Goal: Task Accomplishment & Management: Manage account settings

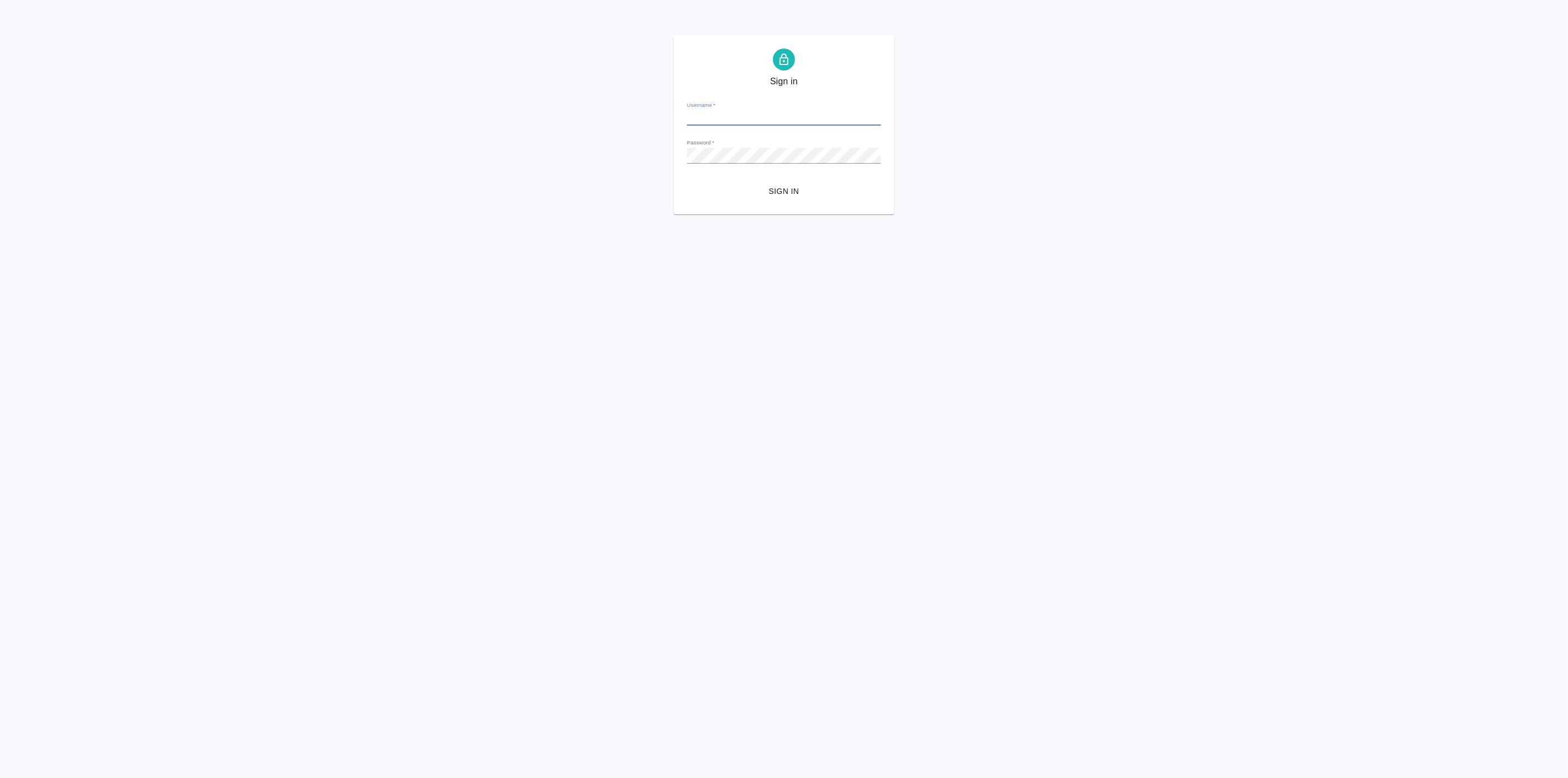
type input "p.linova@awatera.com"
click at [778, 199] on button "Sign in" at bounding box center [784, 191] width 194 height 20
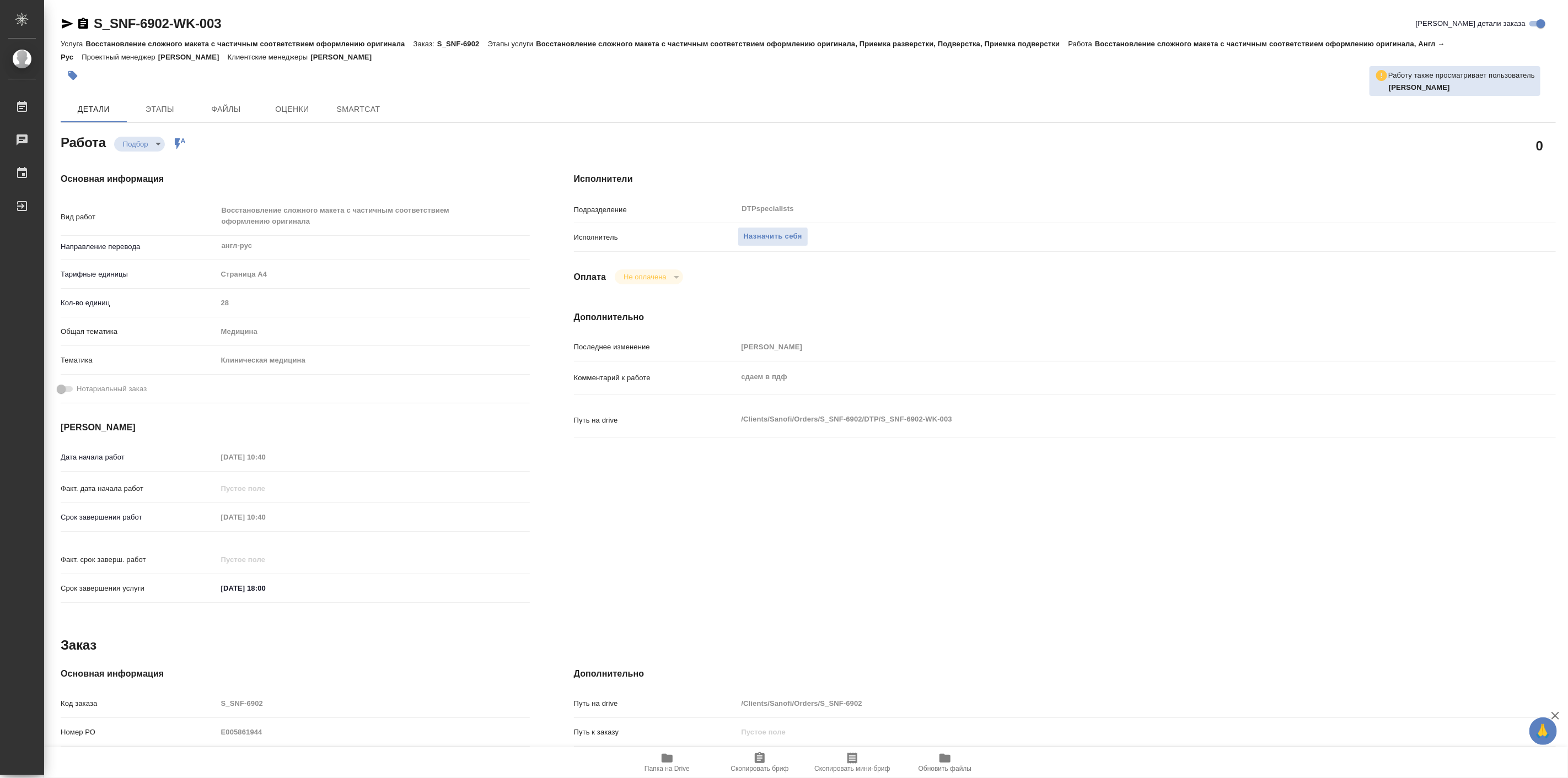
type textarea "x"
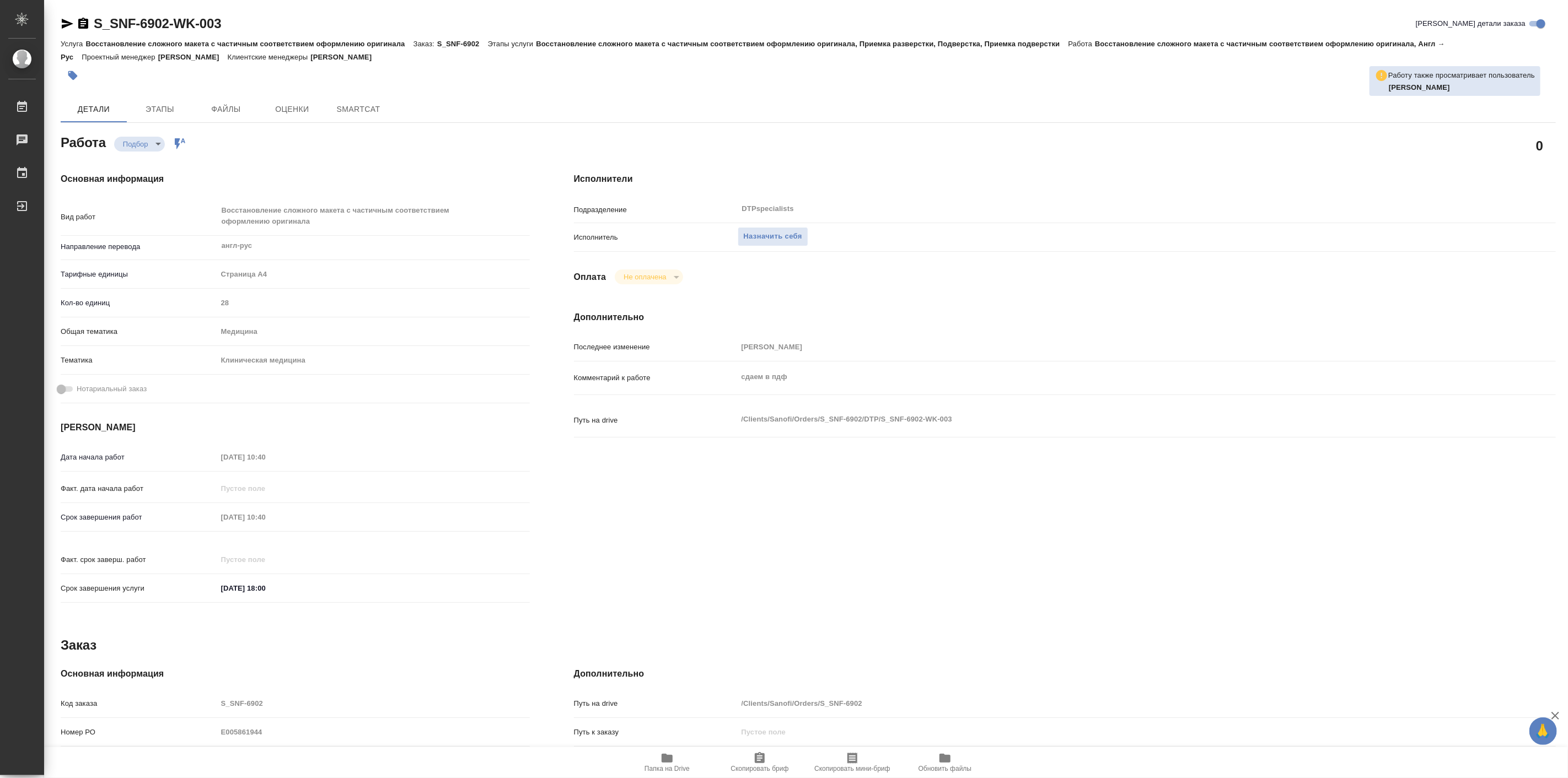
type textarea "x"
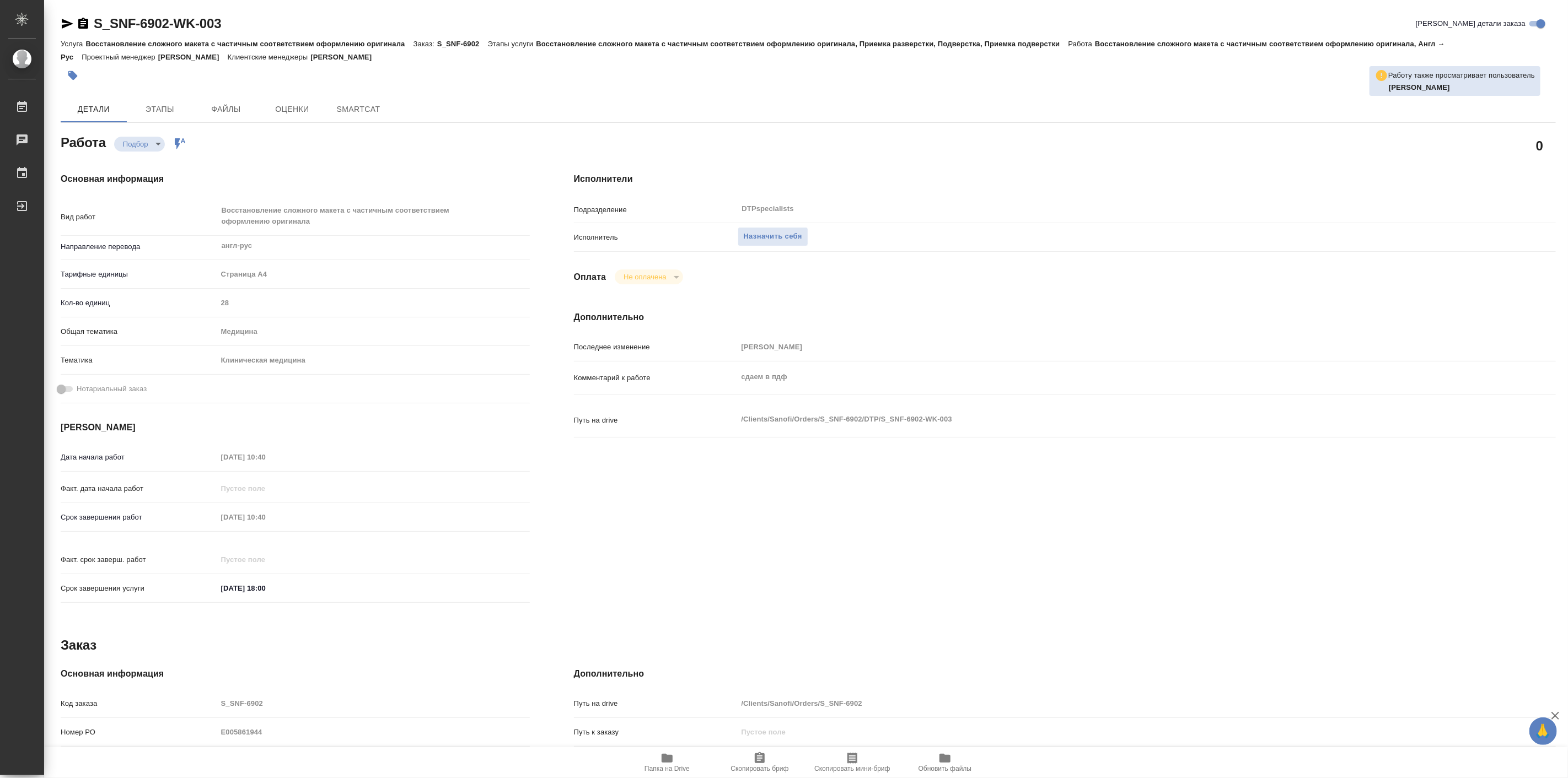
type textarea "x"
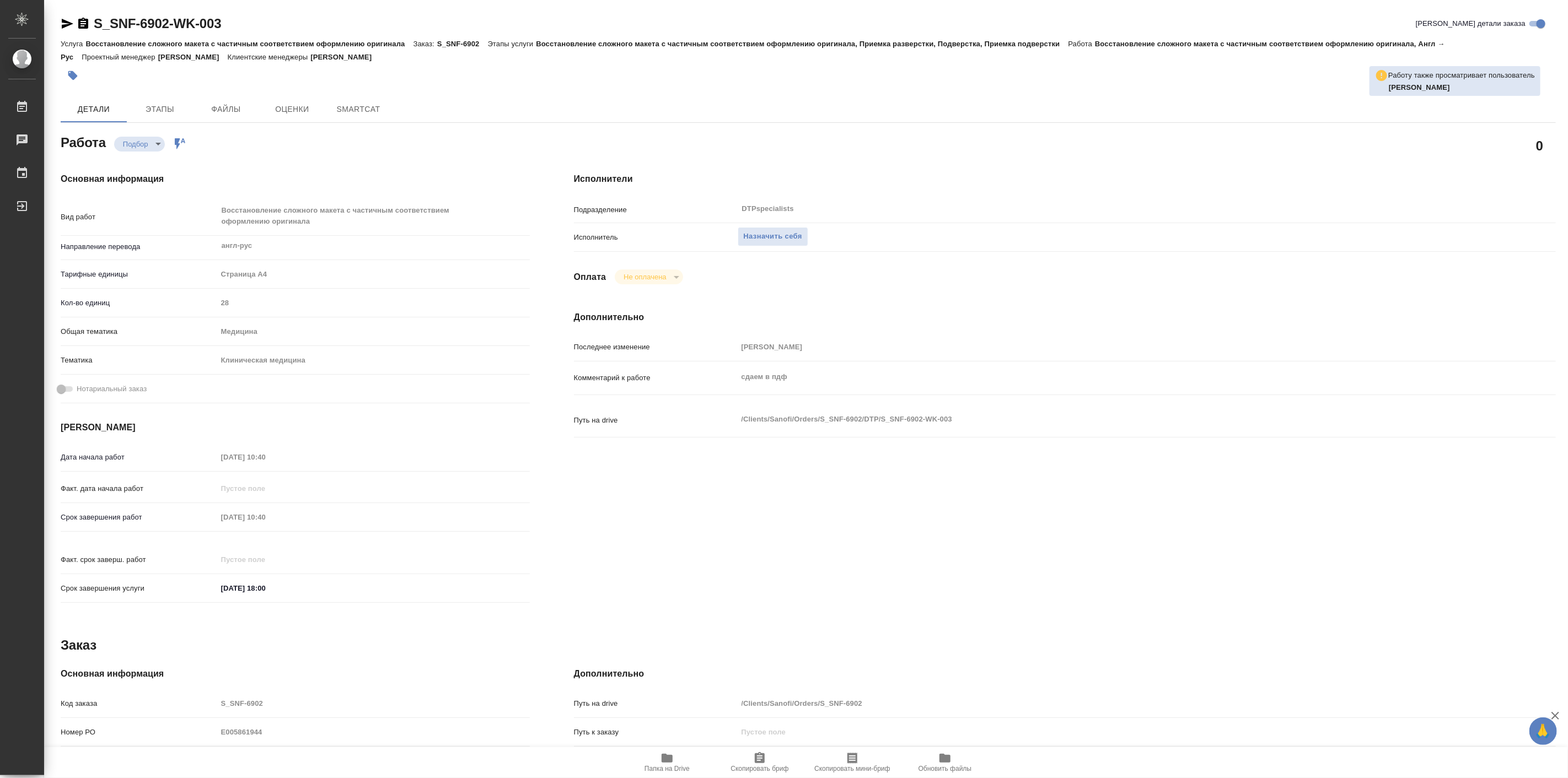
type textarea "x"
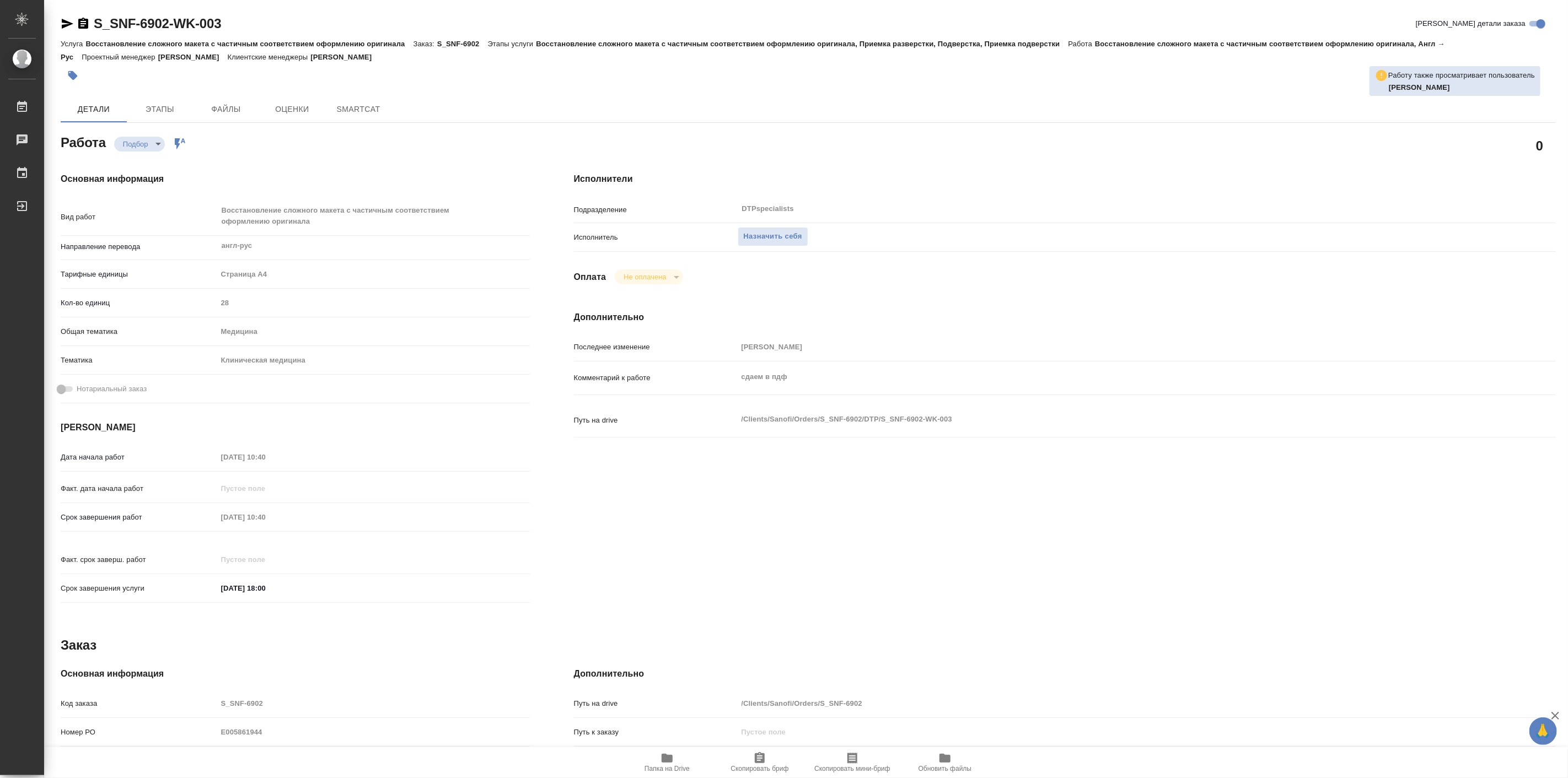
type textarea "x"
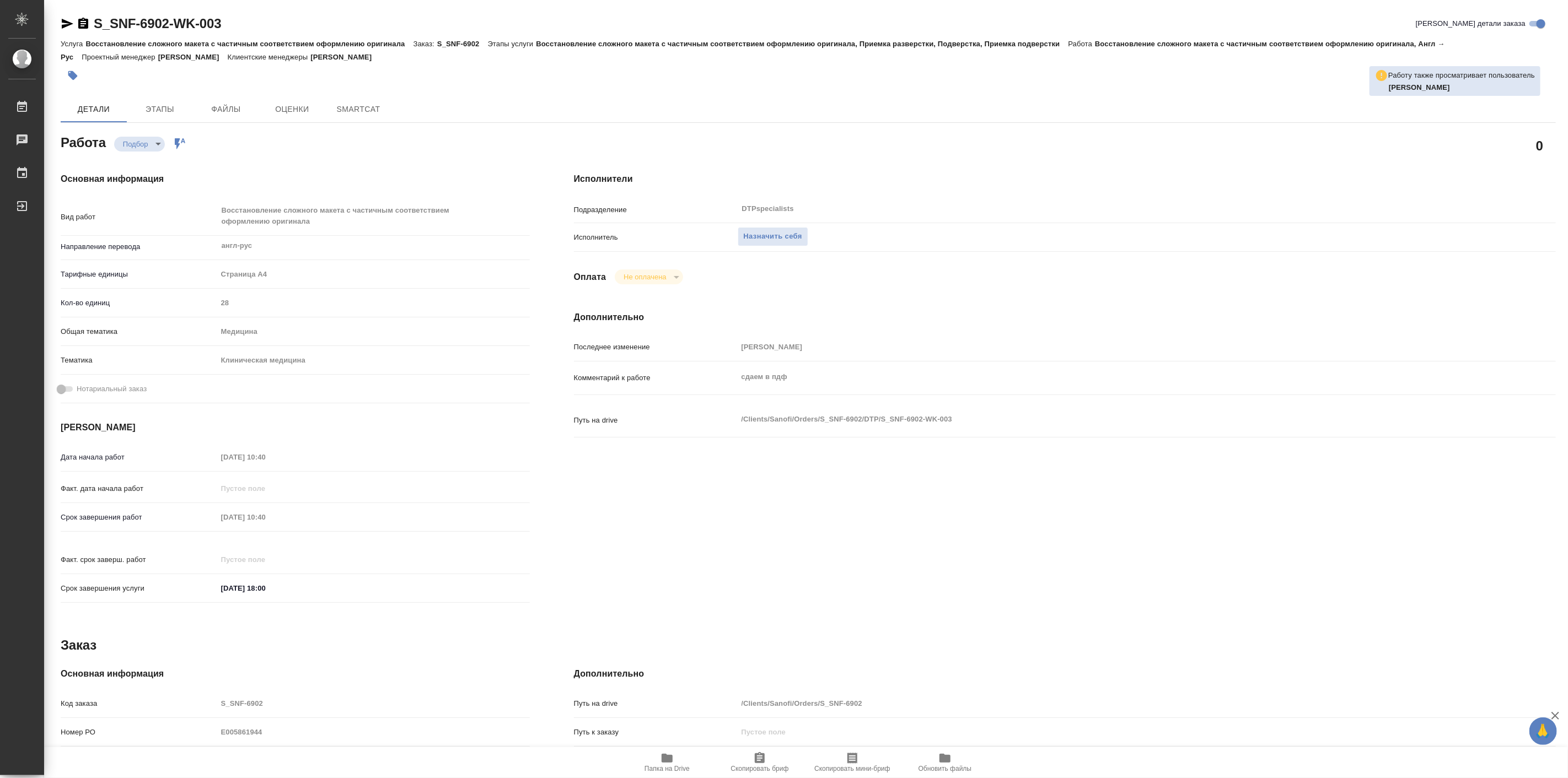
type textarea "x"
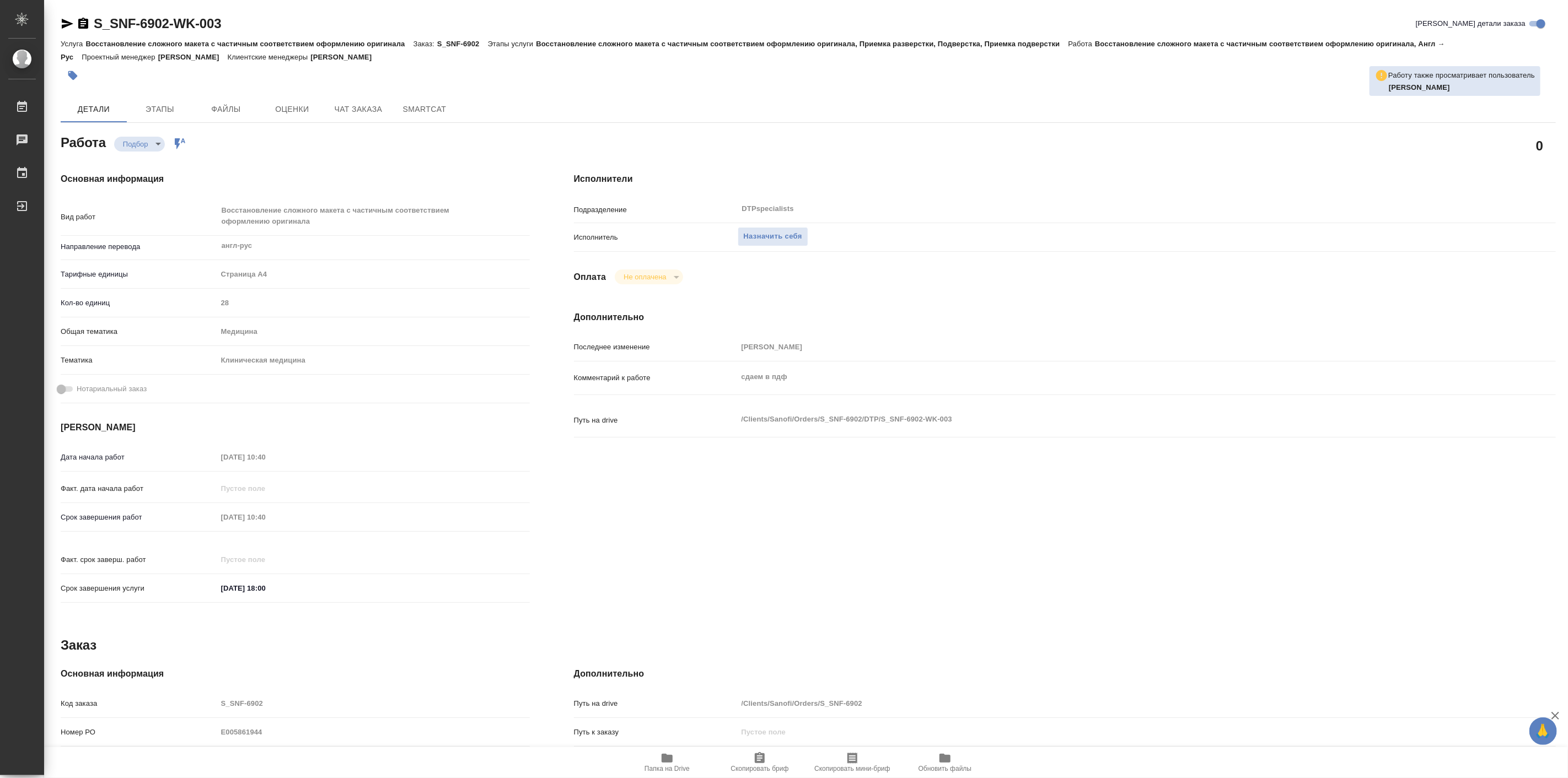
type textarea "x"
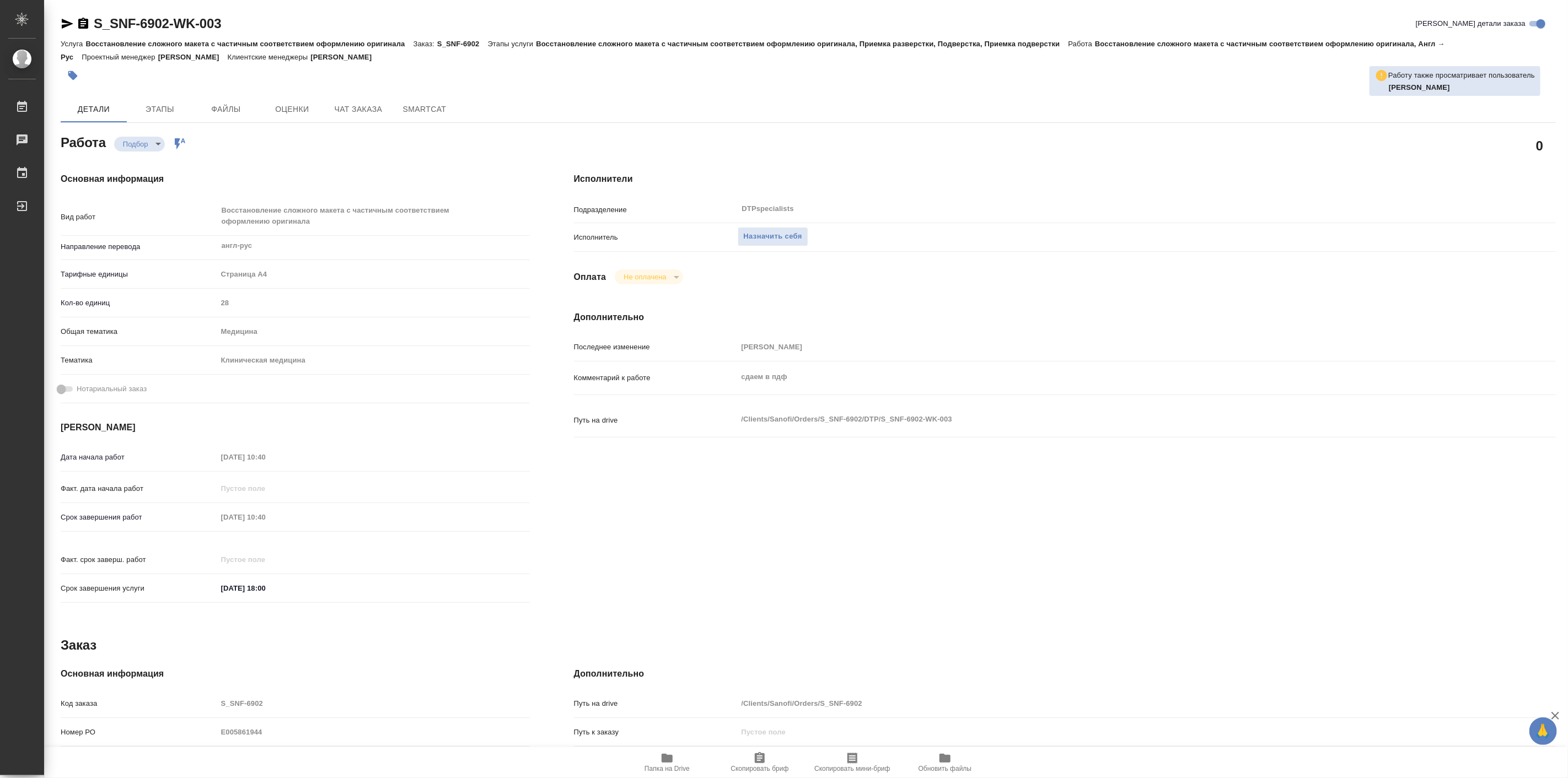
type textarea "x"
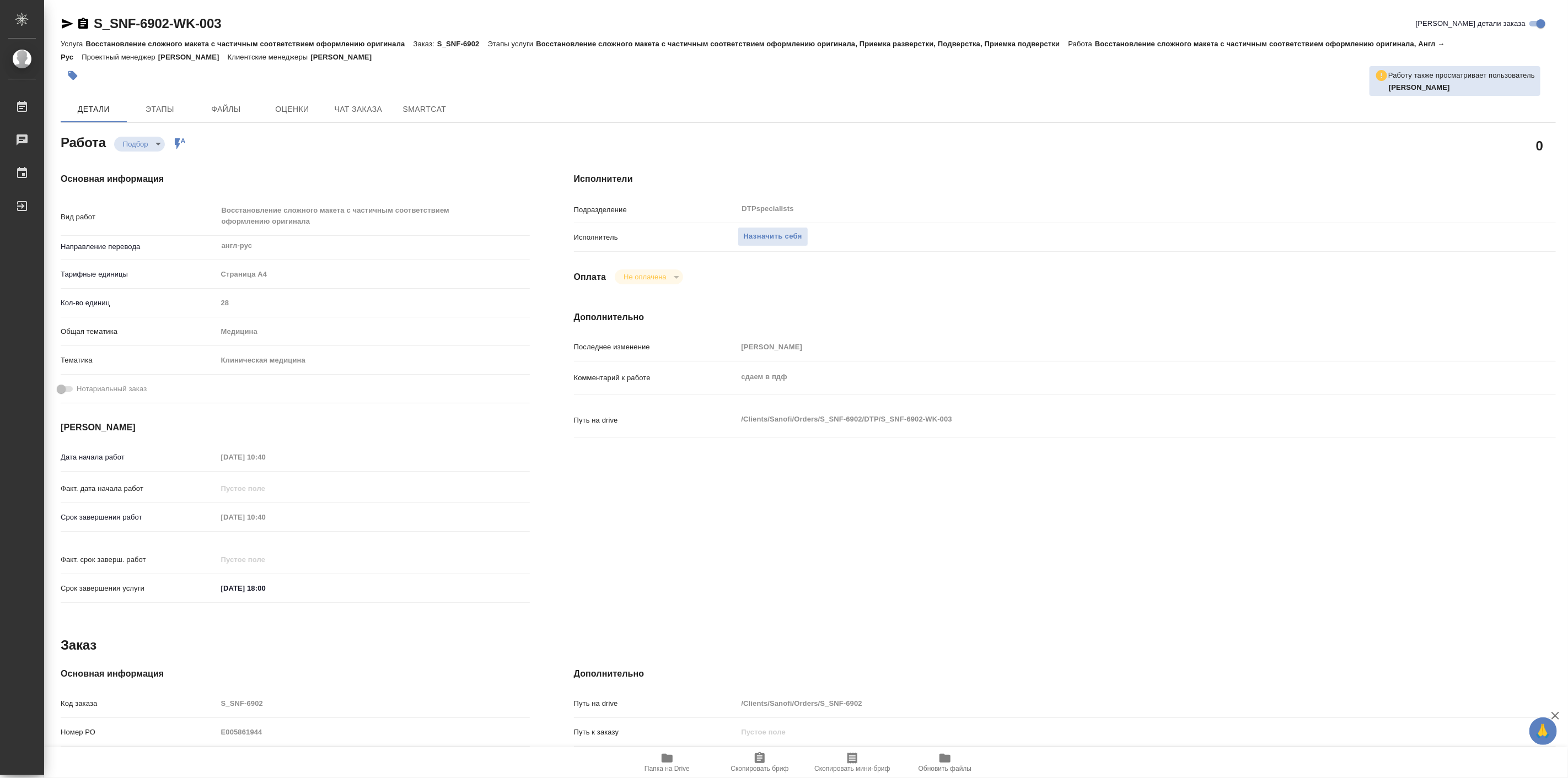
type textarea "x"
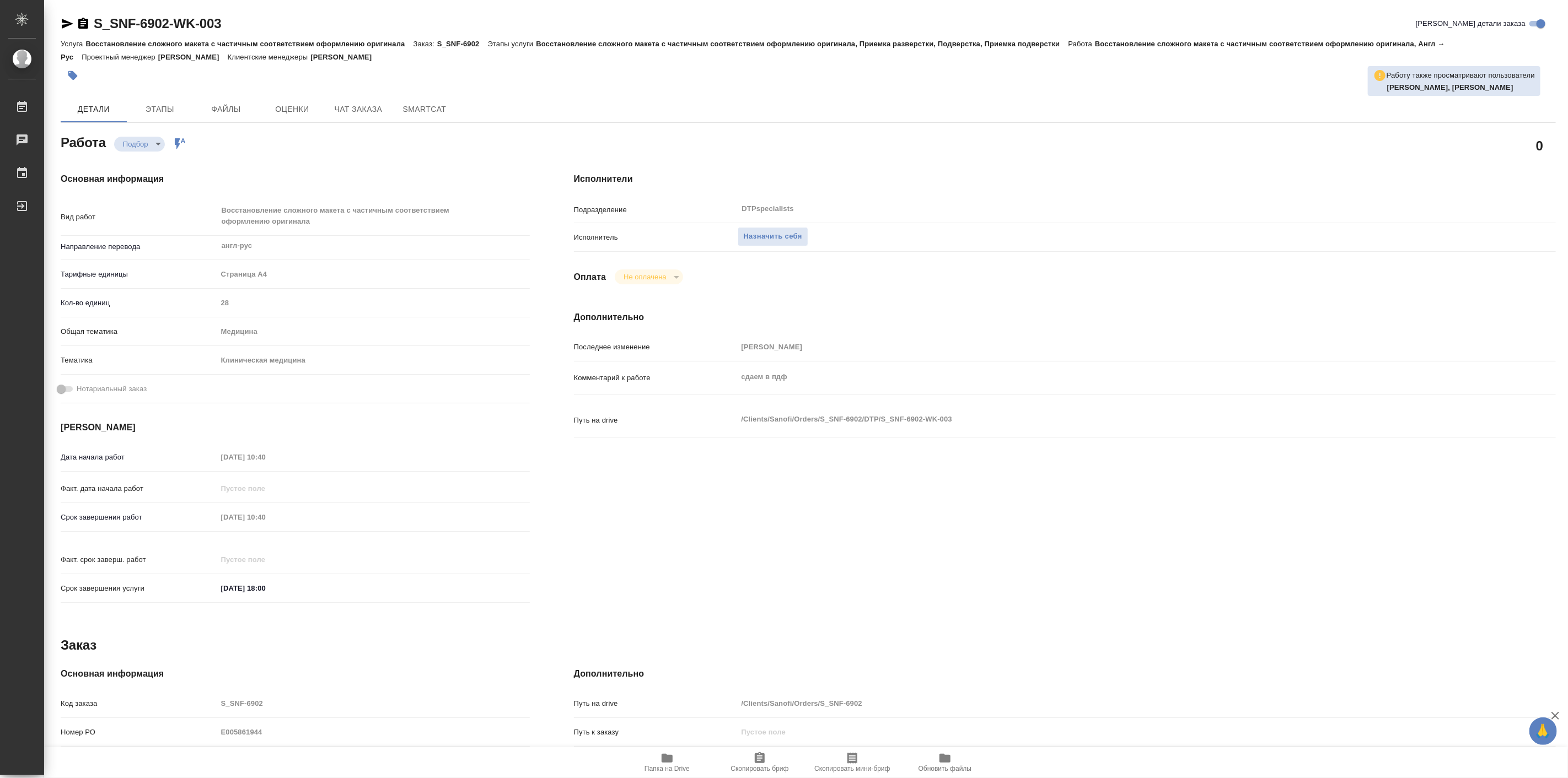
click at [233, 155] on div "Основная информация Вид работ Восстановление сложного макета с частичным соотве…" at bounding box center [295, 391] width 514 height 482
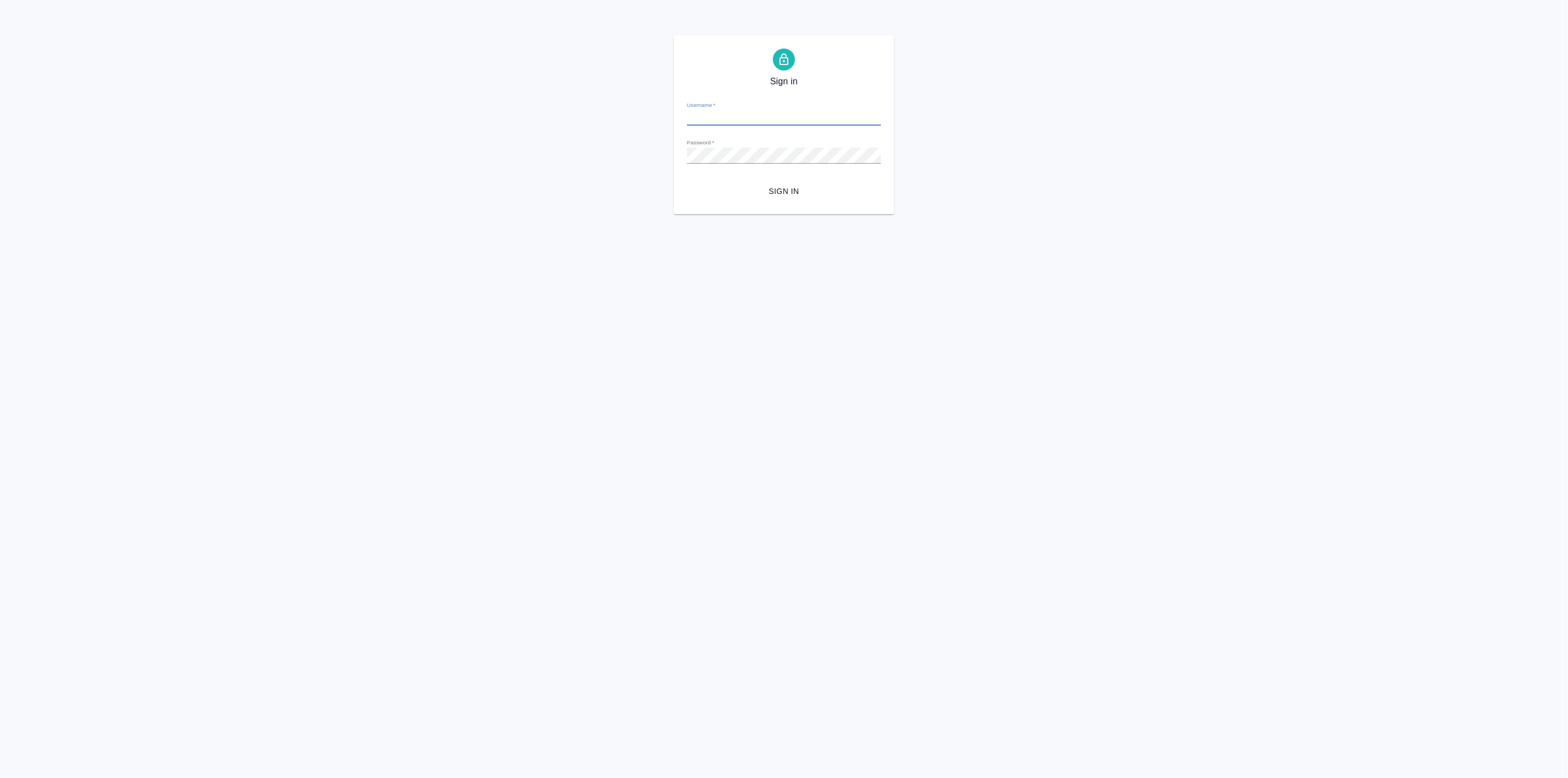
type input "p.linova@awatera.com"
click at [781, 183] on button "Sign in" at bounding box center [784, 191] width 194 height 20
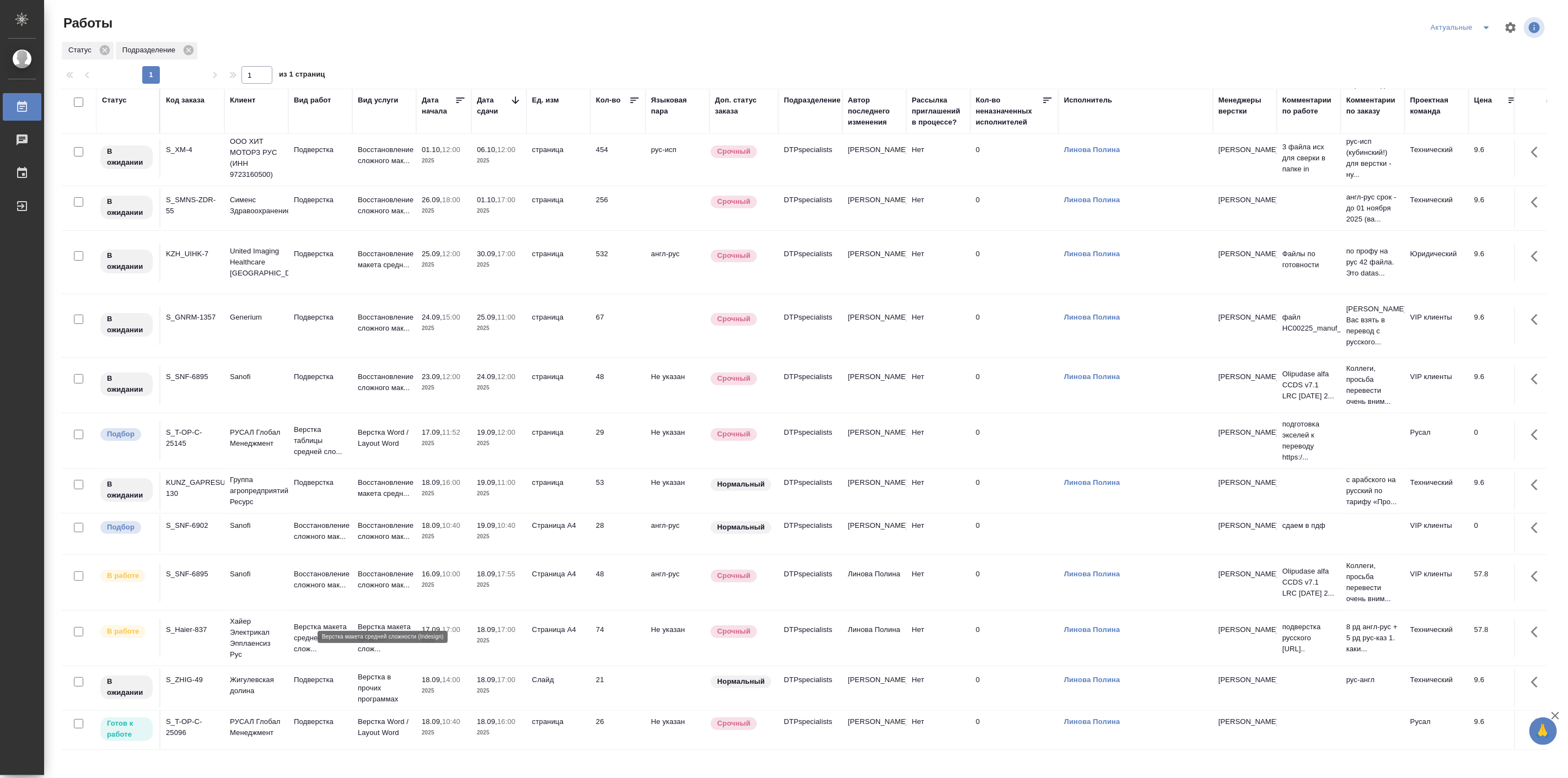
scroll to position [100, 0]
click at [633, 60] on div at bounding box center [808, 63] width 1496 height 6
click at [315, 25] on div "Работы" at bounding box center [310, 22] width 499 height 18
click at [306, 569] on p "Восстановление сложного мак..." at bounding box center [320, 579] width 53 height 22
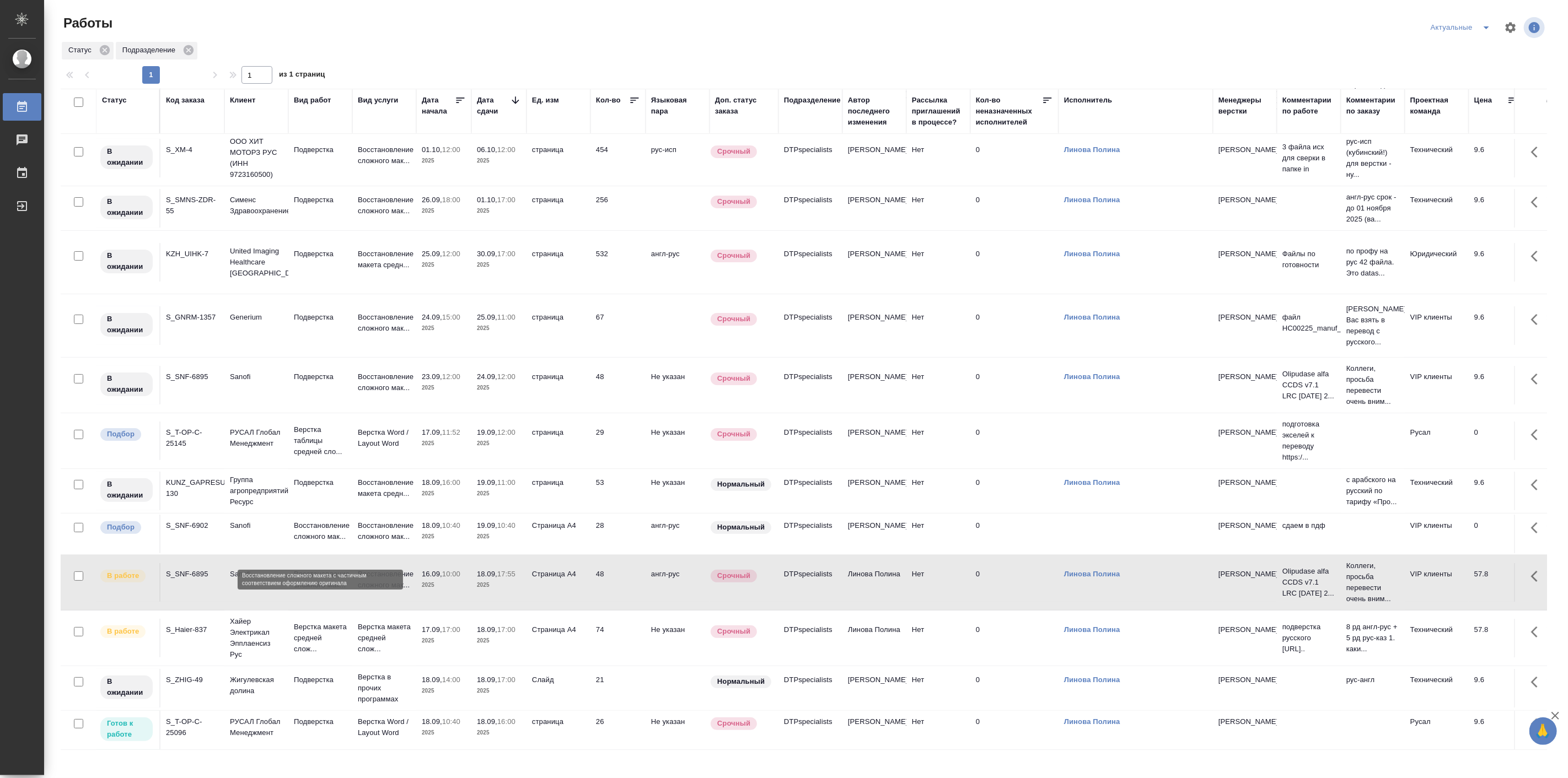
click at [306, 569] on p "Восстановление сложного мак..." at bounding box center [320, 579] width 53 height 22
click at [381, 716] on p "Верстка Word / Layout Word" at bounding box center [384, 727] width 53 height 22
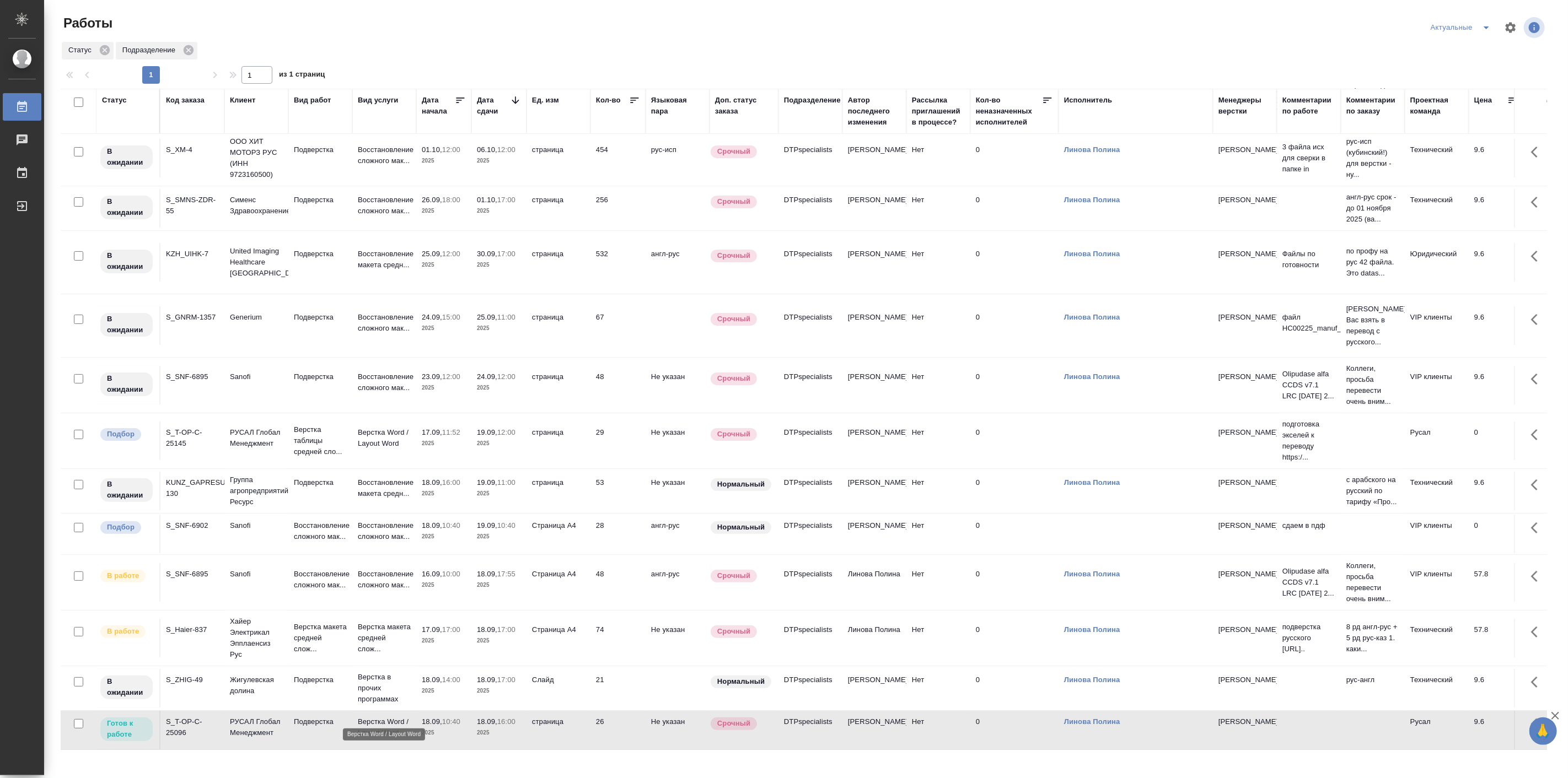
click at [381, 716] on p "Верстка Word / Layout Word" at bounding box center [384, 727] width 53 height 22
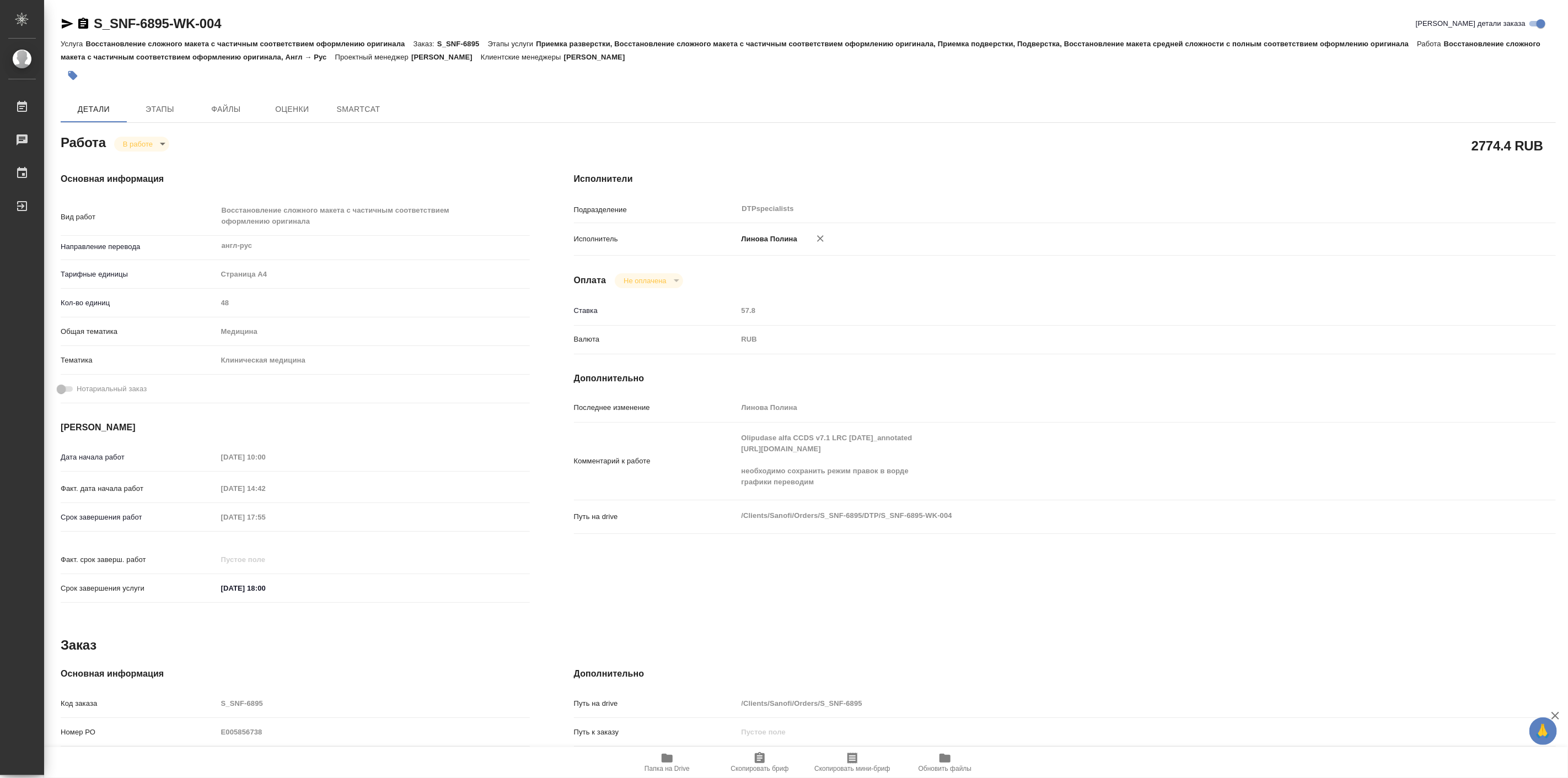
type textarea "x"
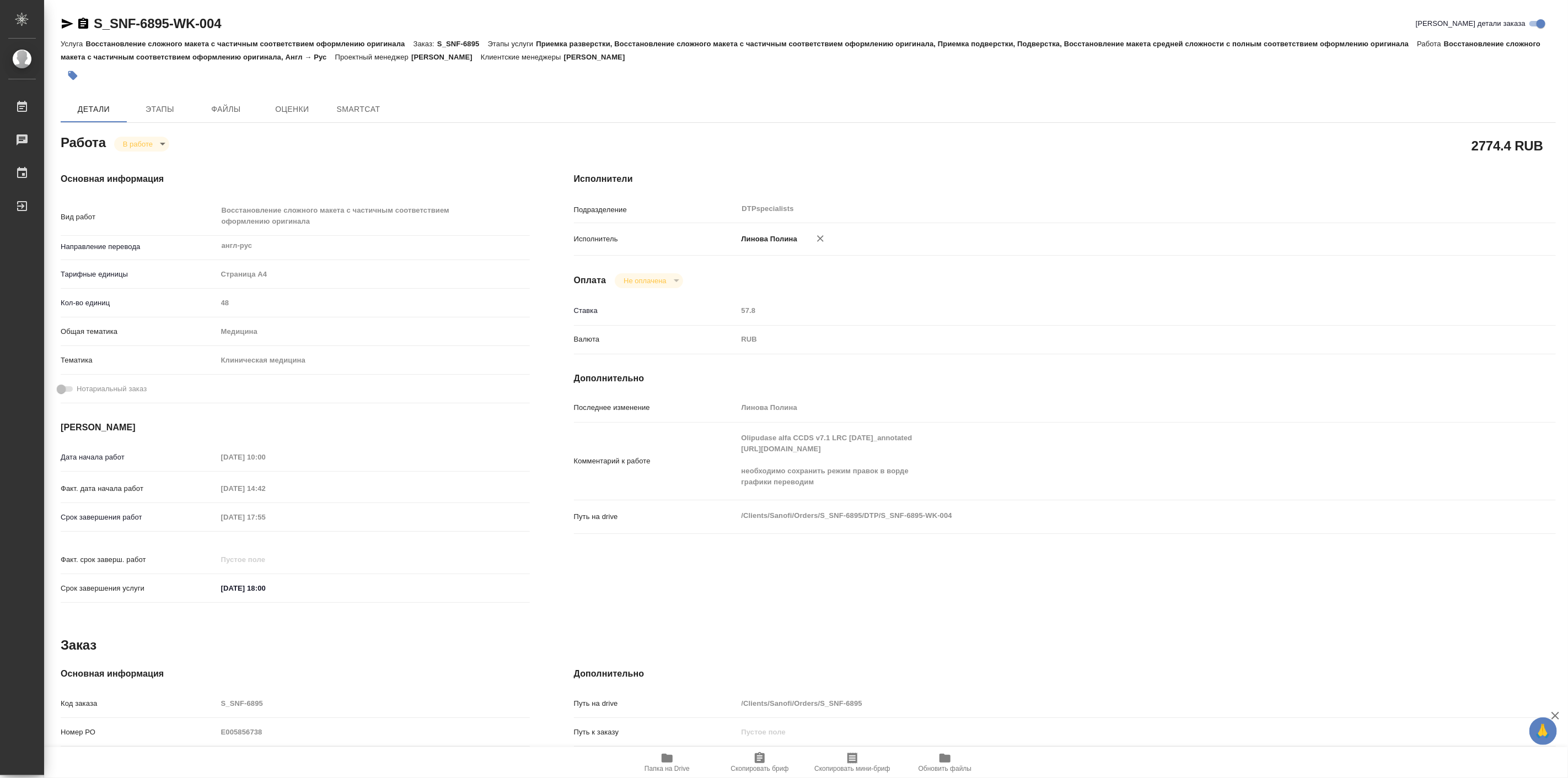
type textarea "x"
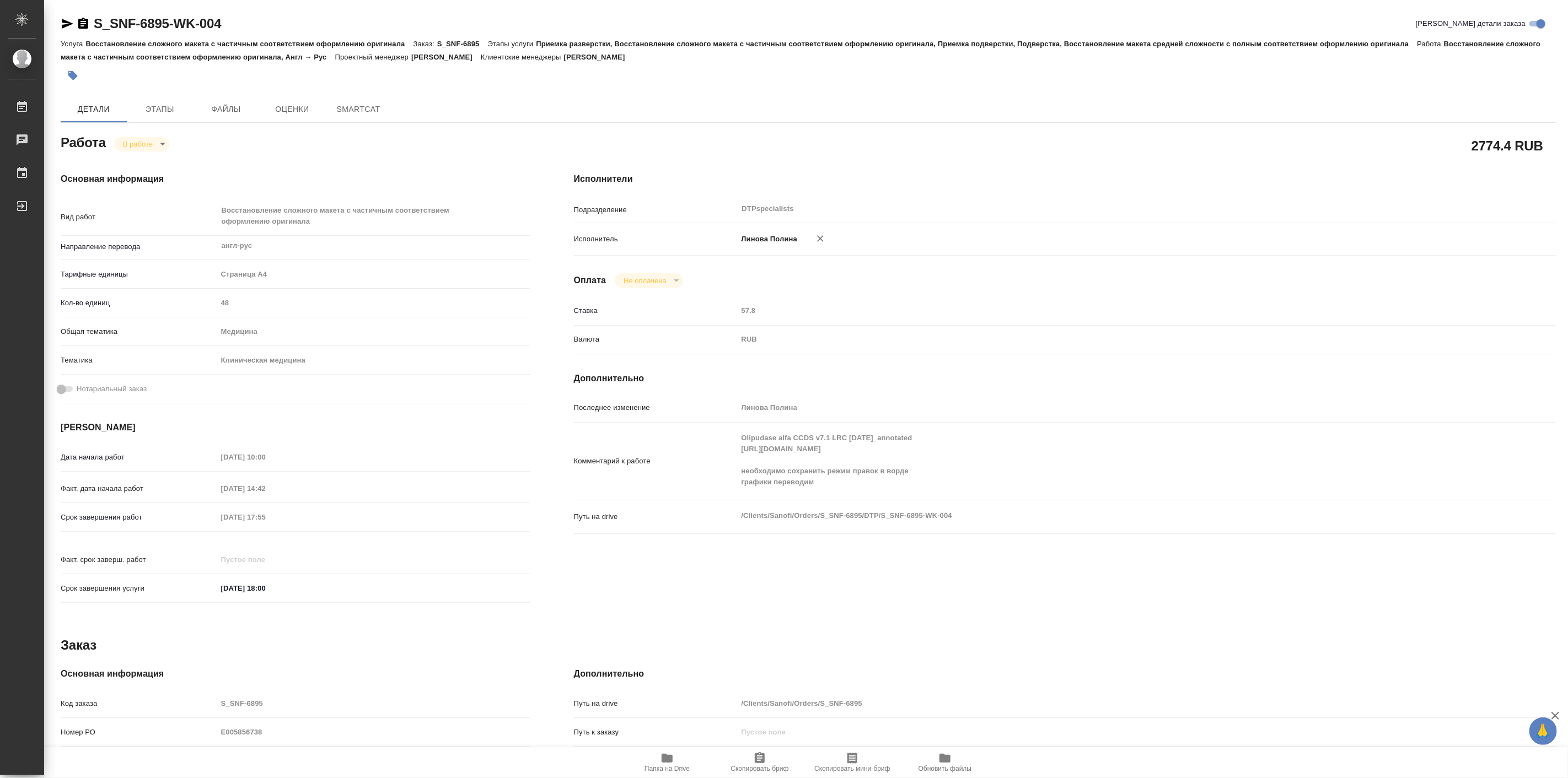
type textarea "x"
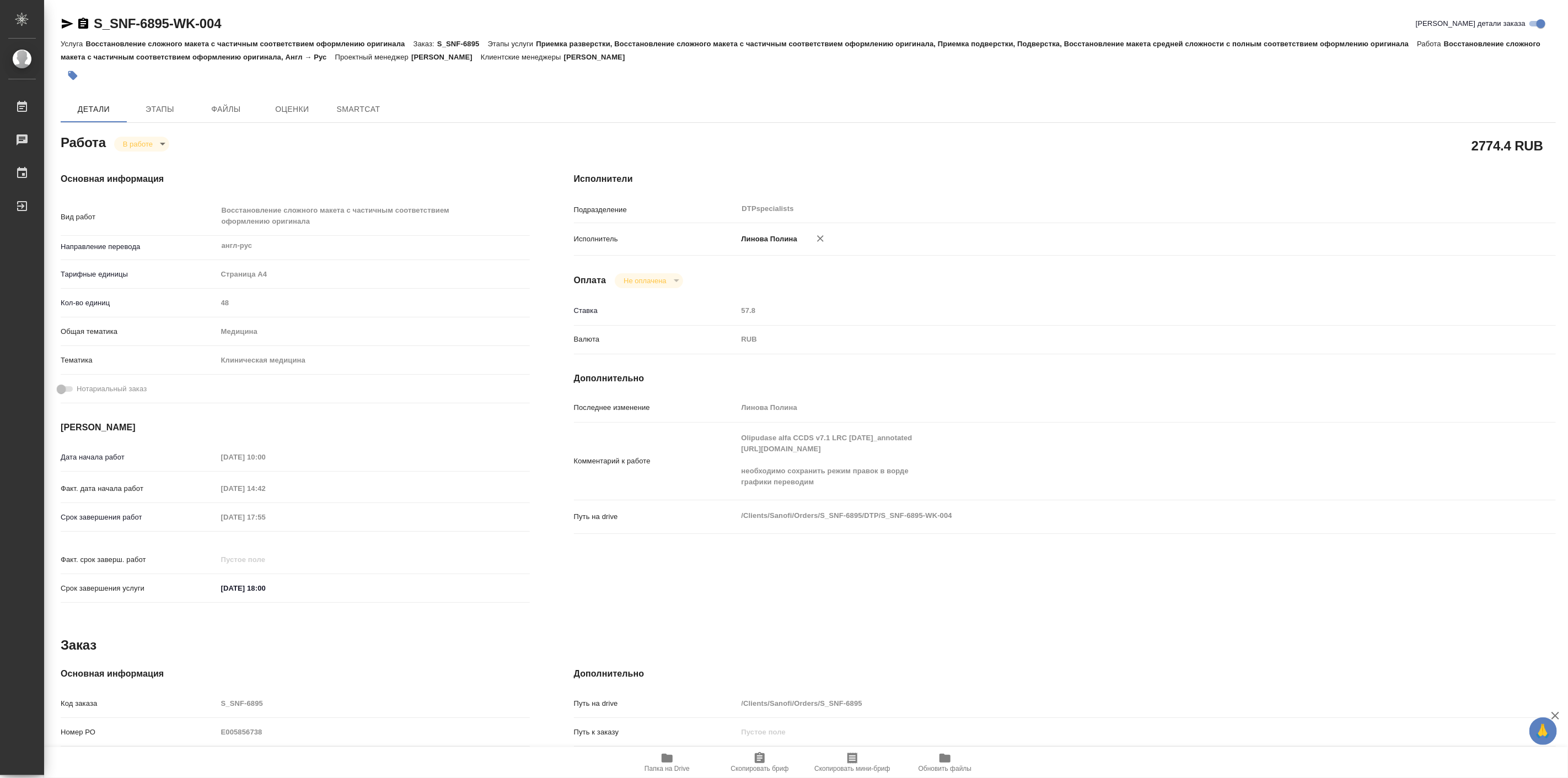
type textarea "x"
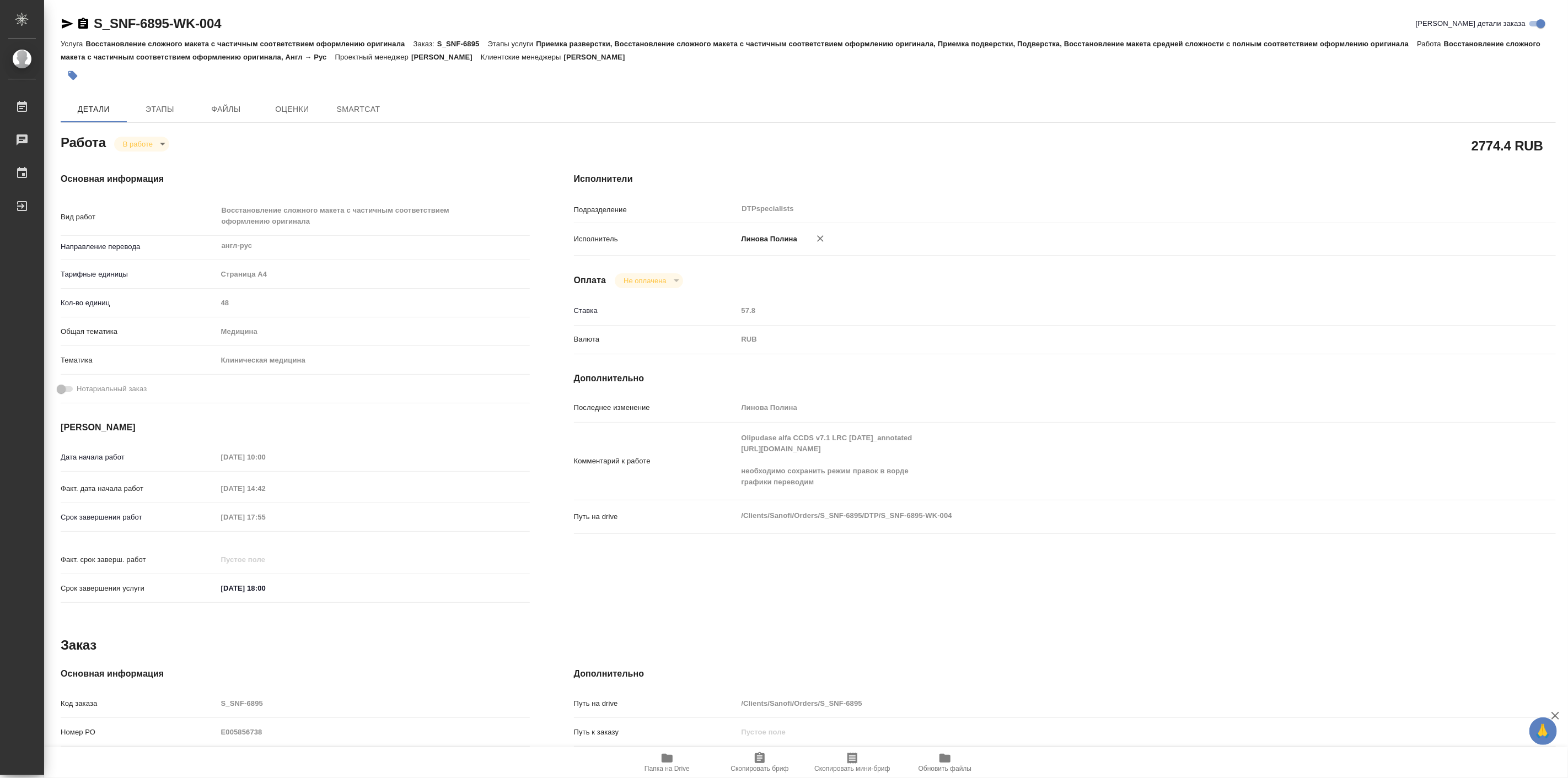
type textarea "x"
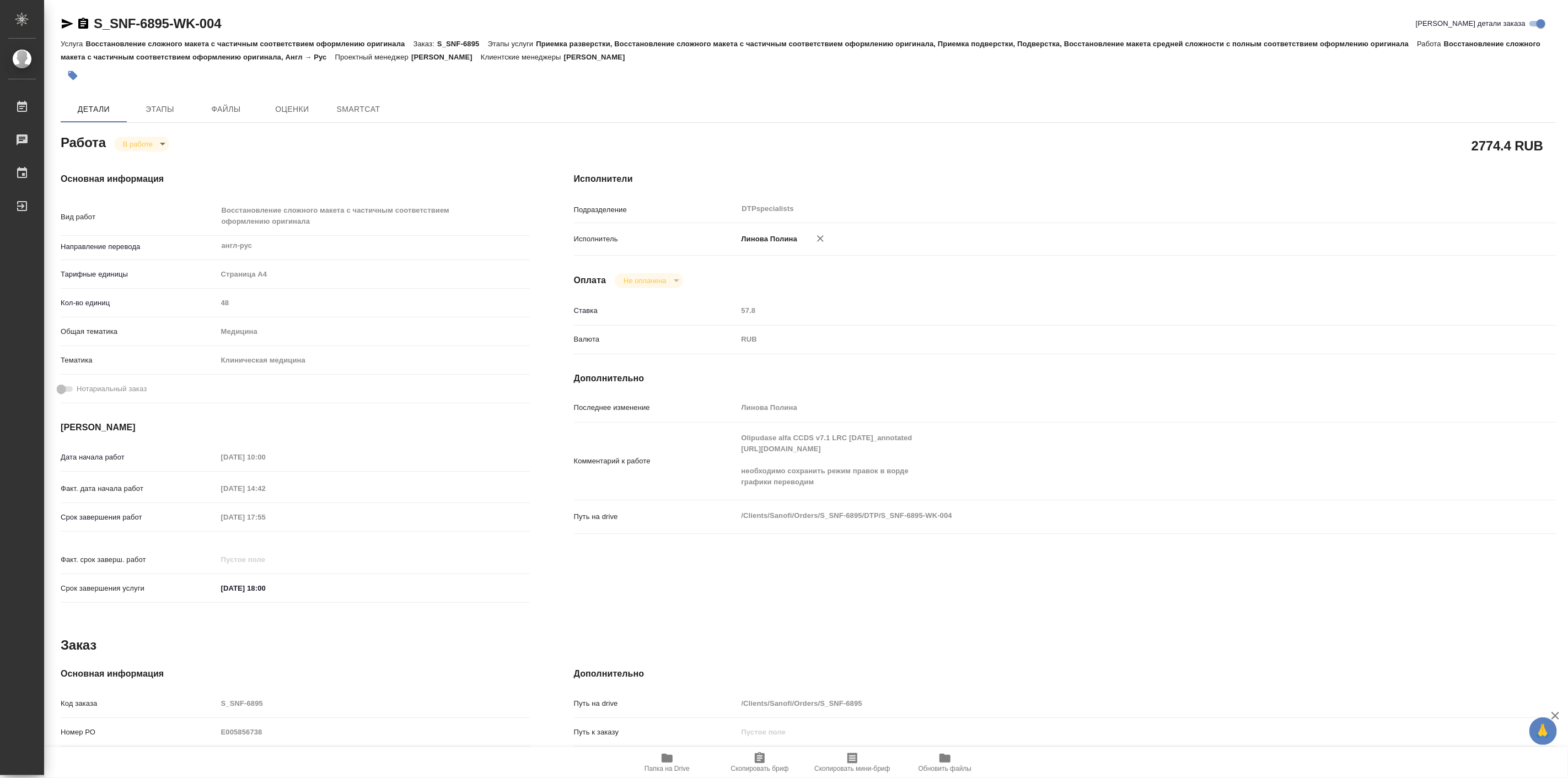
type textarea "x"
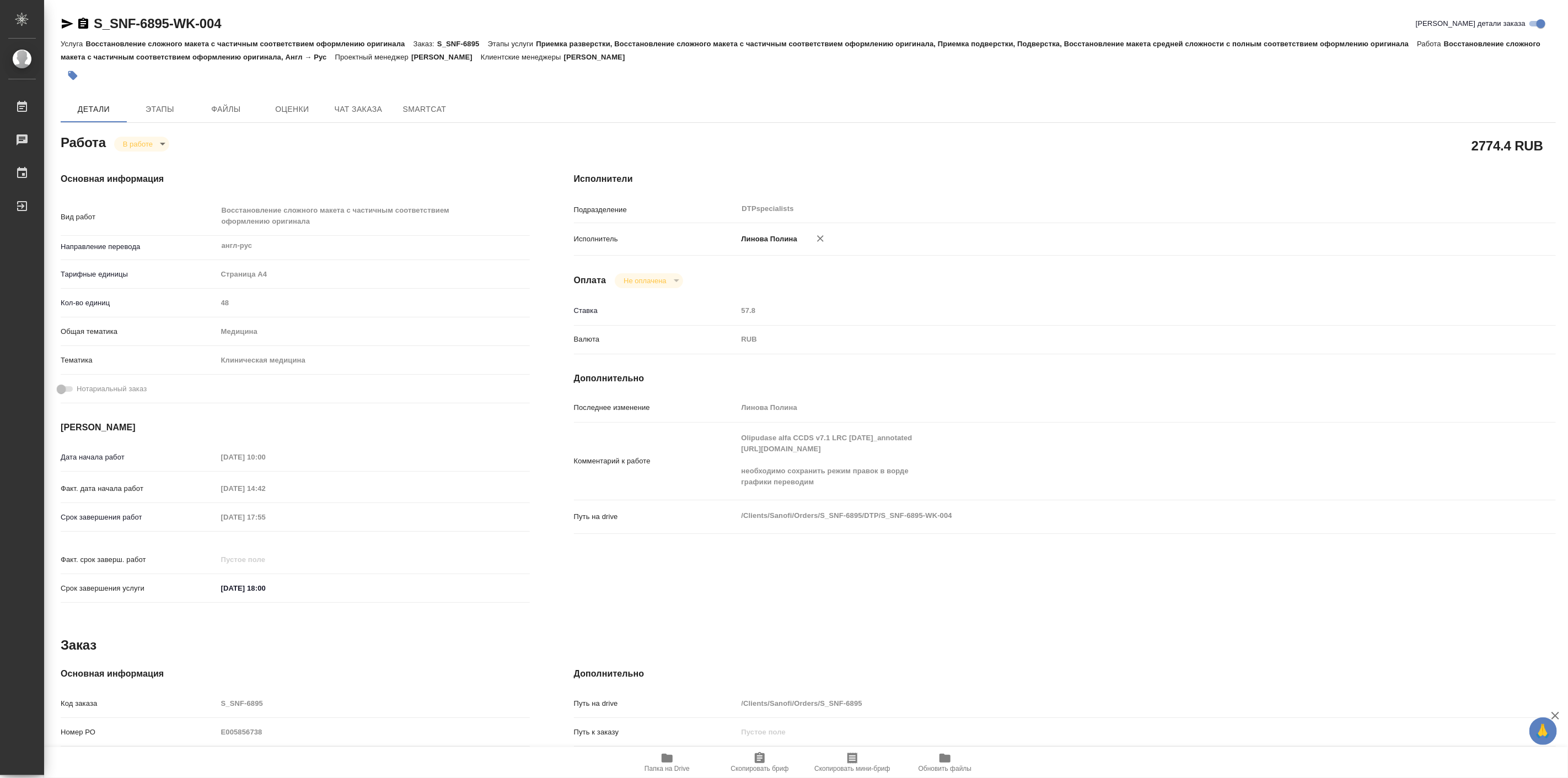
click at [665, 759] on icon "button" at bounding box center [667, 758] width 11 height 9
type textarea "x"
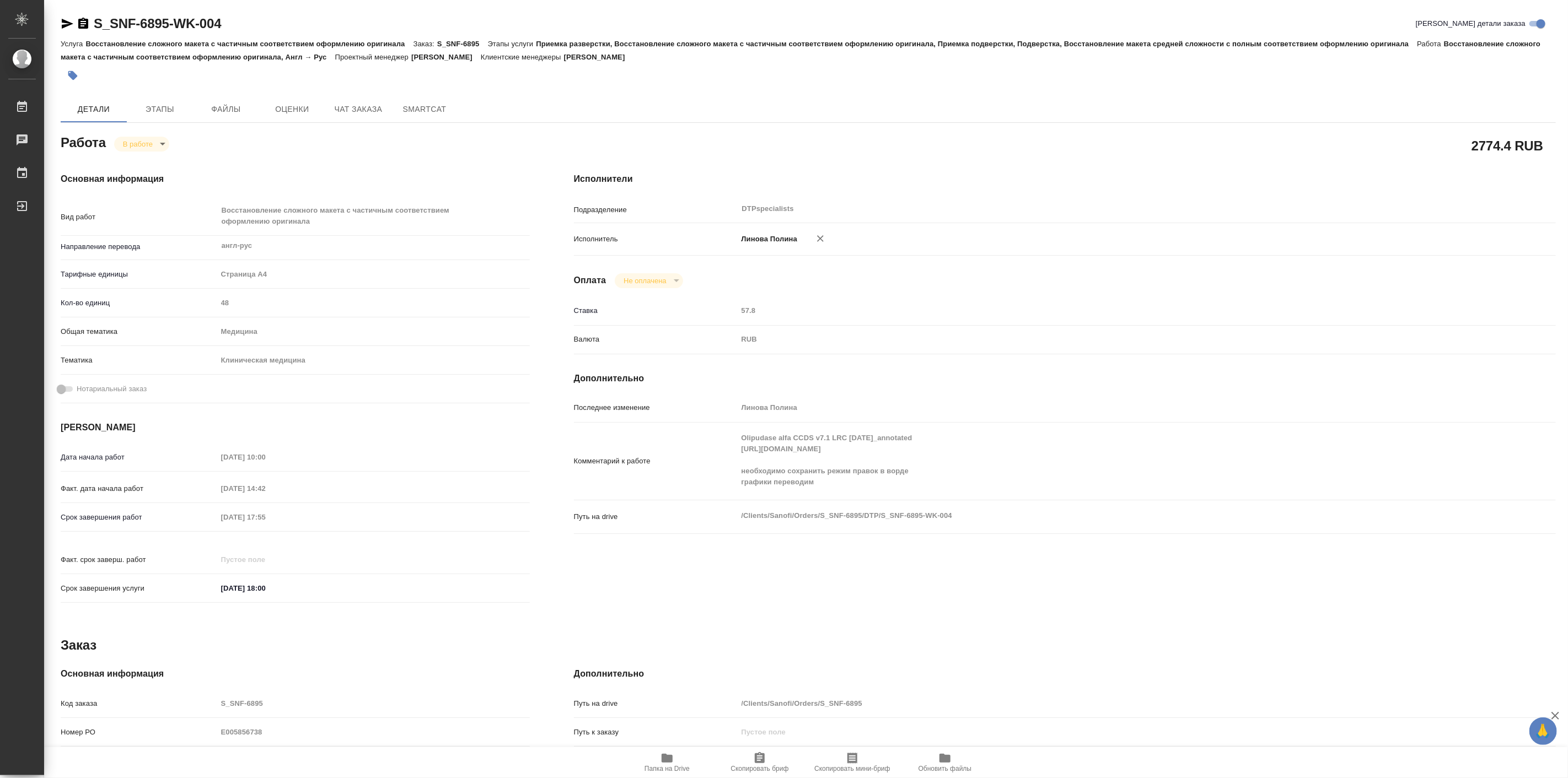
type textarea "x"
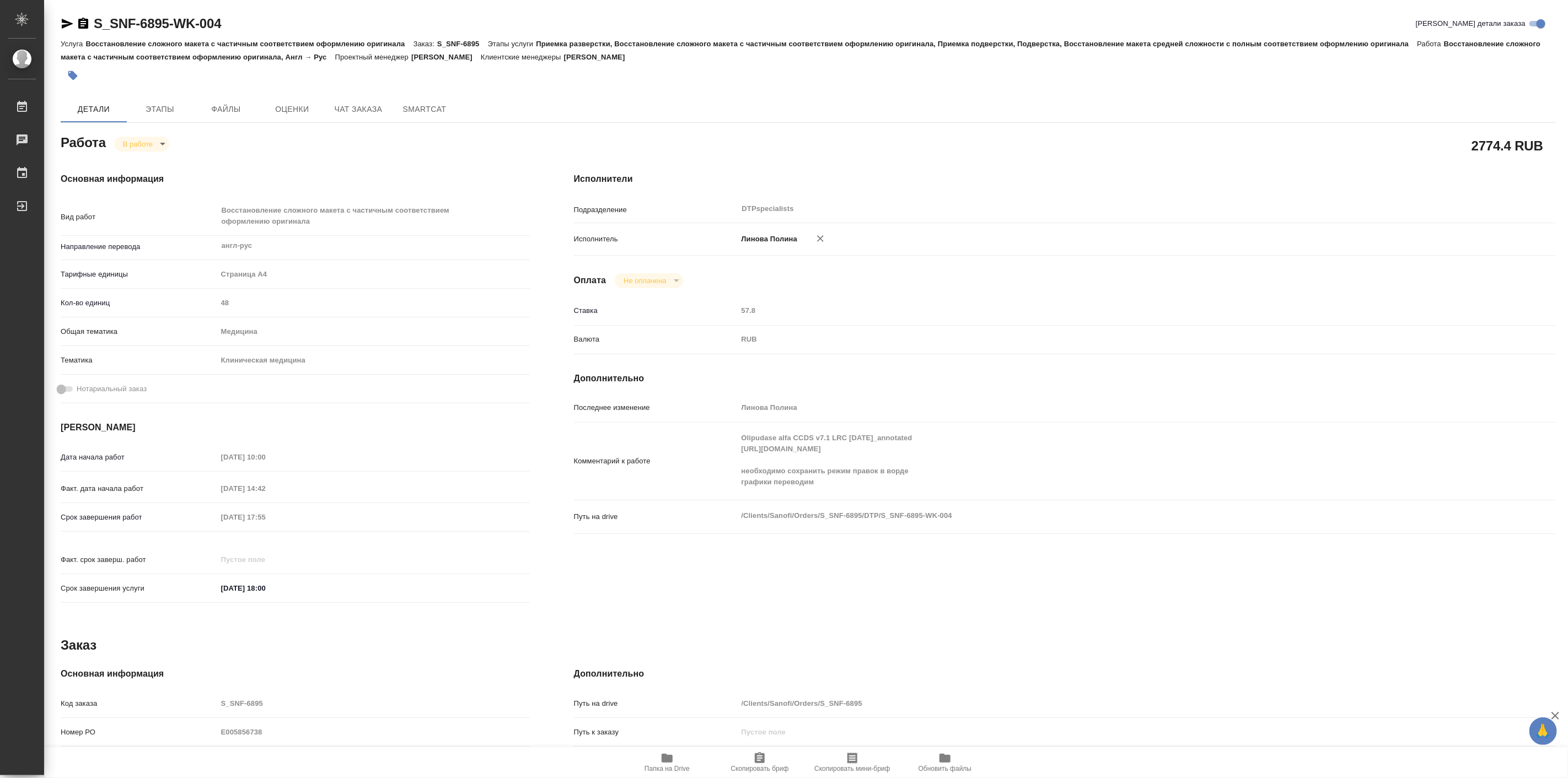
type textarea "x"
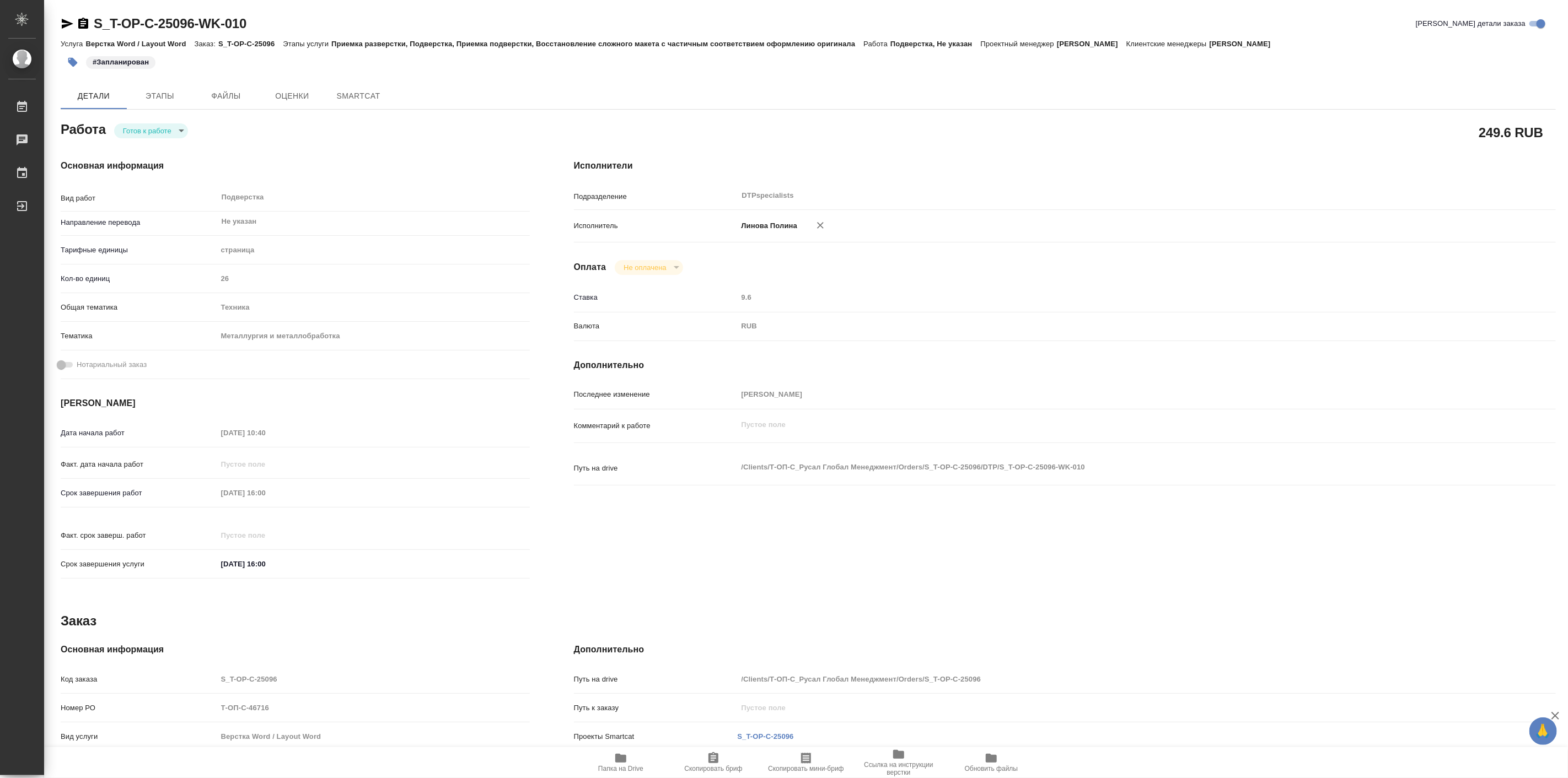
type textarea "x"
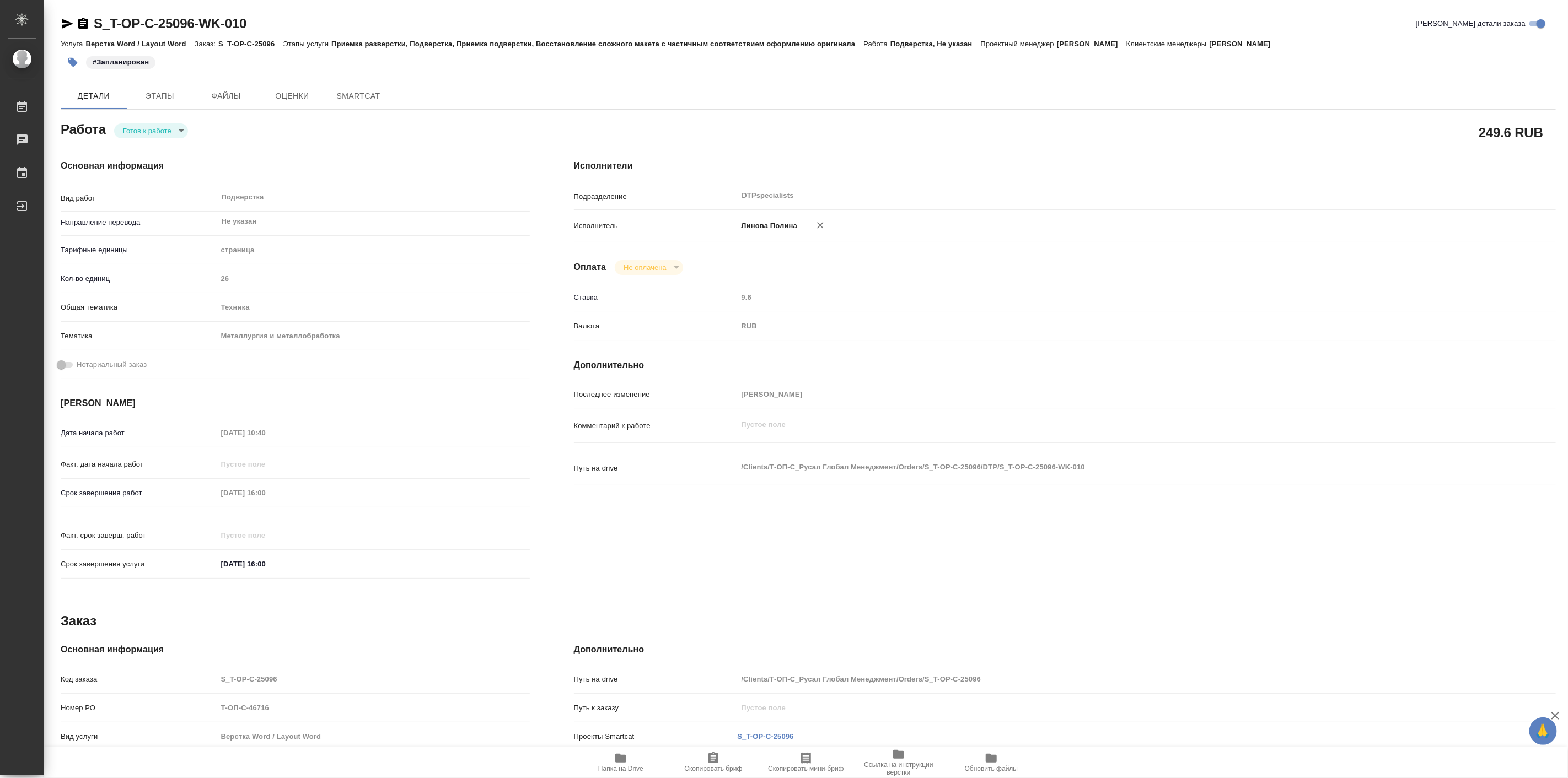
type textarea "x"
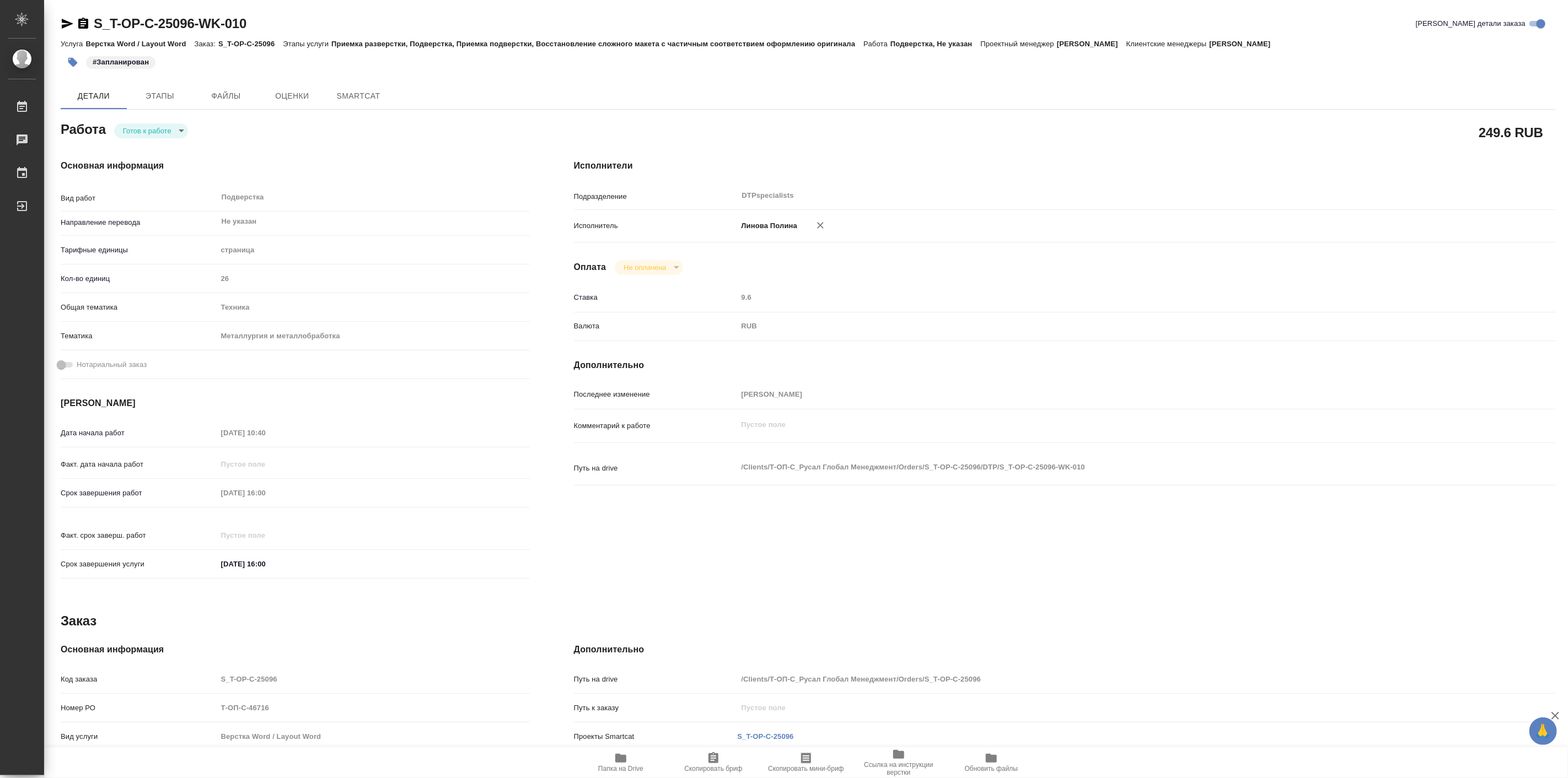
type textarea "x"
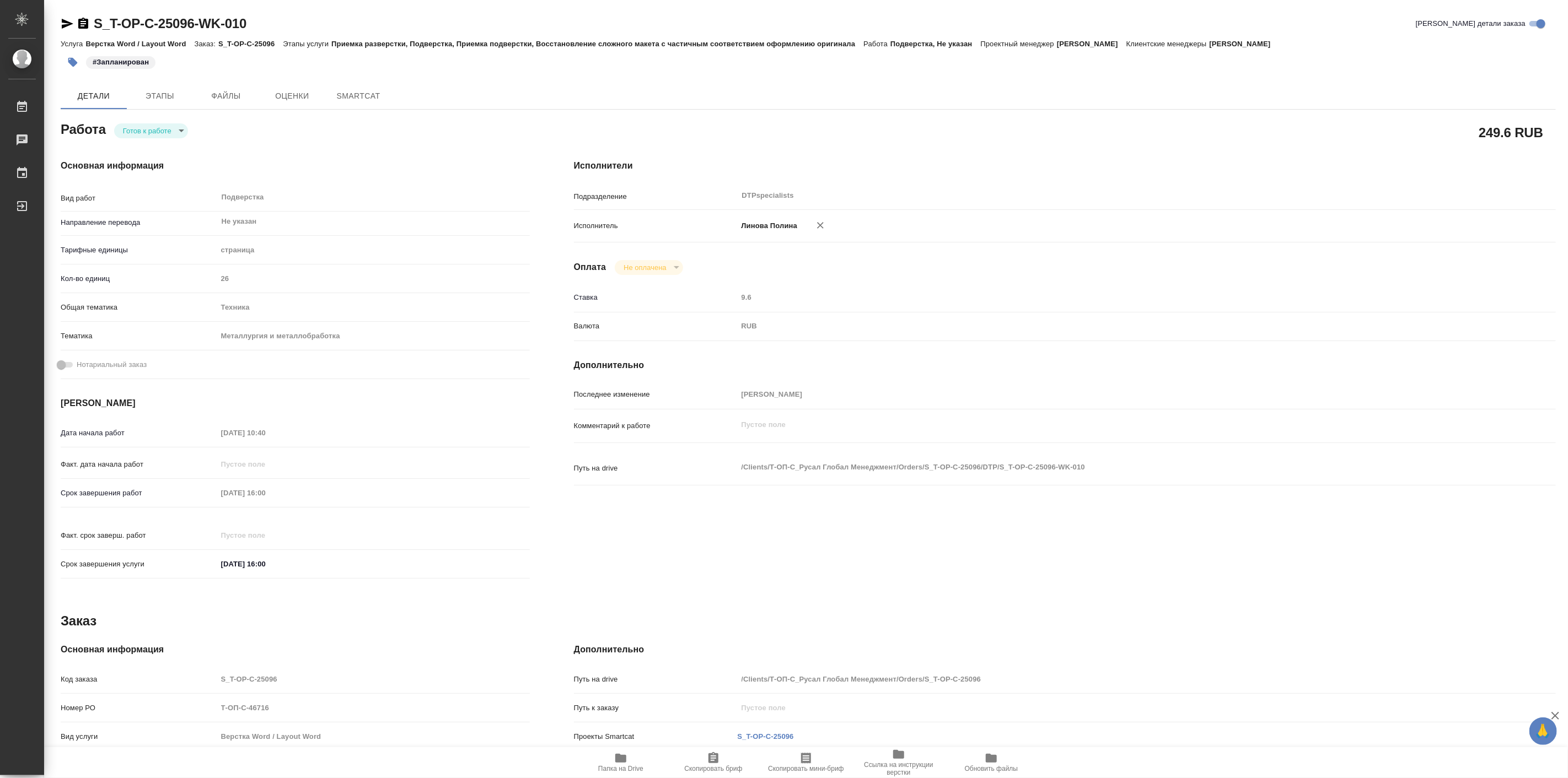
type textarea "x"
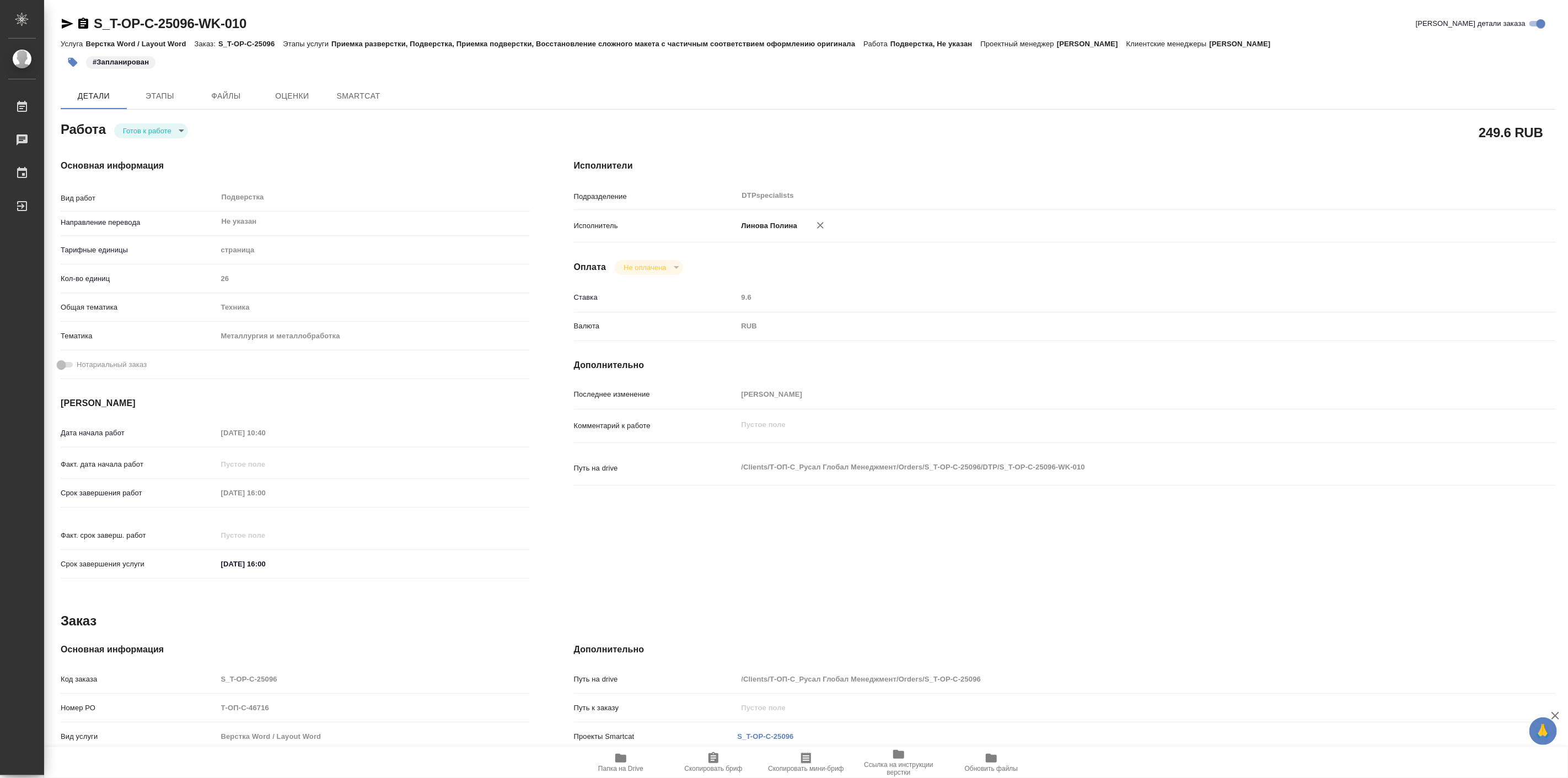
type textarea "x"
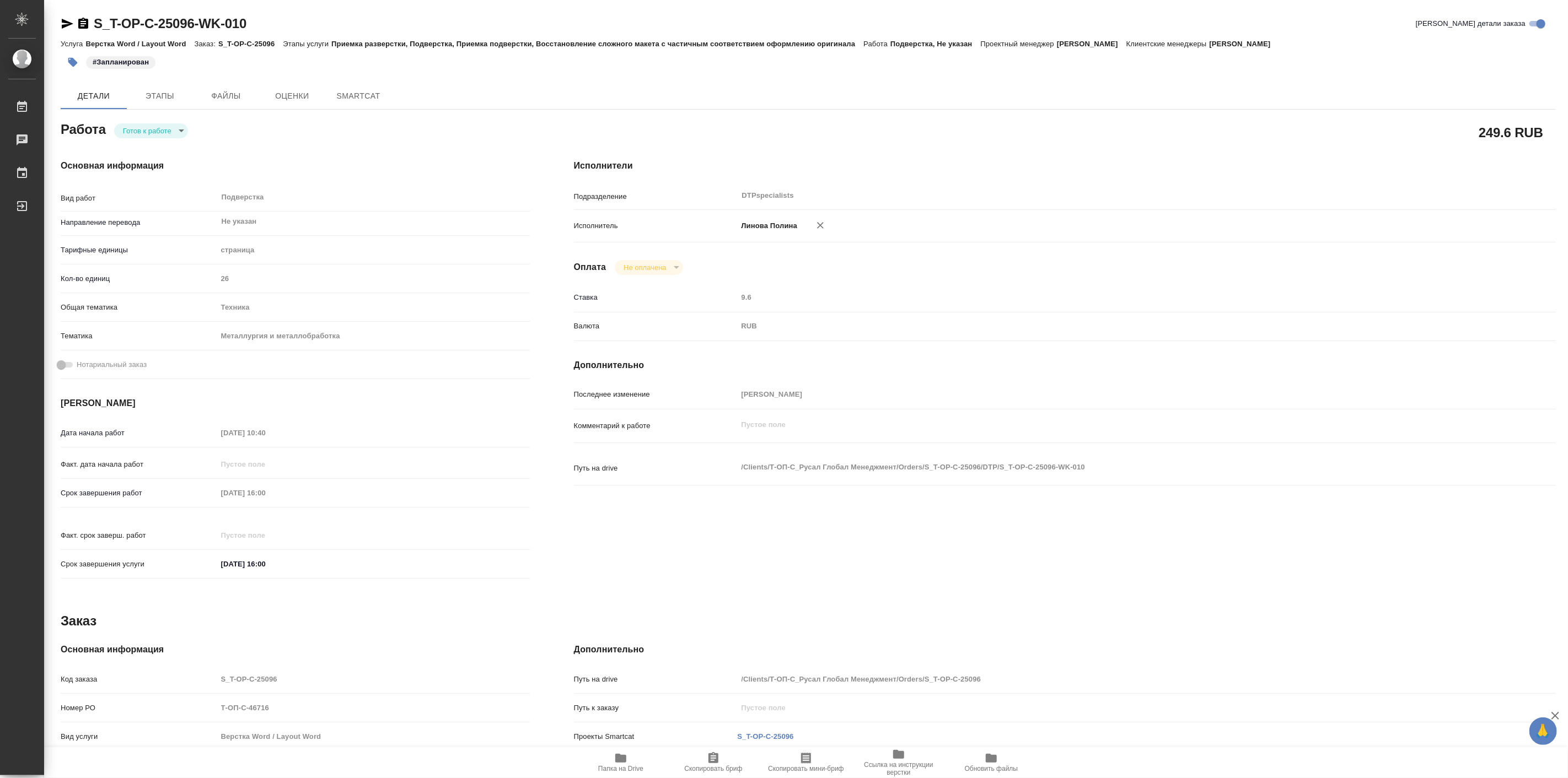
type textarea "x"
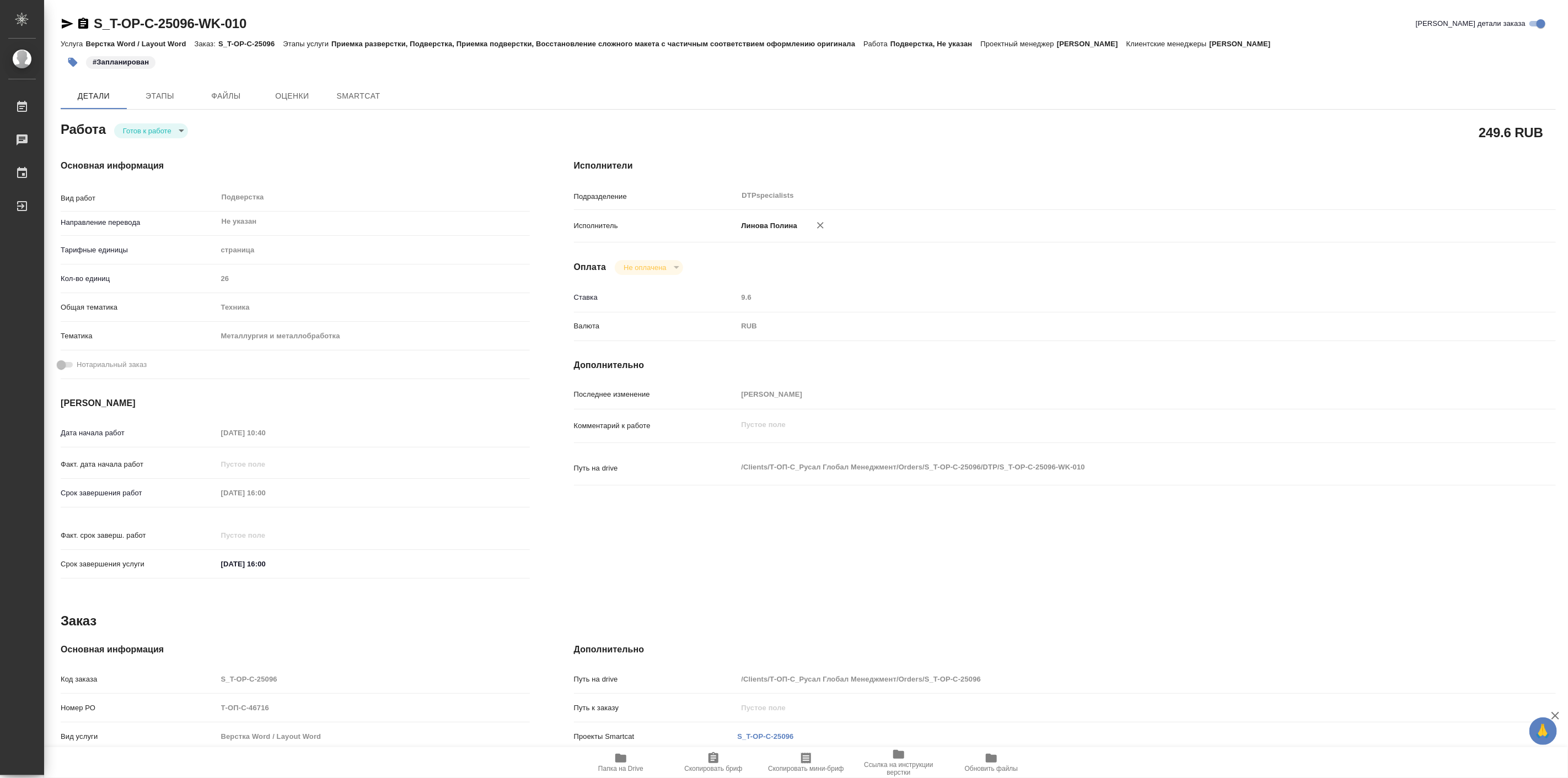
type textarea "x"
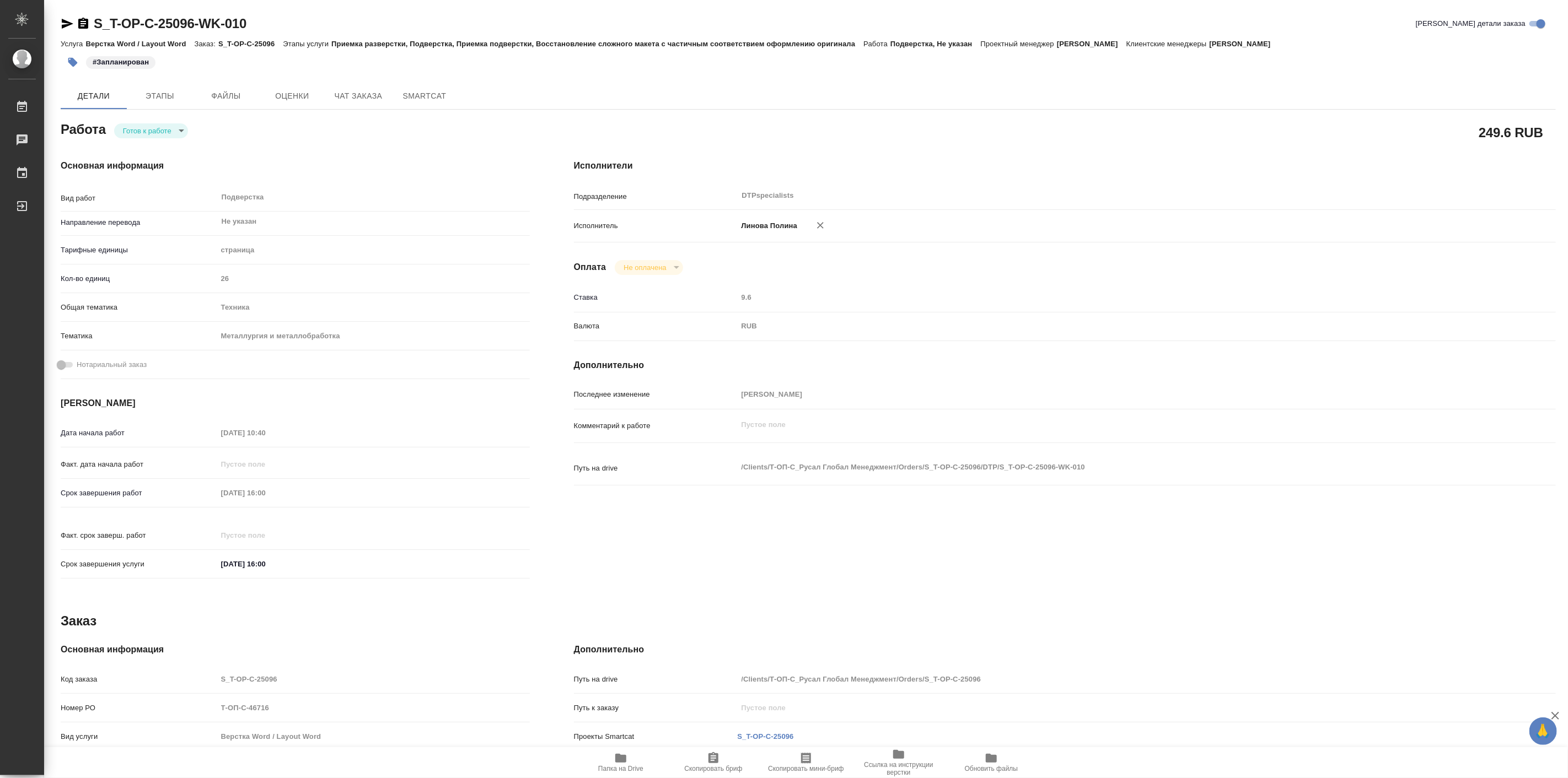
type textarea "x"
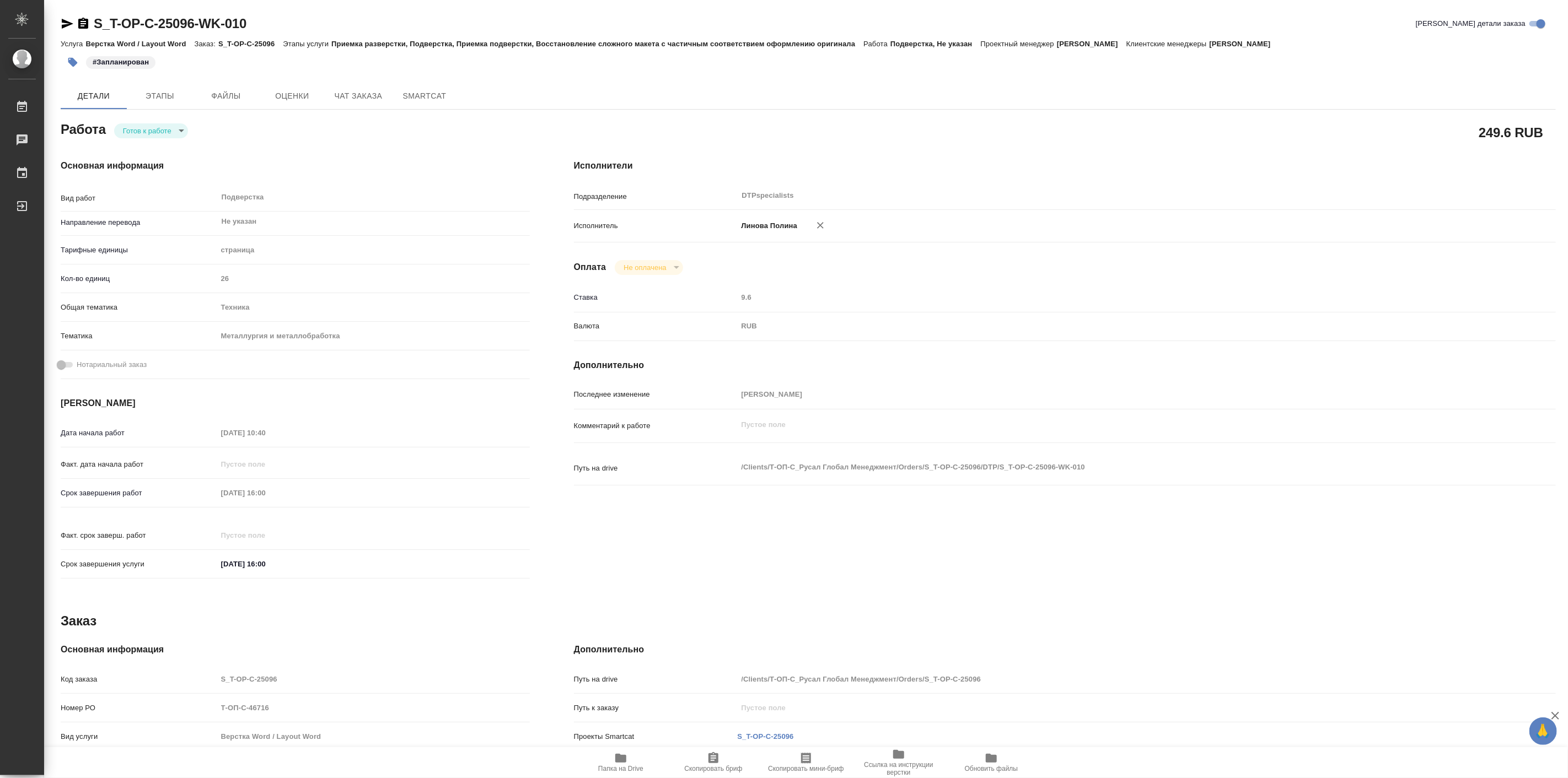
type textarea "x"
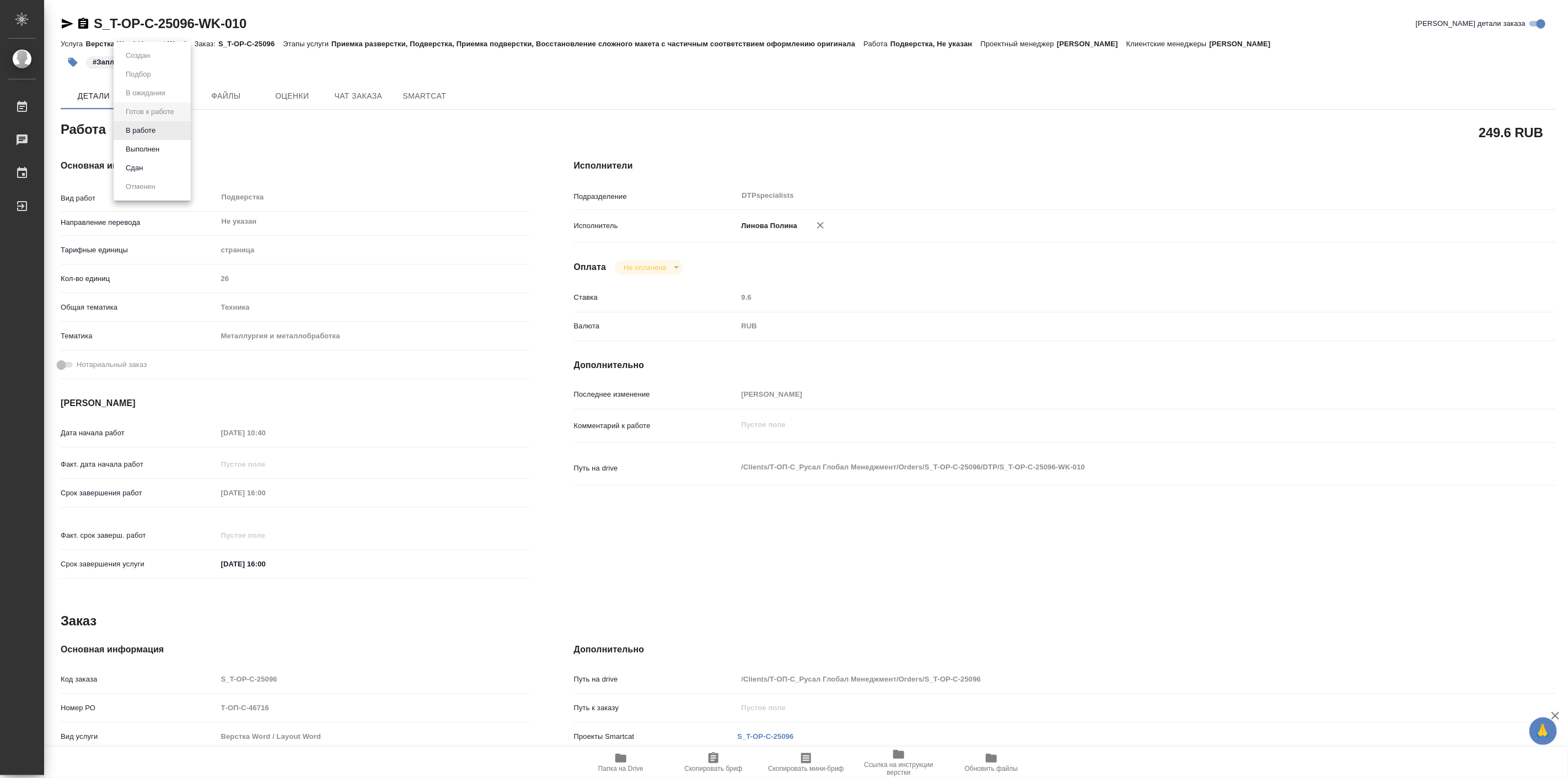
click at [171, 131] on body "🙏 .cls-1 fill:#fff; AWATERA Linova Polina Работы 0 Чаты График Выйти S_T-OP-C-2…" at bounding box center [784, 389] width 1568 height 778
click at [157, 131] on button "В работе" at bounding box center [141, 130] width 37 height 12
type textarea "x"
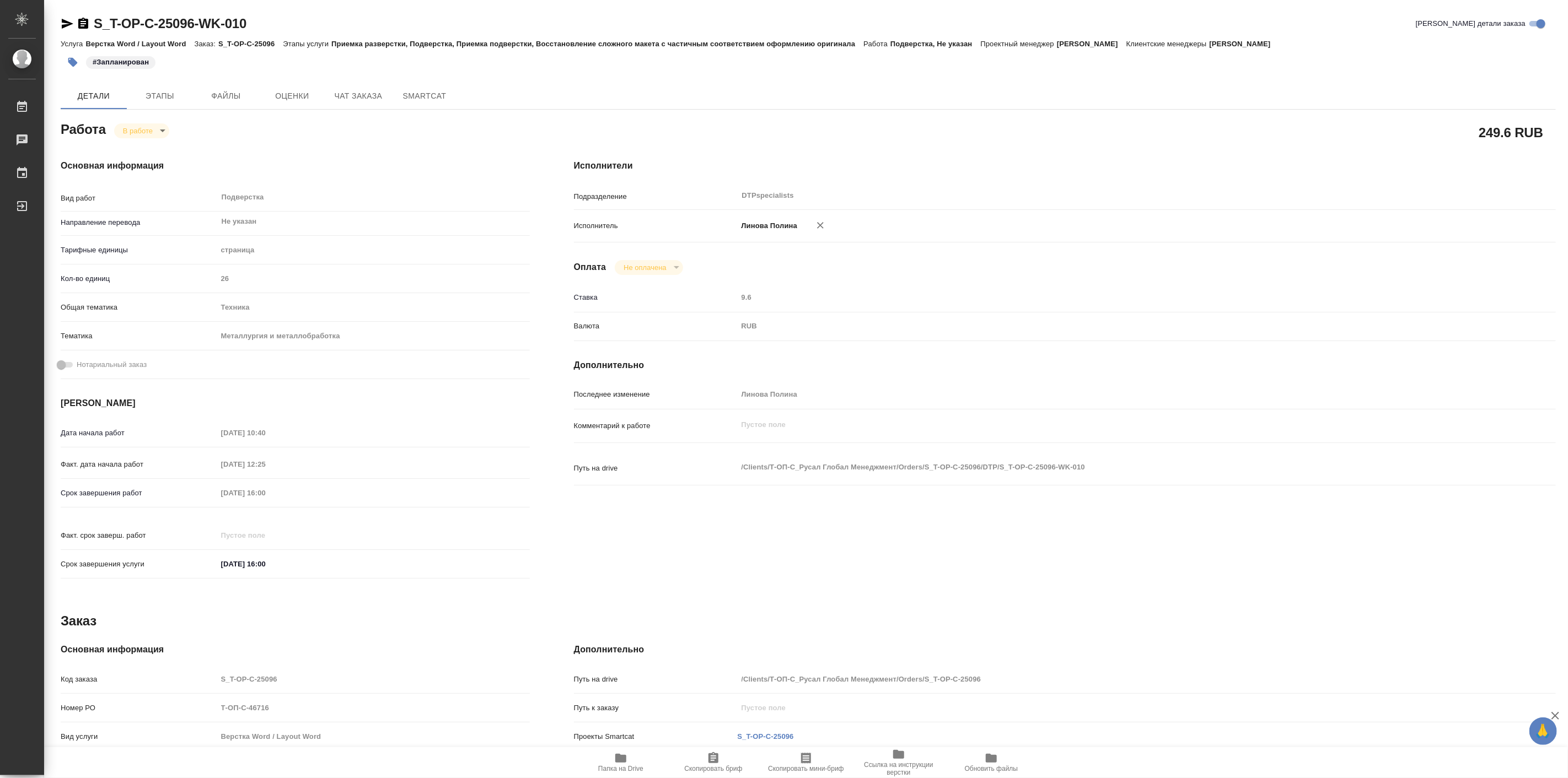
type textarea "x"
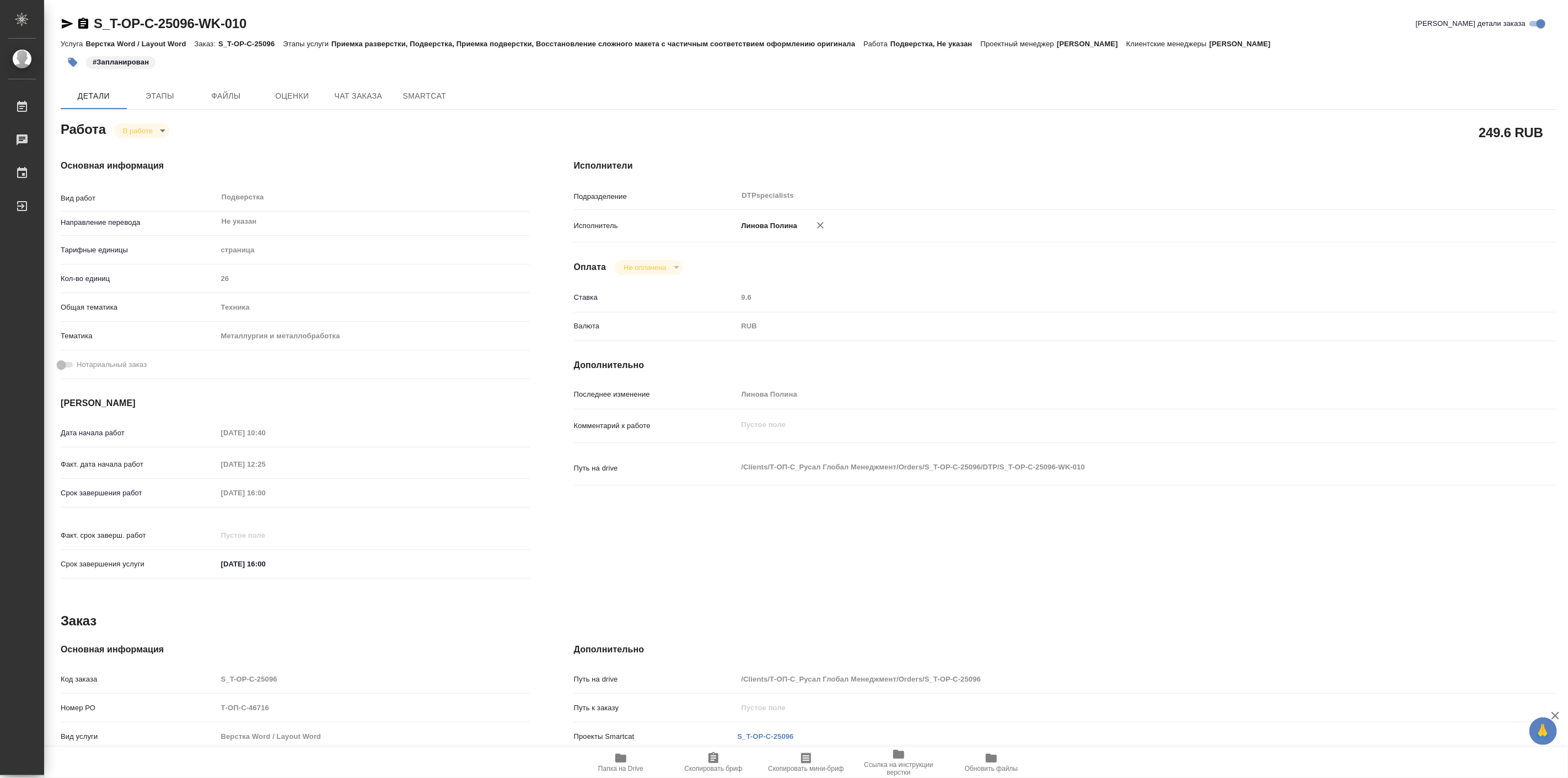
type textarea "x"
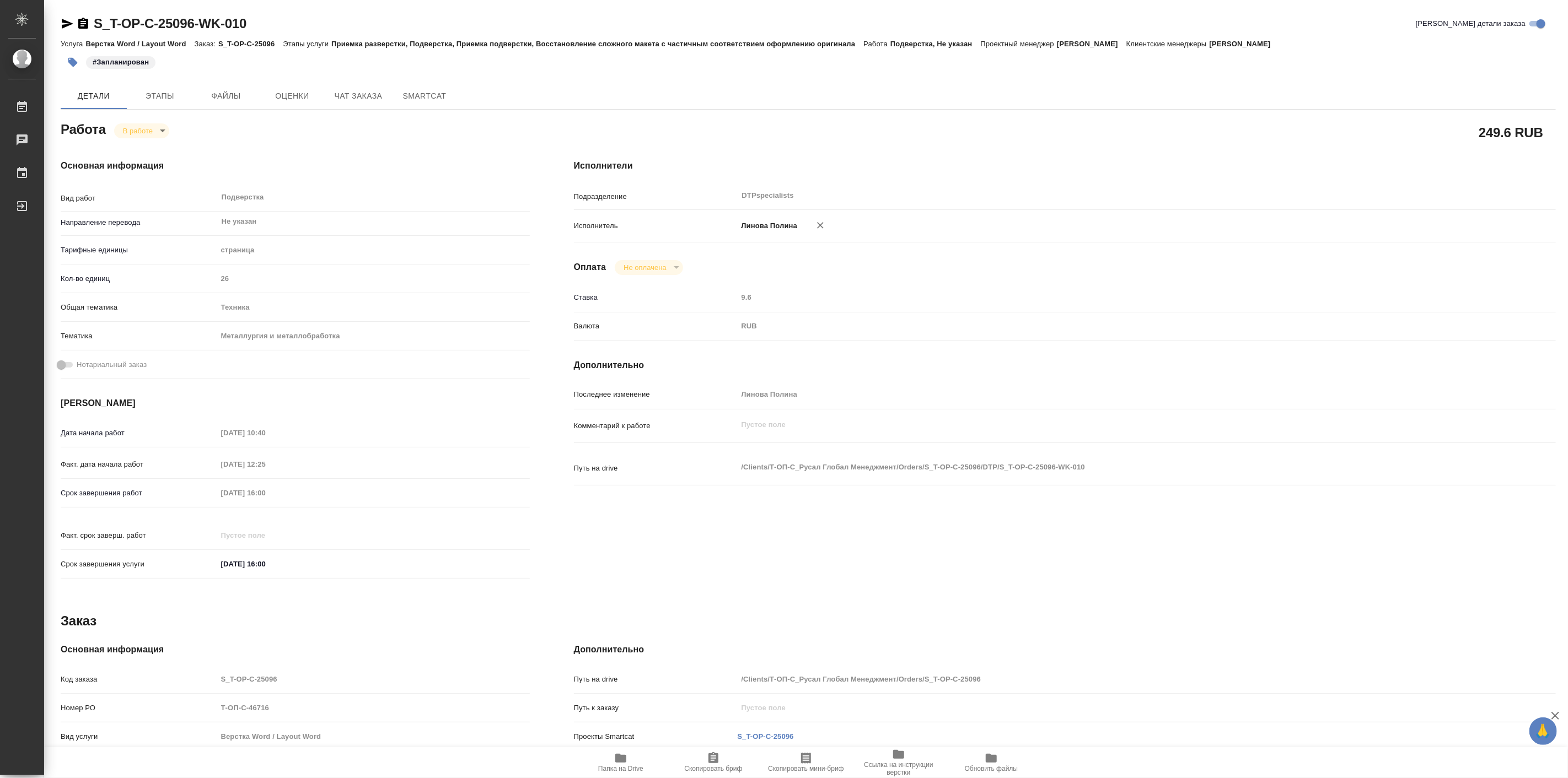
type textarea "x"
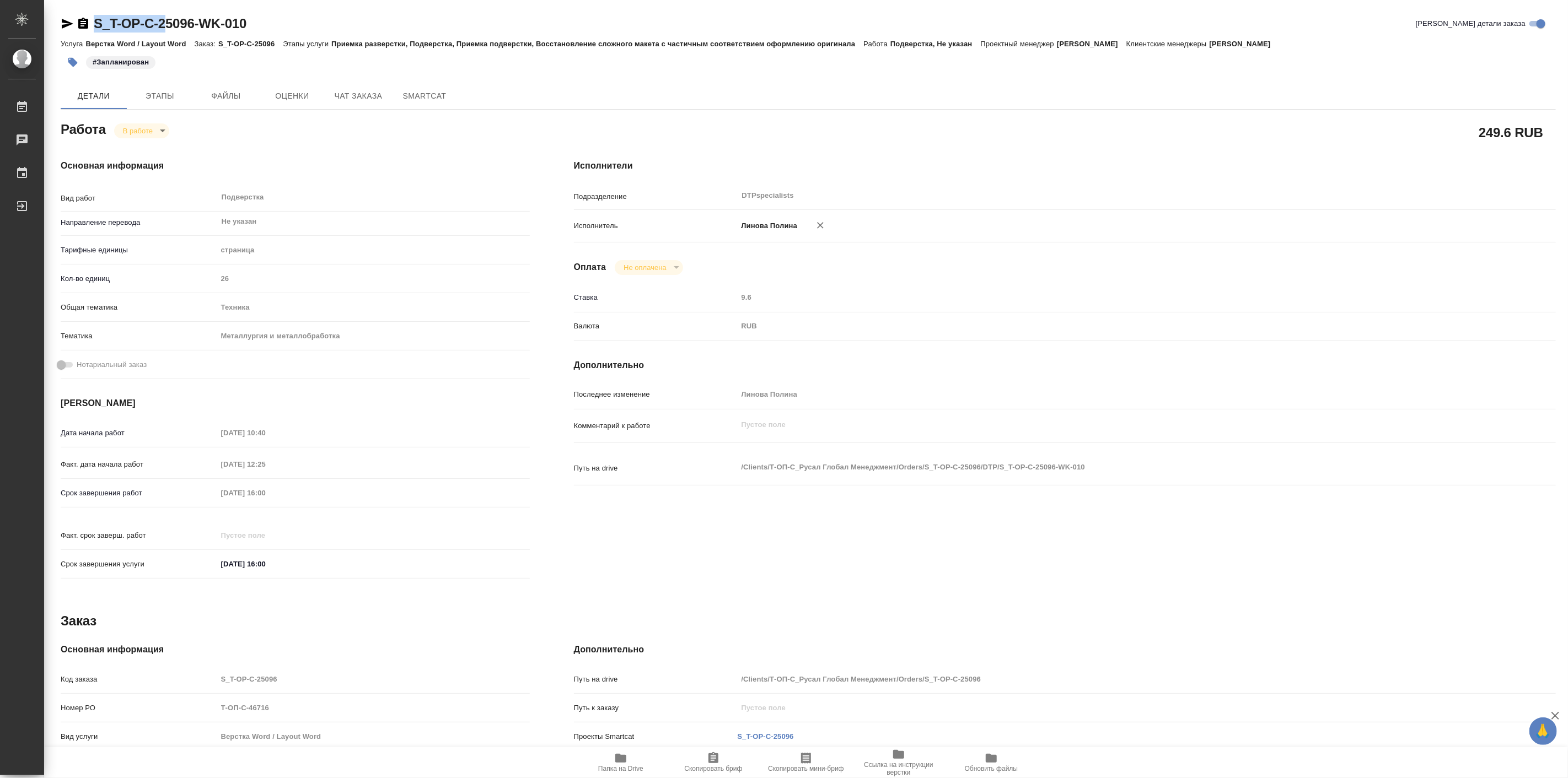
type textarea "x"
drag, startPoint x: 89, startPoint y: 12, endPoint x: 196, endPoint y: 20, distance: 107.3
click at [196, 20] on div "S_T-OP-C-25096-WK-010 Кратко детали заказа Услуга Верстка Word / Layout Word За…" at bounding box center [809, 469] width 1508 height 938
copy link "S_T-OP-C-25096"
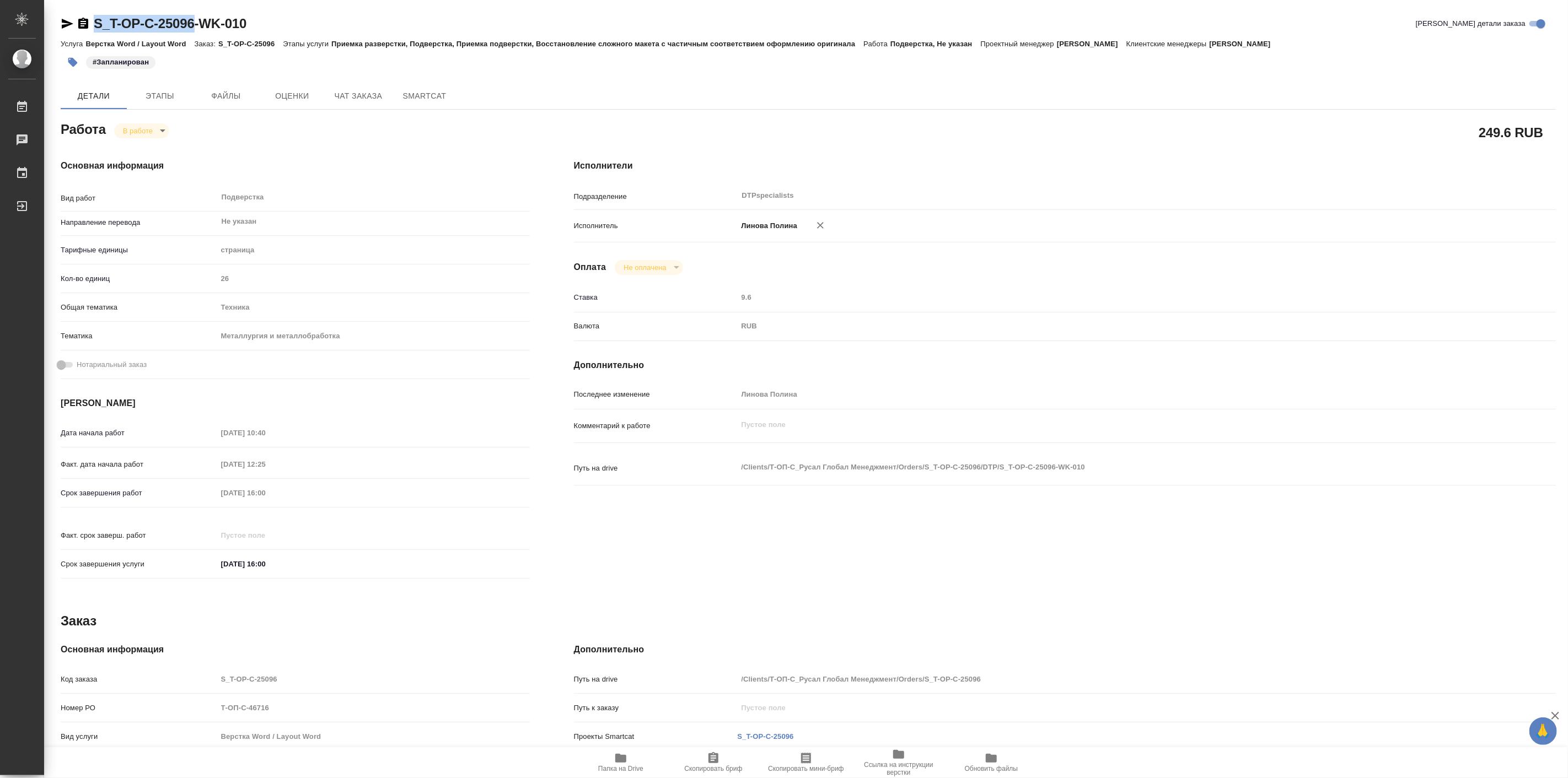
click at [633, 758] on span "Папка на Drive" at bounding box center [620, 763] width 79 height 21
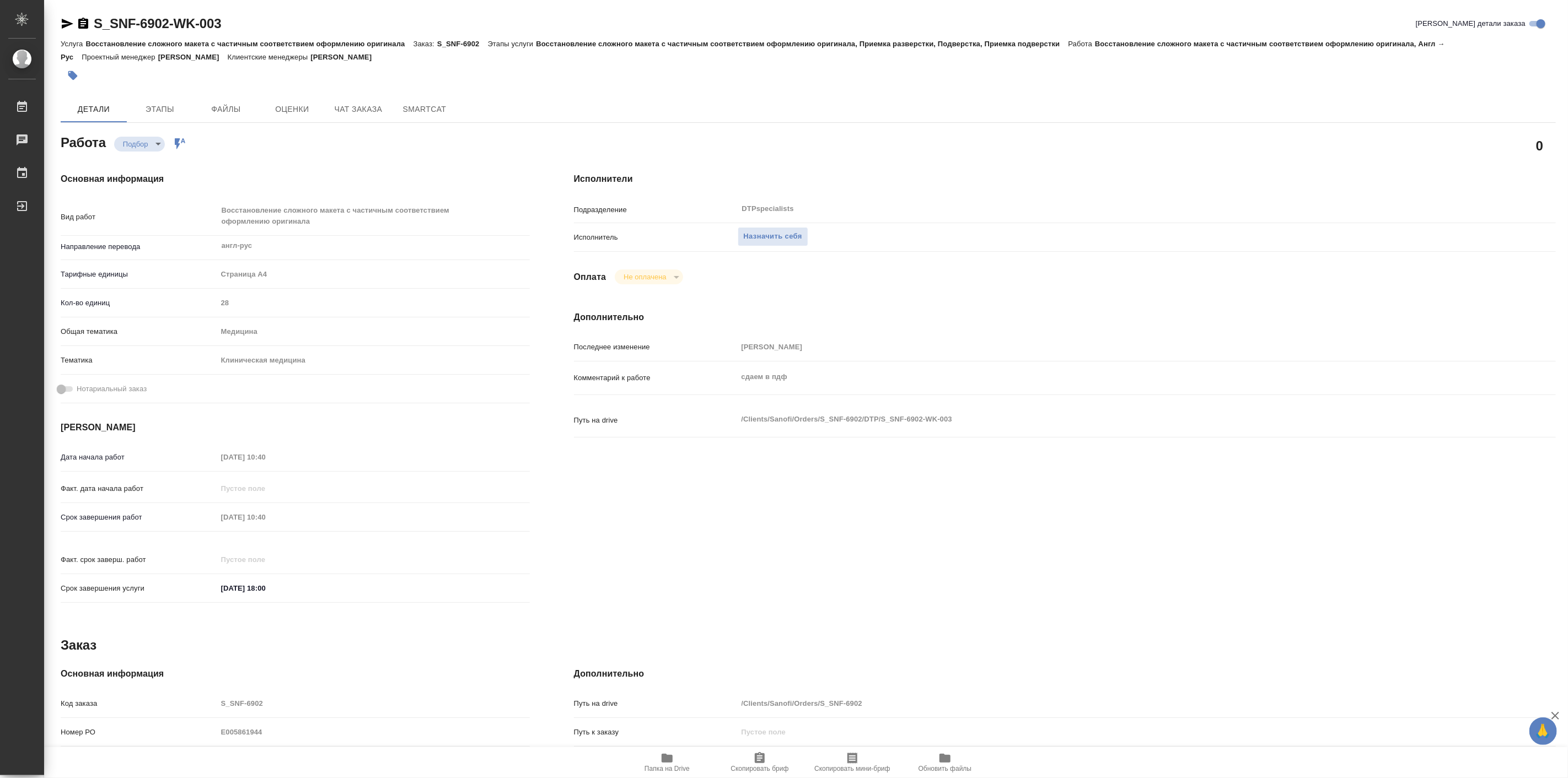
type textarea "x"
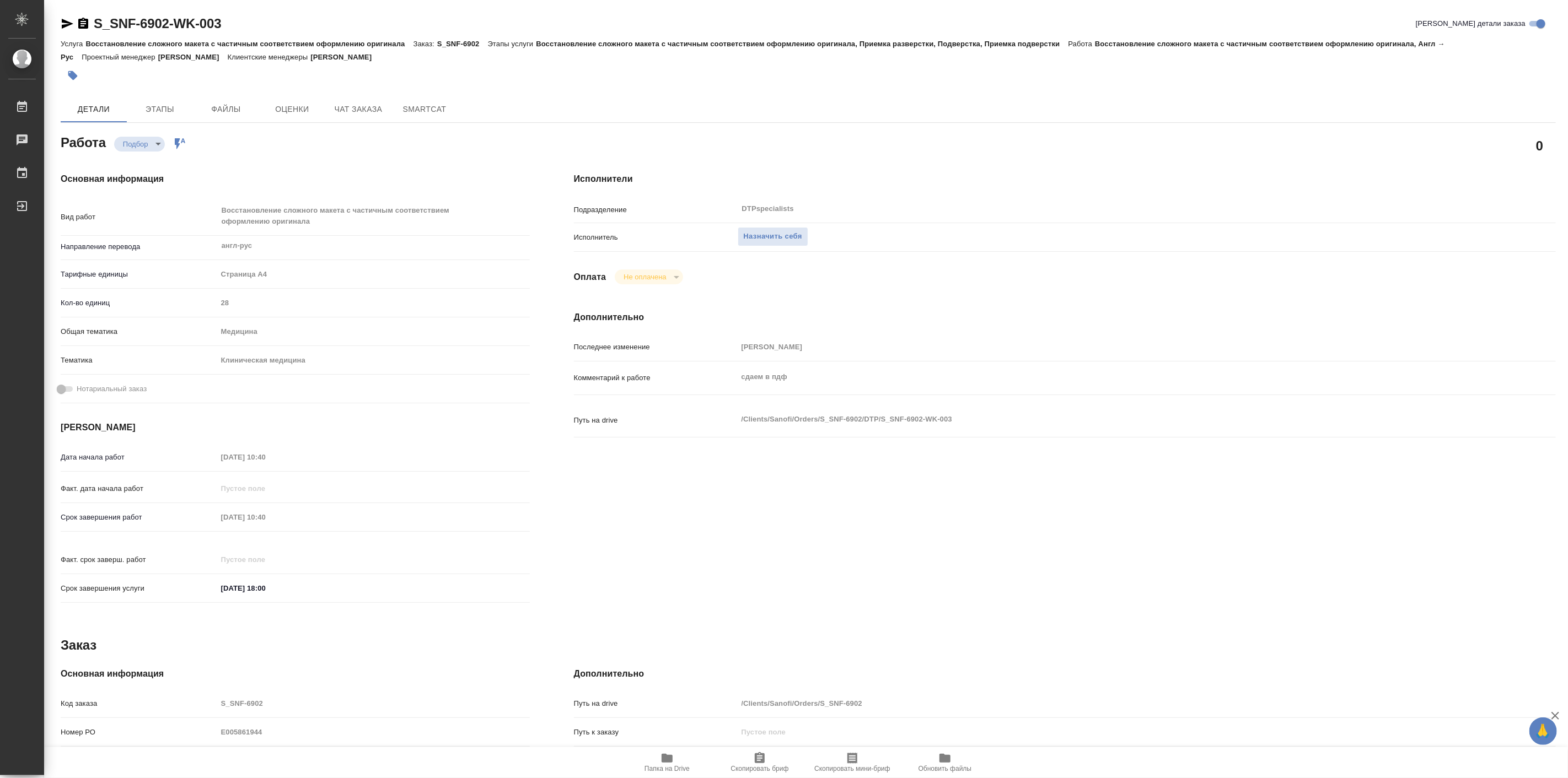
type textarea "x"
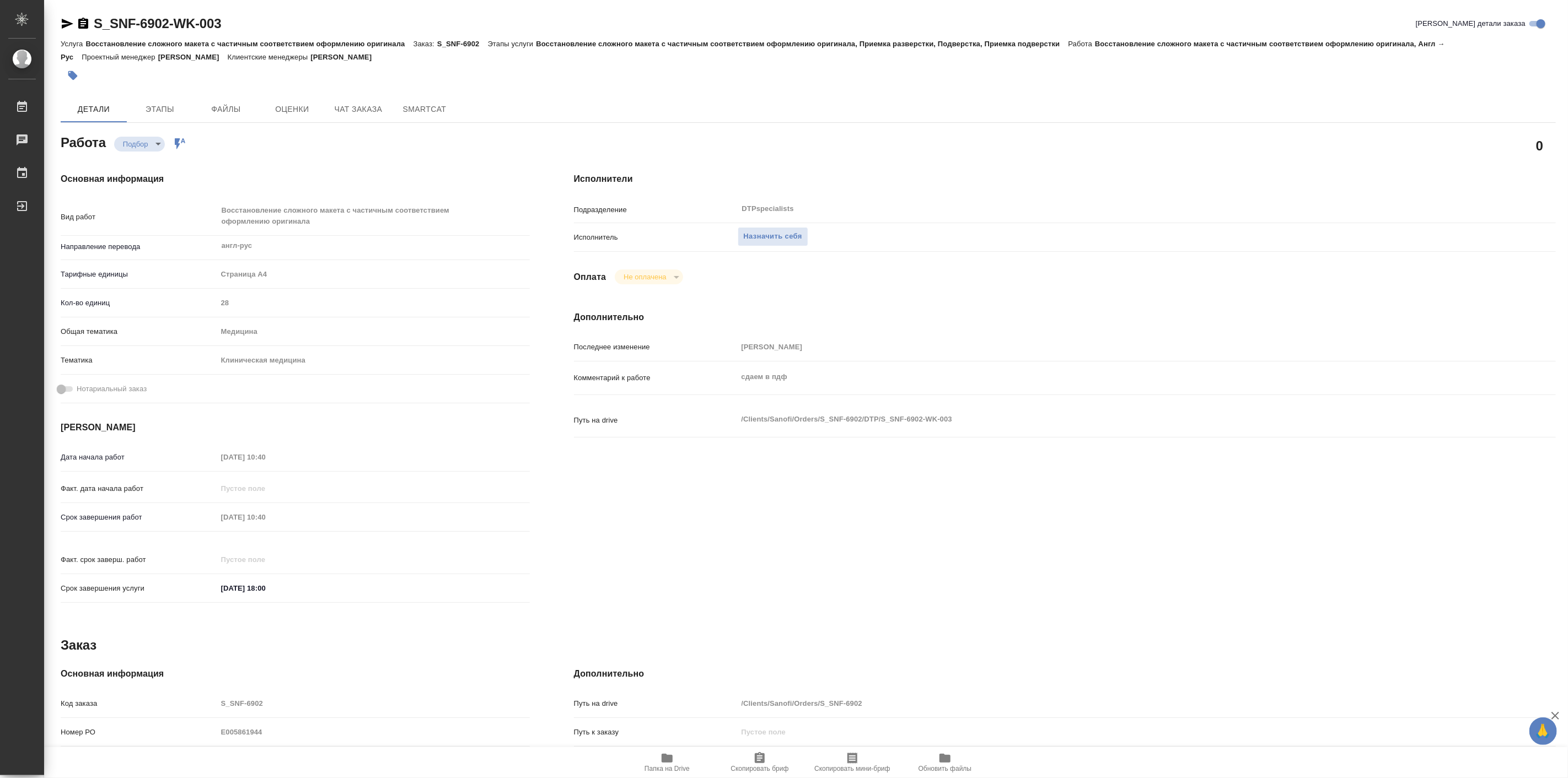
type textarea "x"
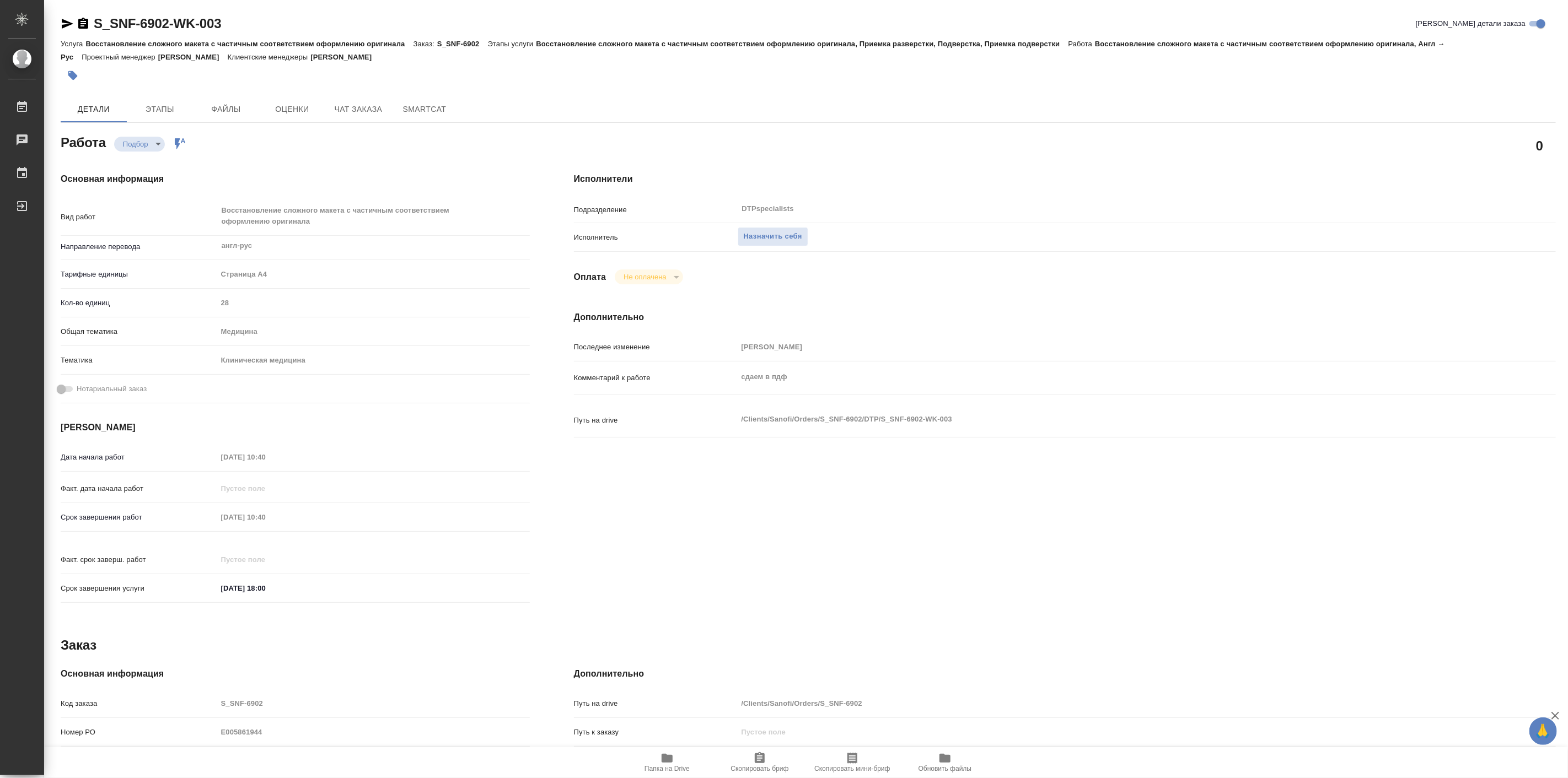
type textarea "x"
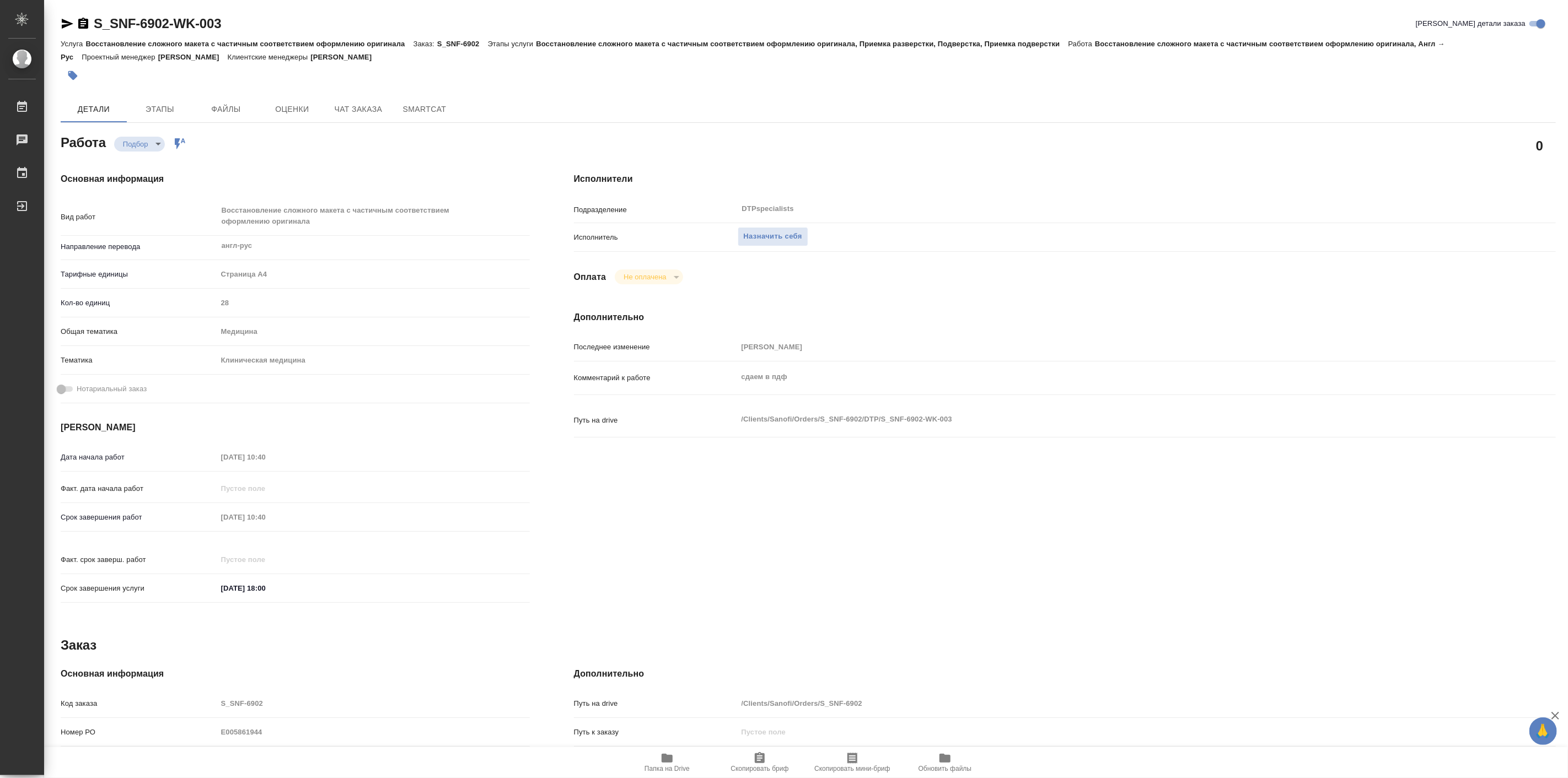
click at [1156, 162] on div "Исполнители Подразделение DTPspecialists ​ Исполнитель Назначить себя Оплата Не…" at bounding box center [1065, 391] width 1026 height 482
click at [499, 180] on h4 "Основная информация" at bounding box center [295, 179] width 469 height 13
click at [766, 235] on span "Назначить себя" at bounding box center [773, 237] width 58 height 13
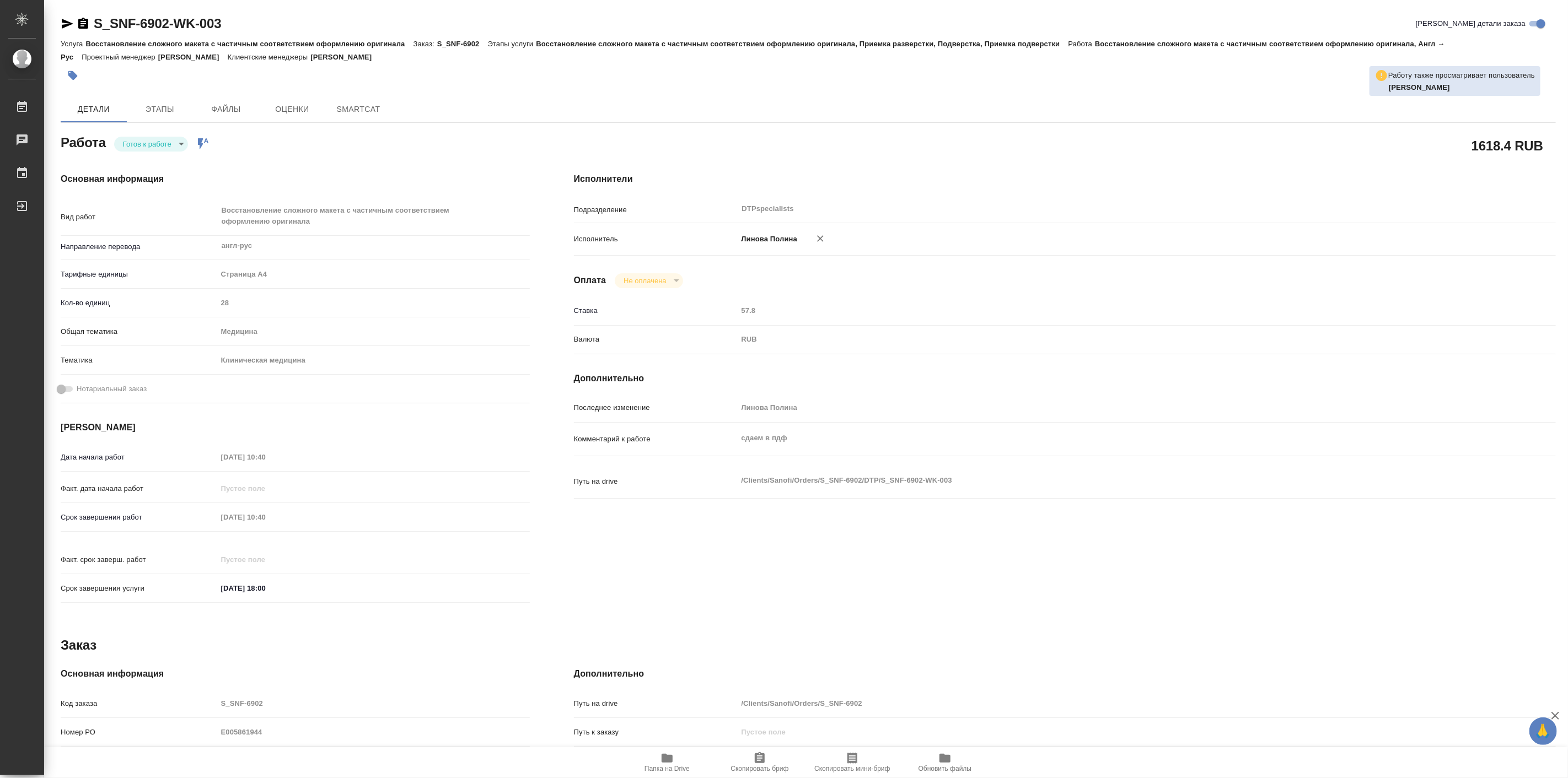
type textarea "x"
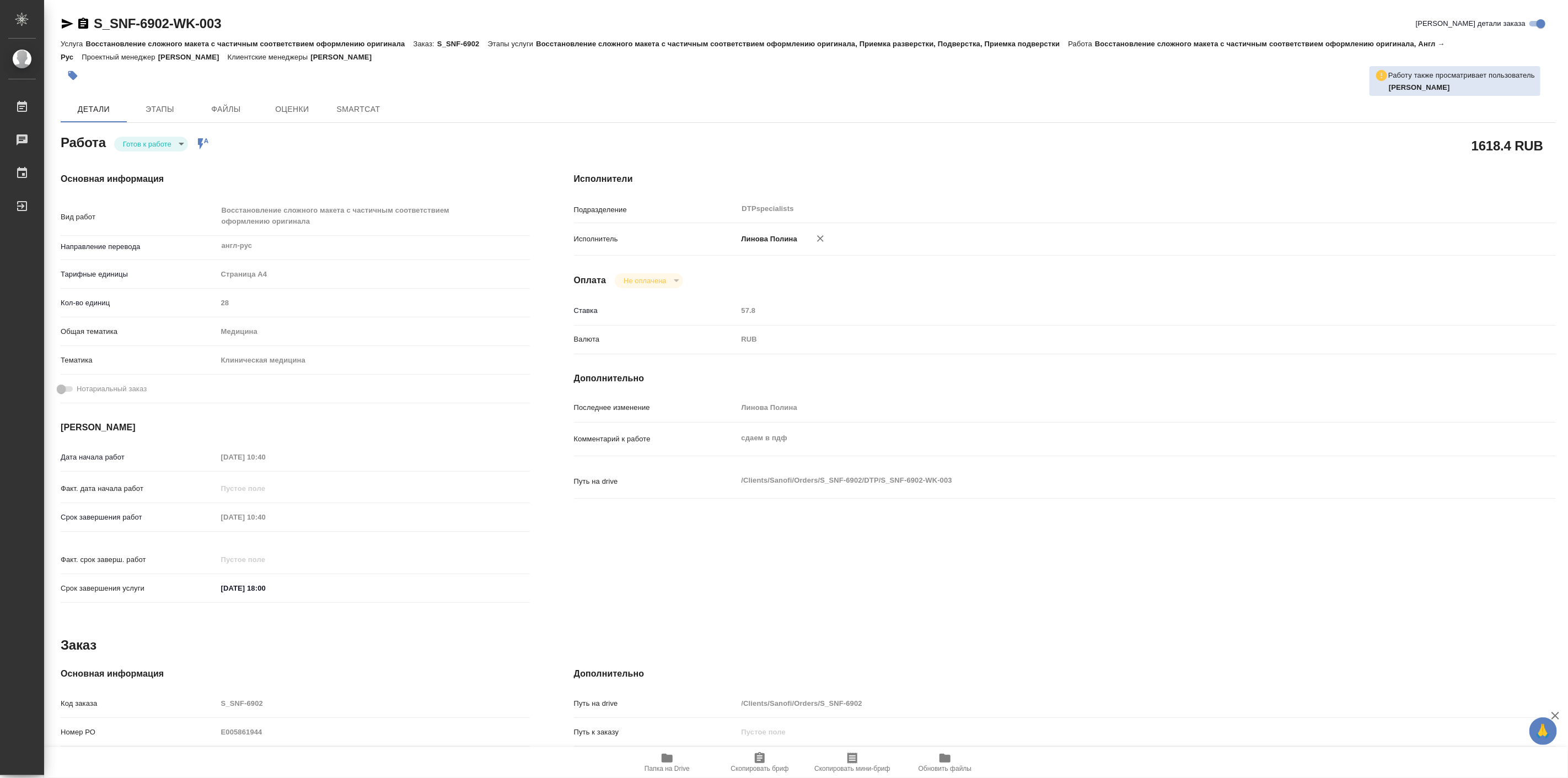
type textarea "x"
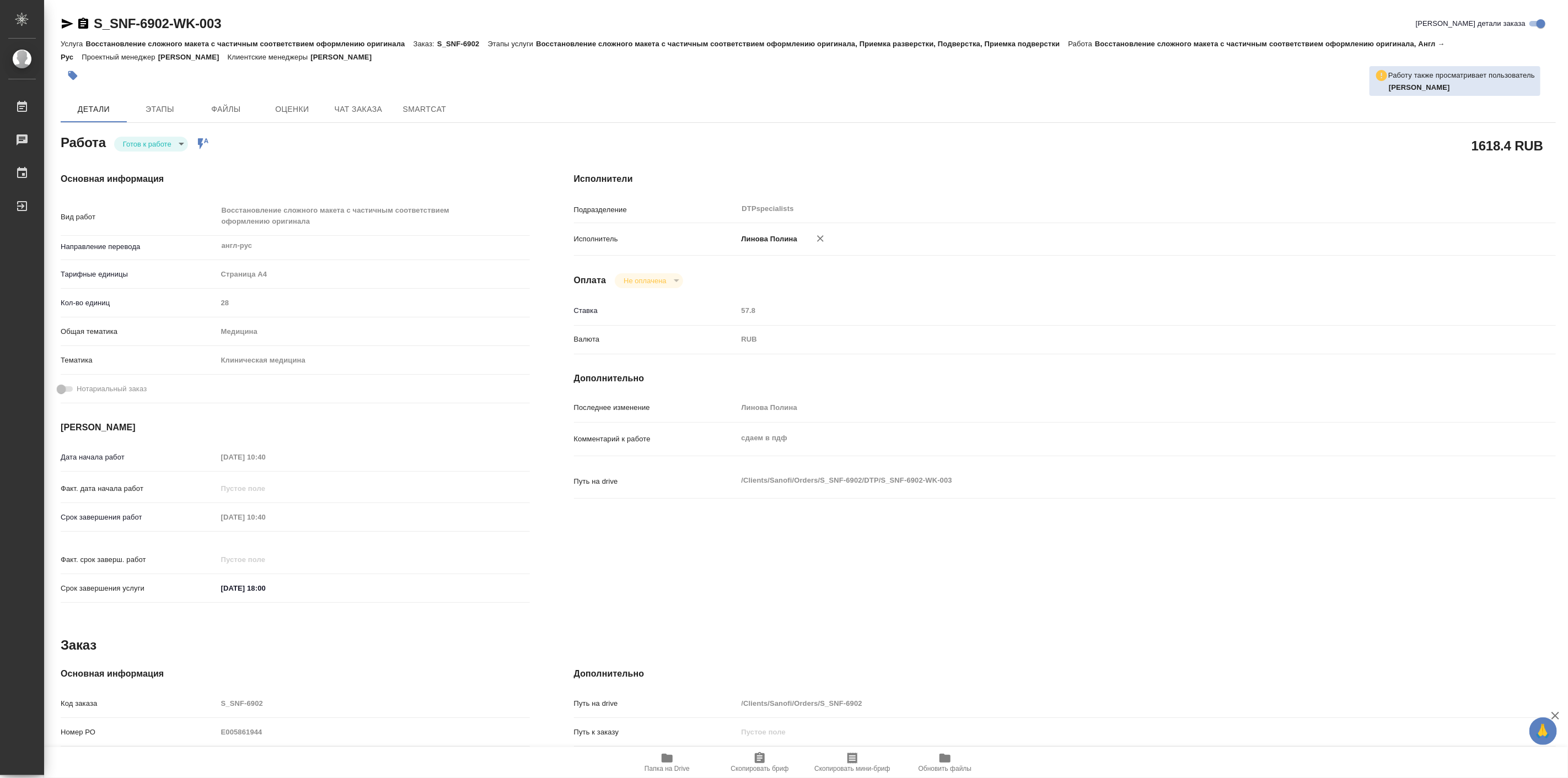
type textarea "x"
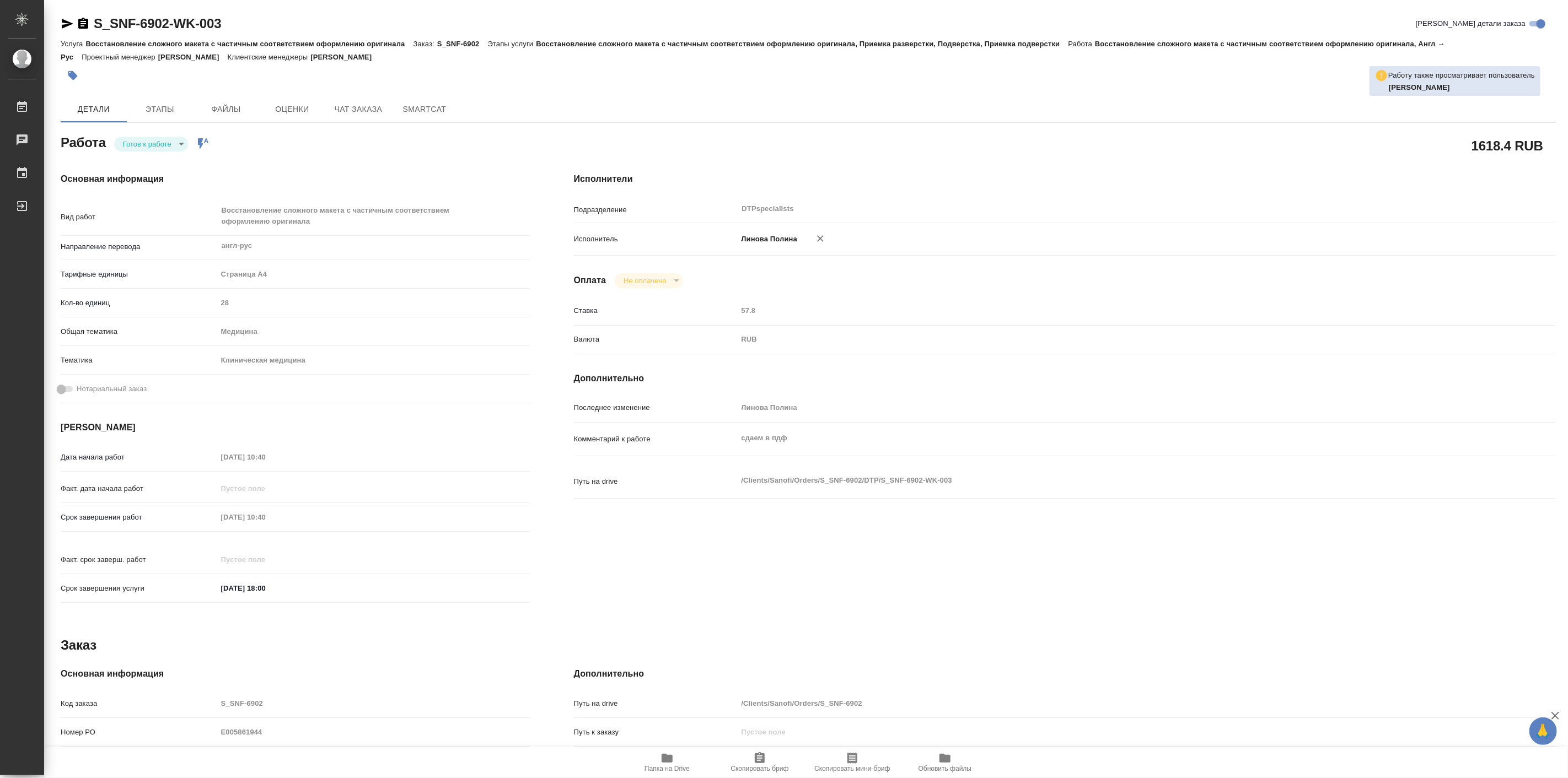
type textarea "x"
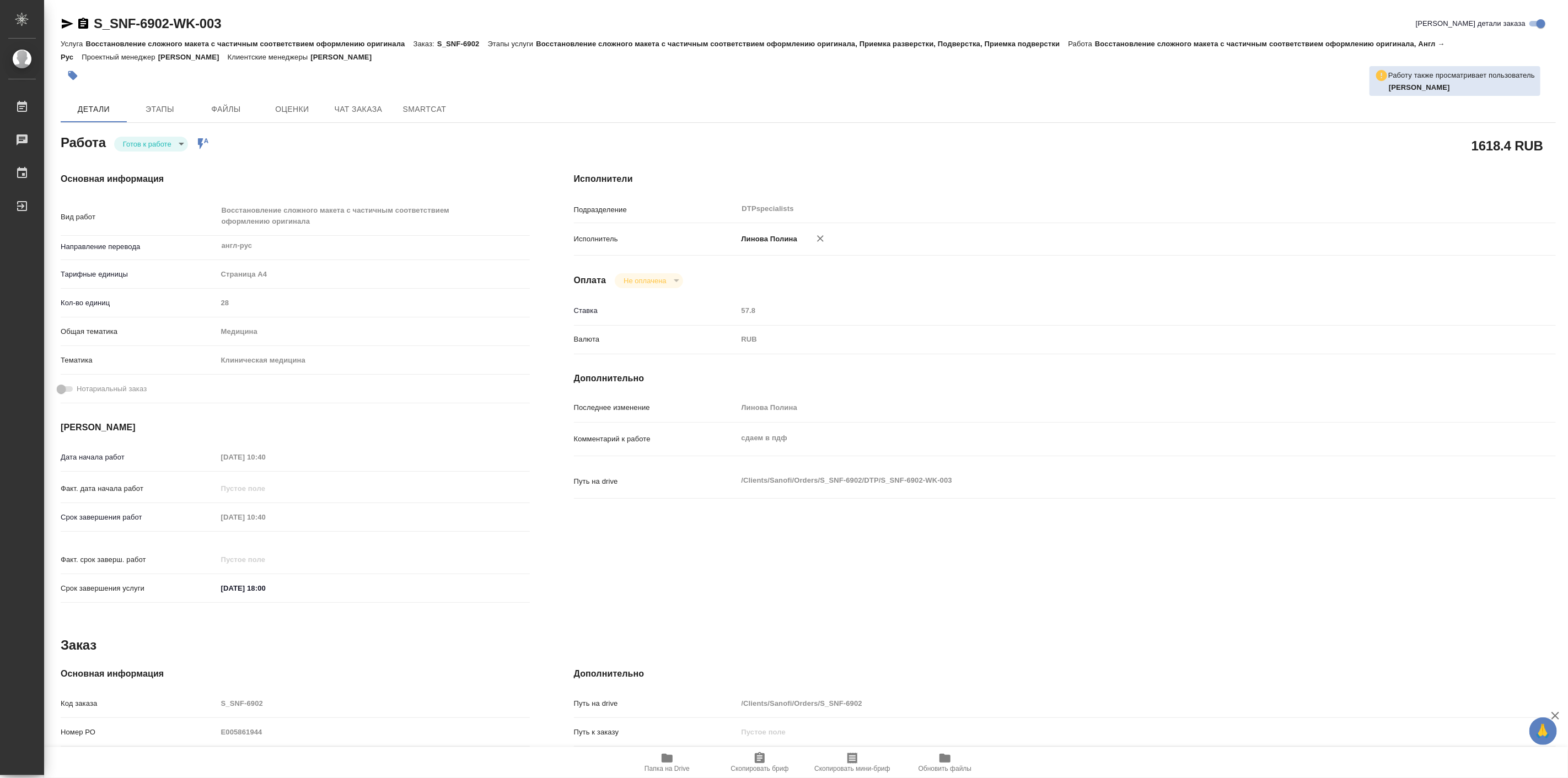
type textarea "x"
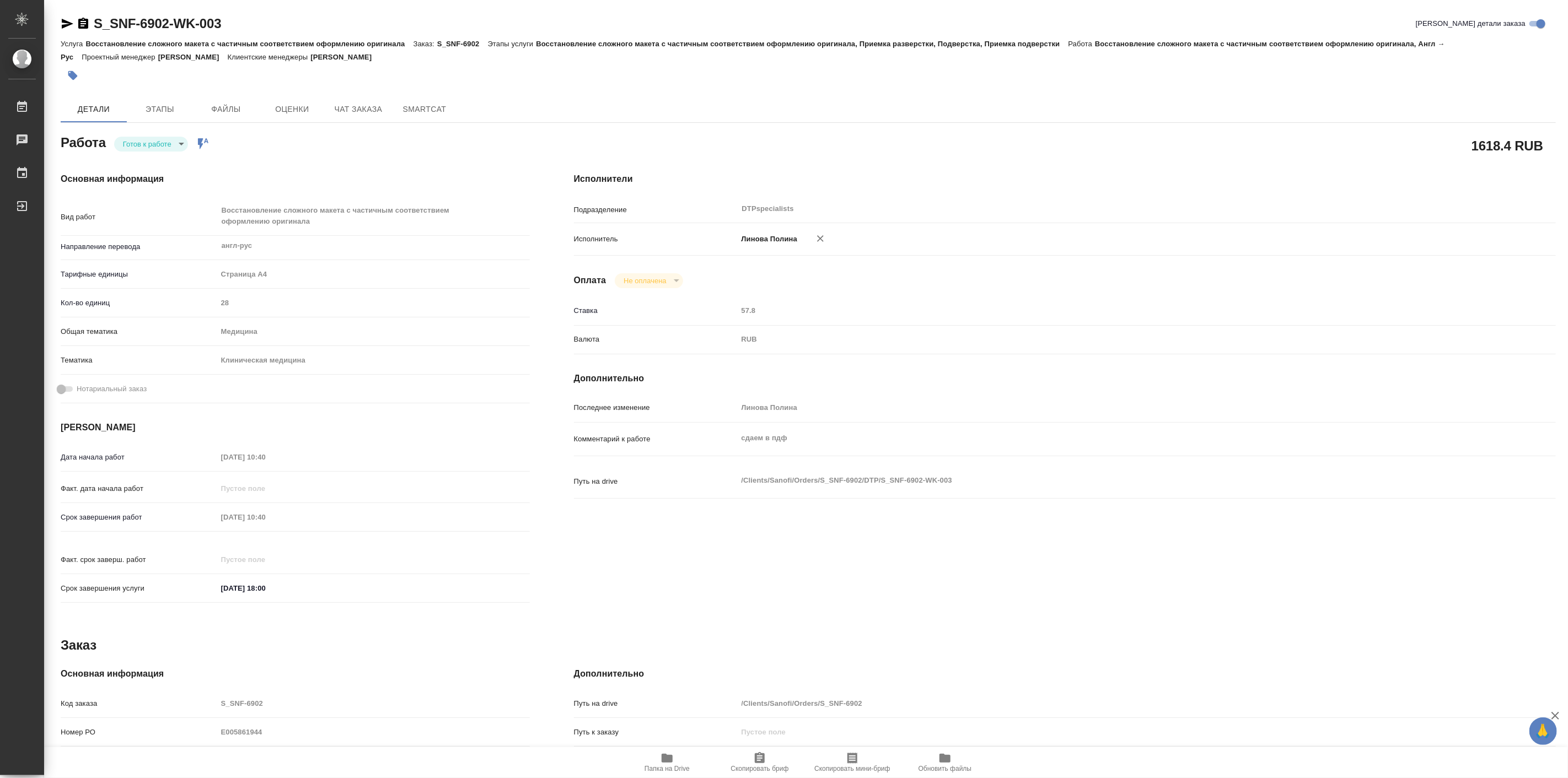
type textarea "x"
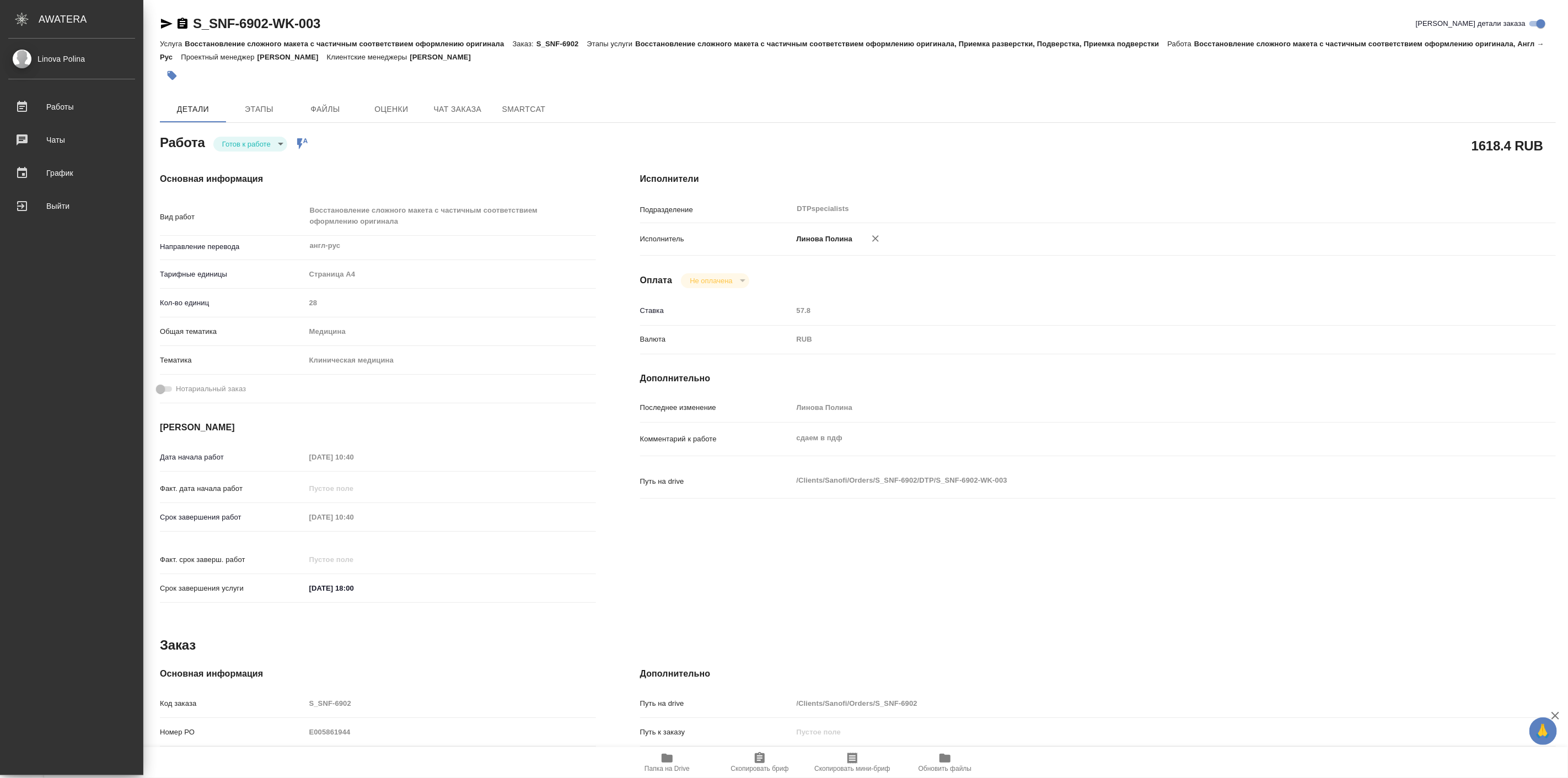
type textarea "x"
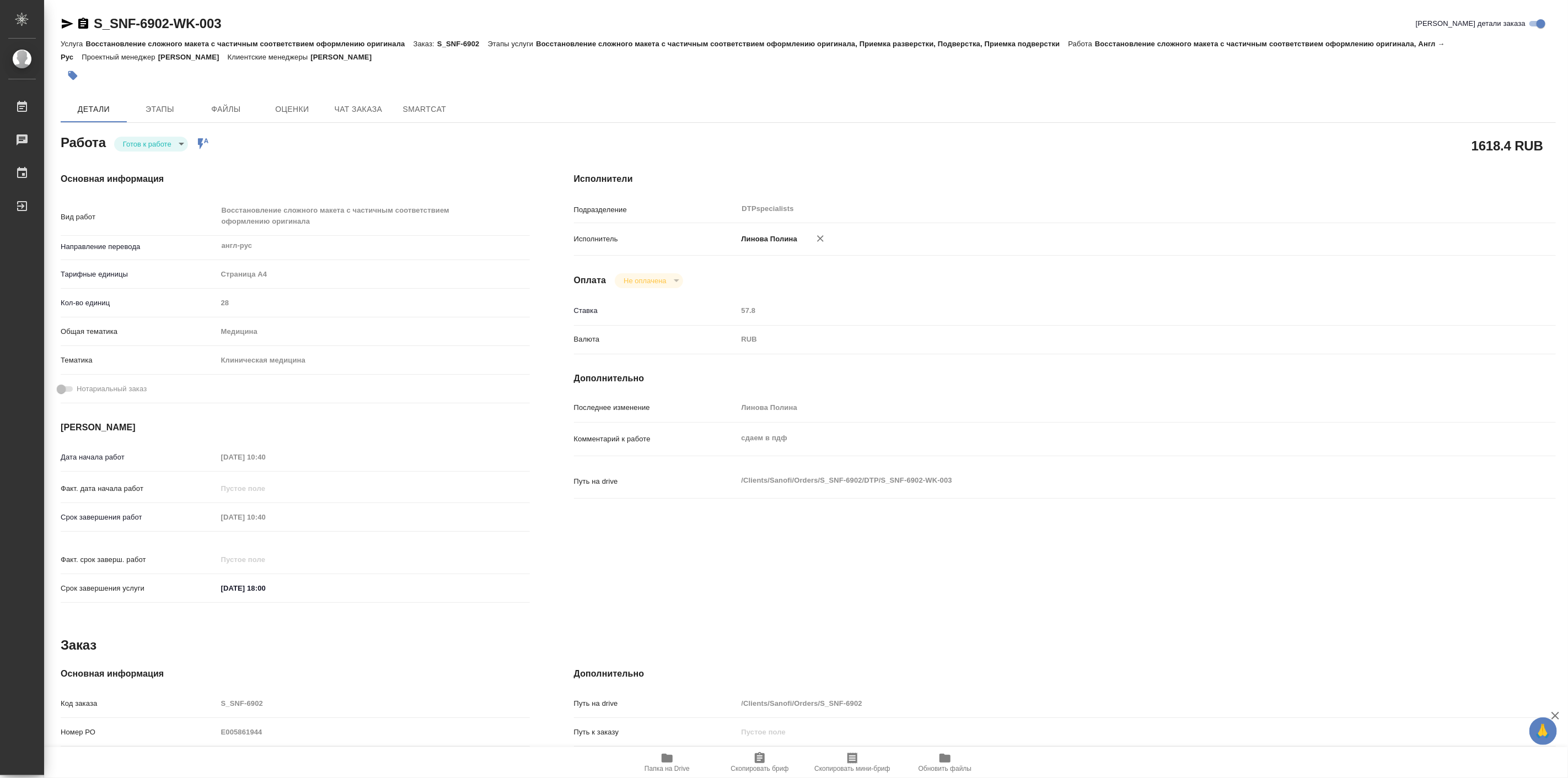
click at [283, 152] on div "Основная информация Вид работ Восстановление сложного макета с частичным соотве…" at bounding box center [295, 391] width 514 height 482
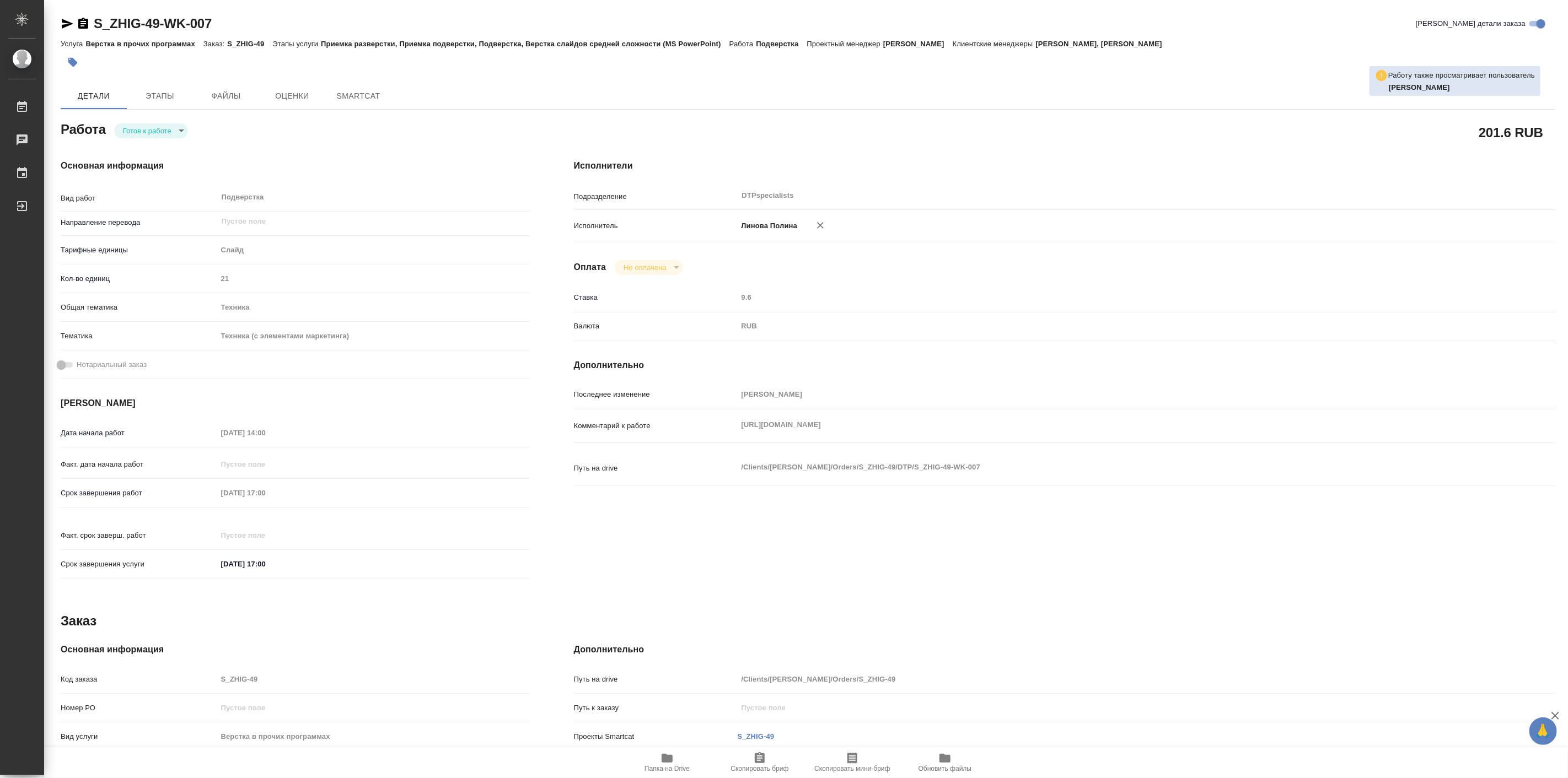
type textarea "x"
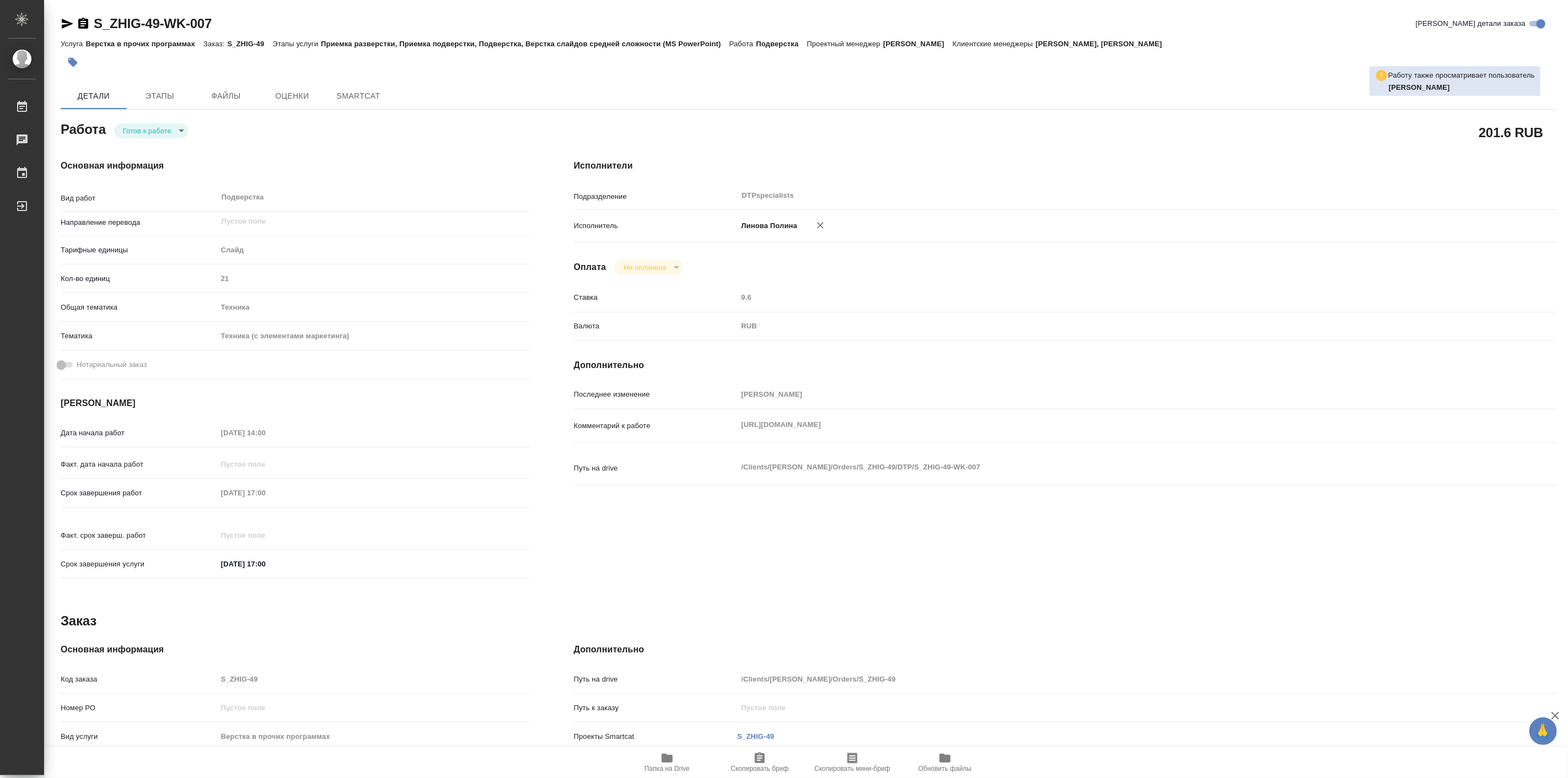
type textarea "x"
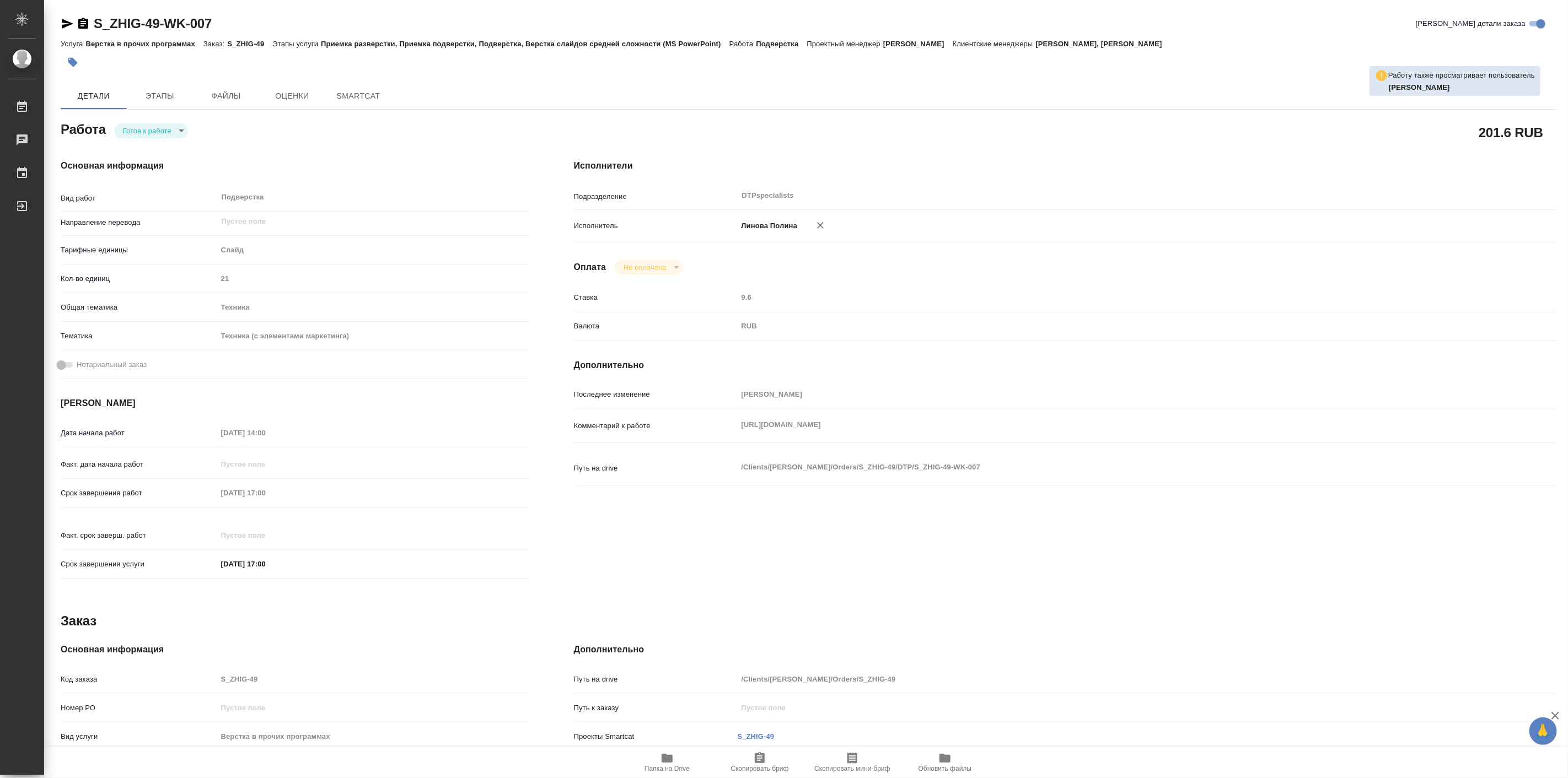
type textarea "x"
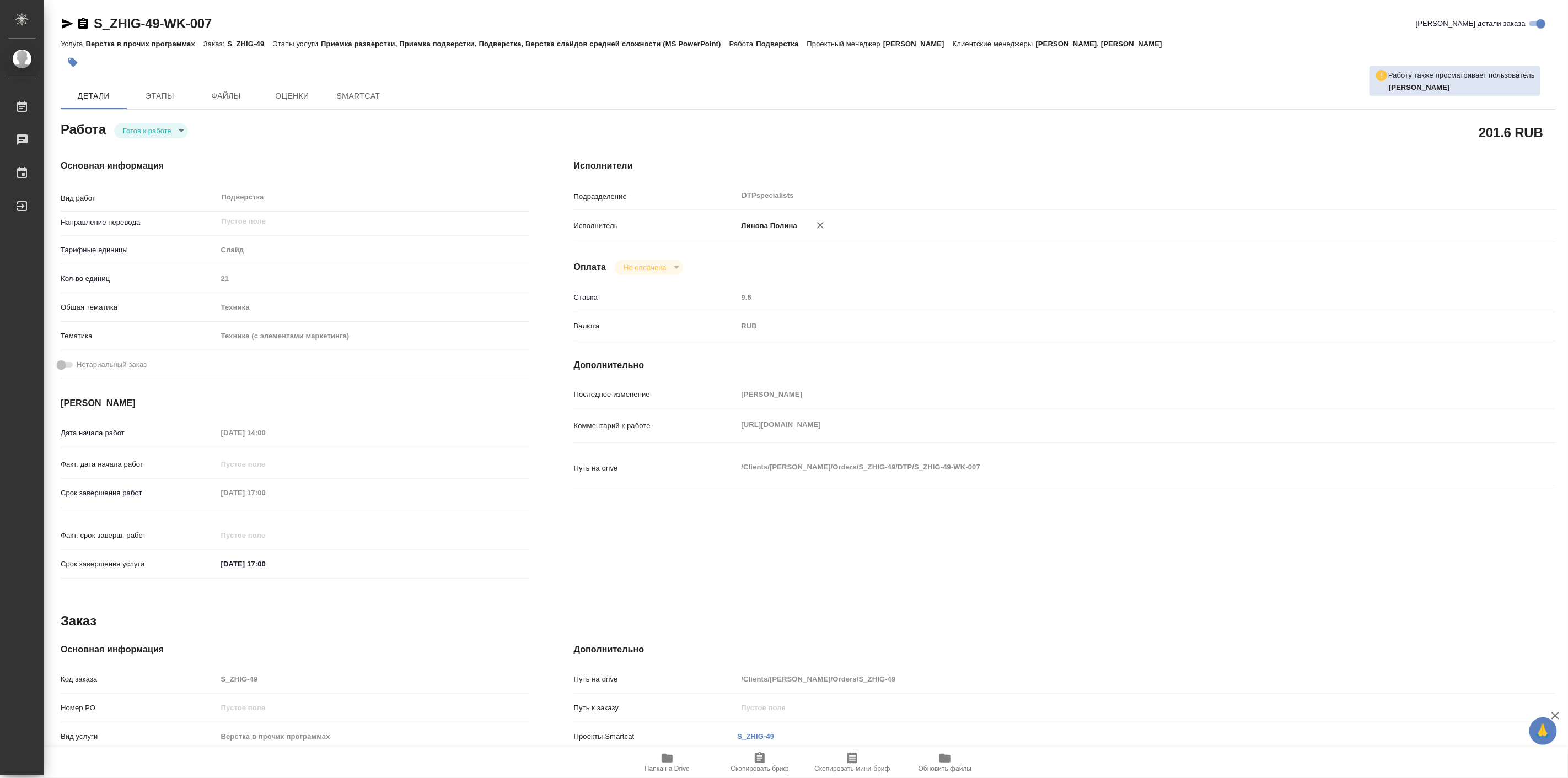
type textarea "x"
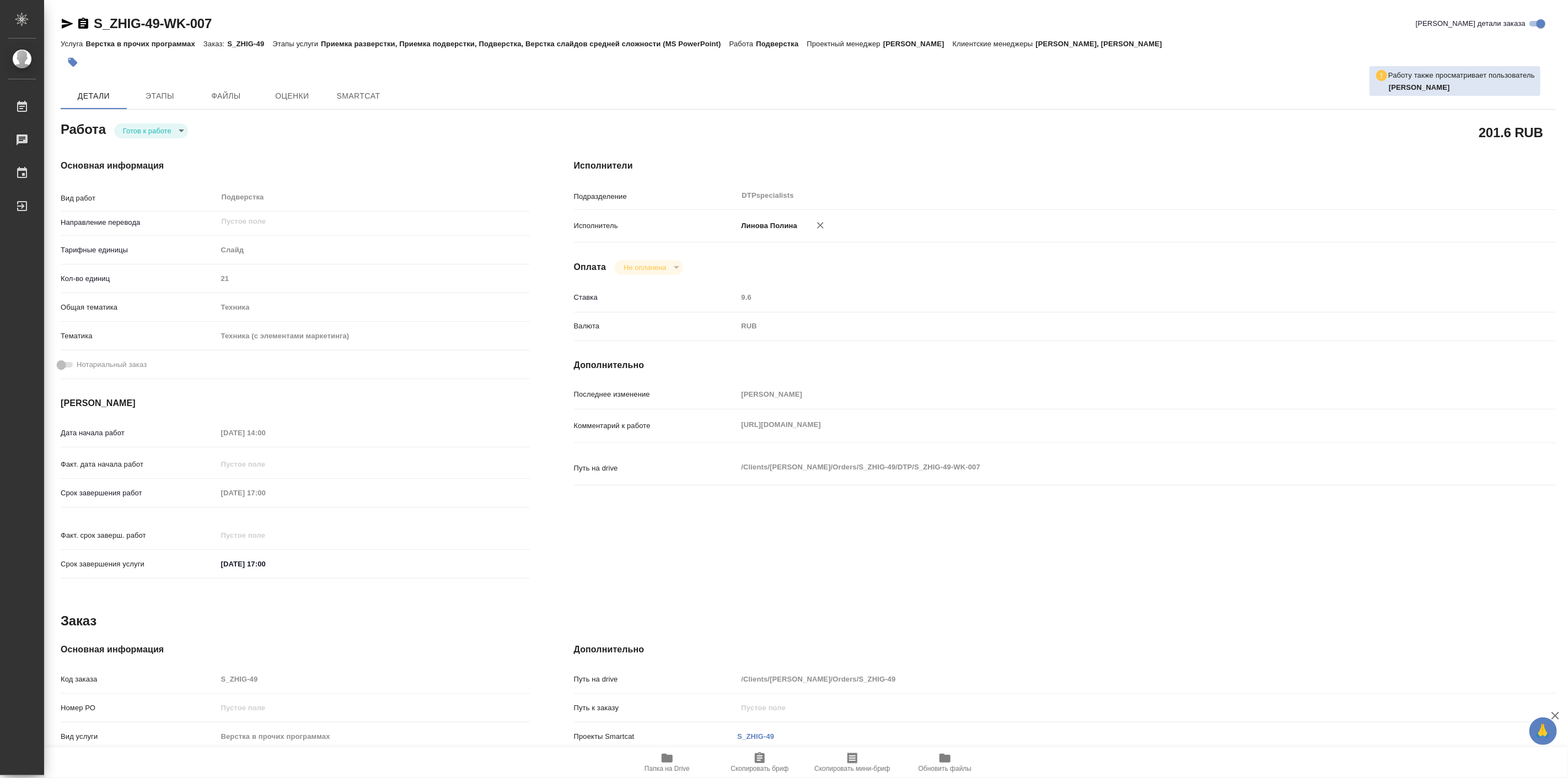
type textarea "x"
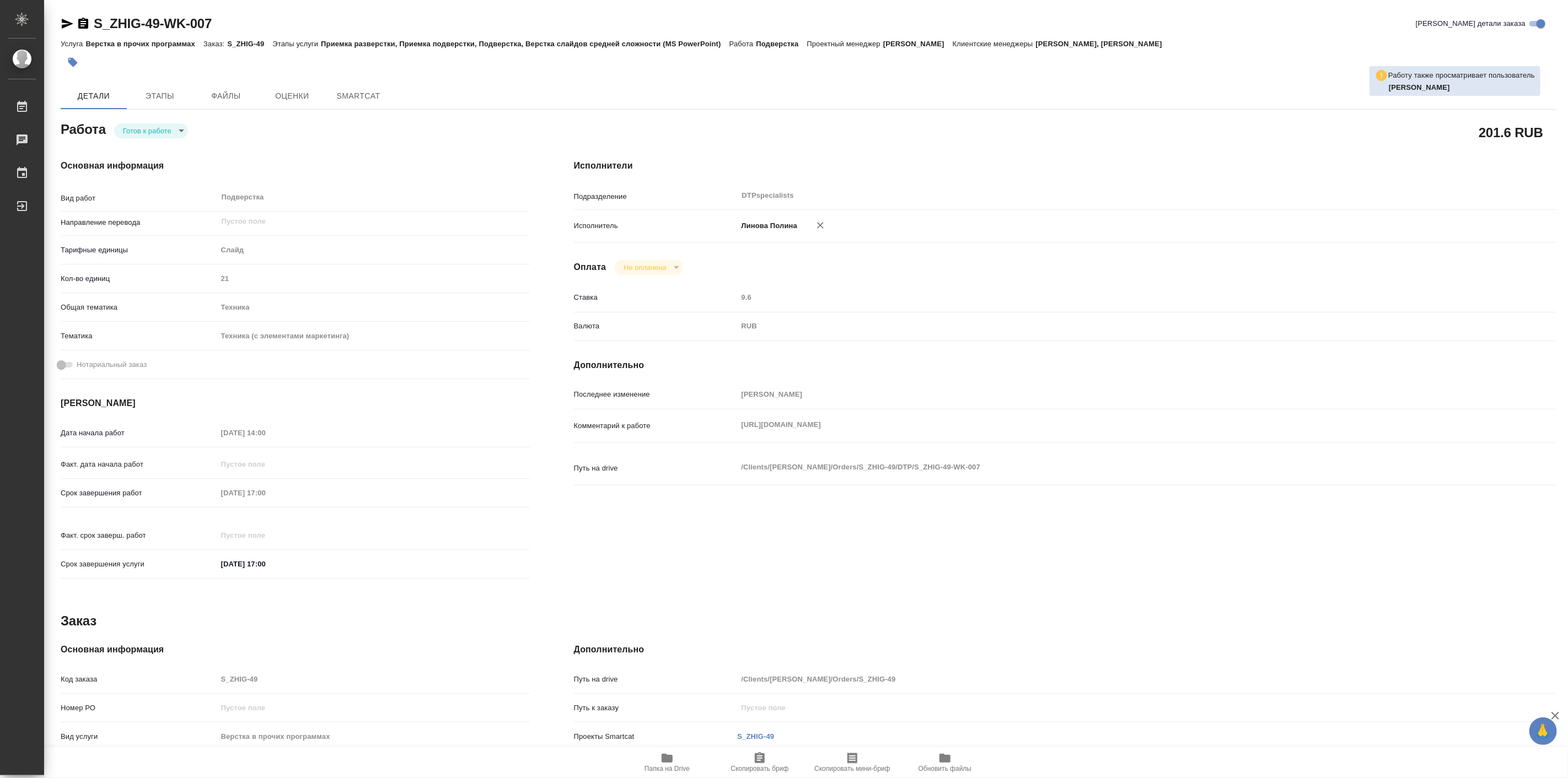
type textarea "x"
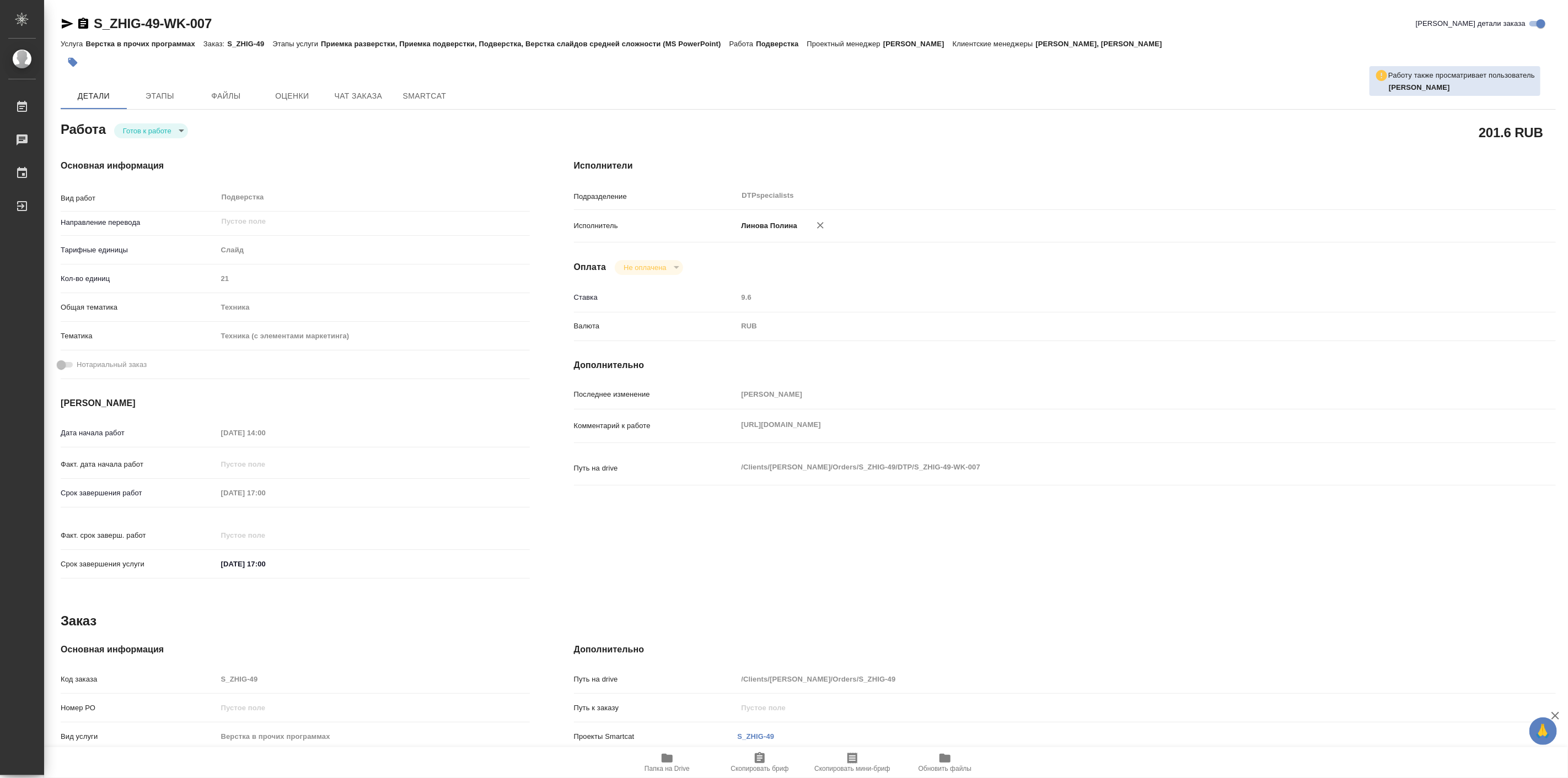
type textarea "x"
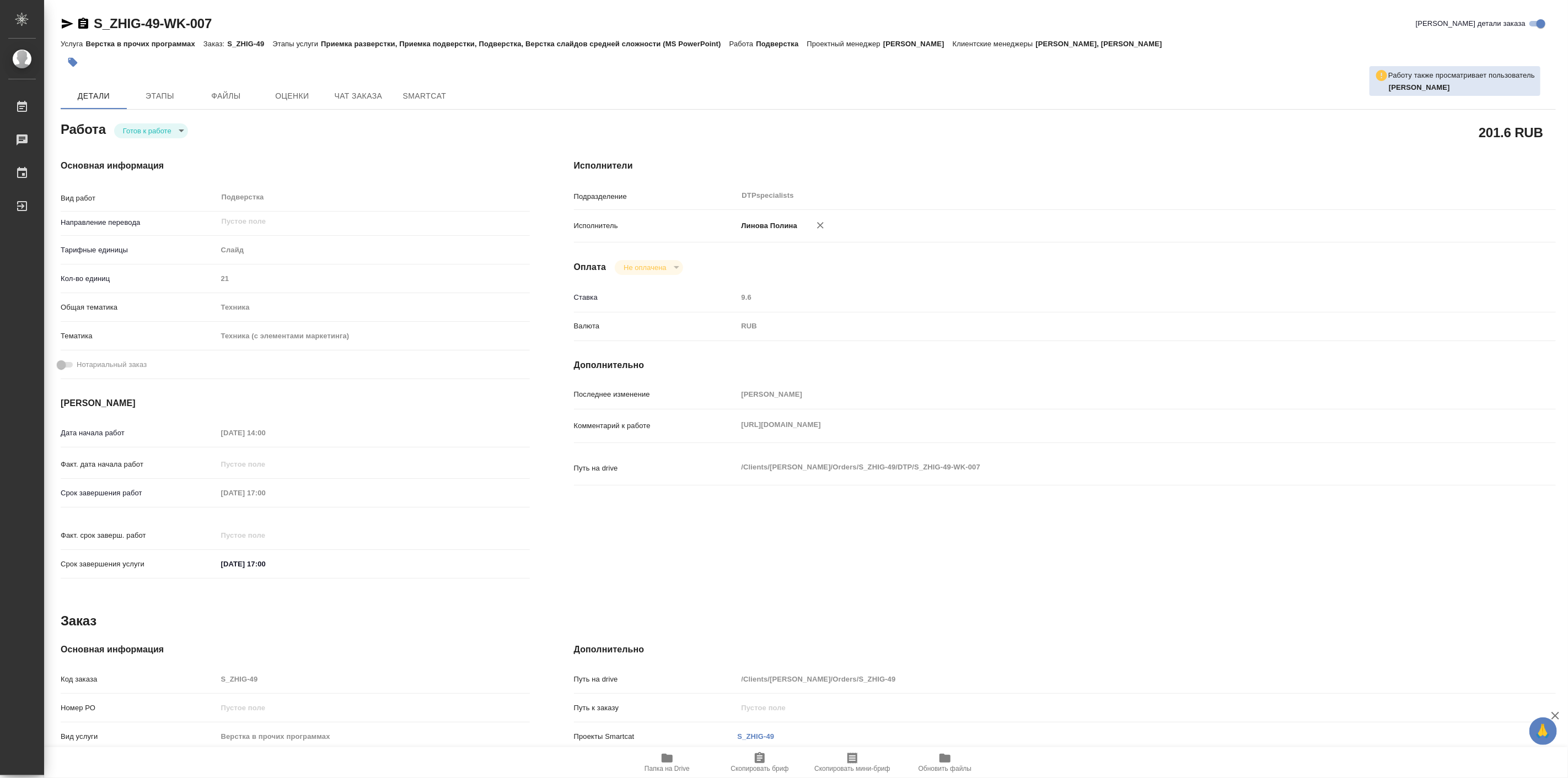
type textarea "x"
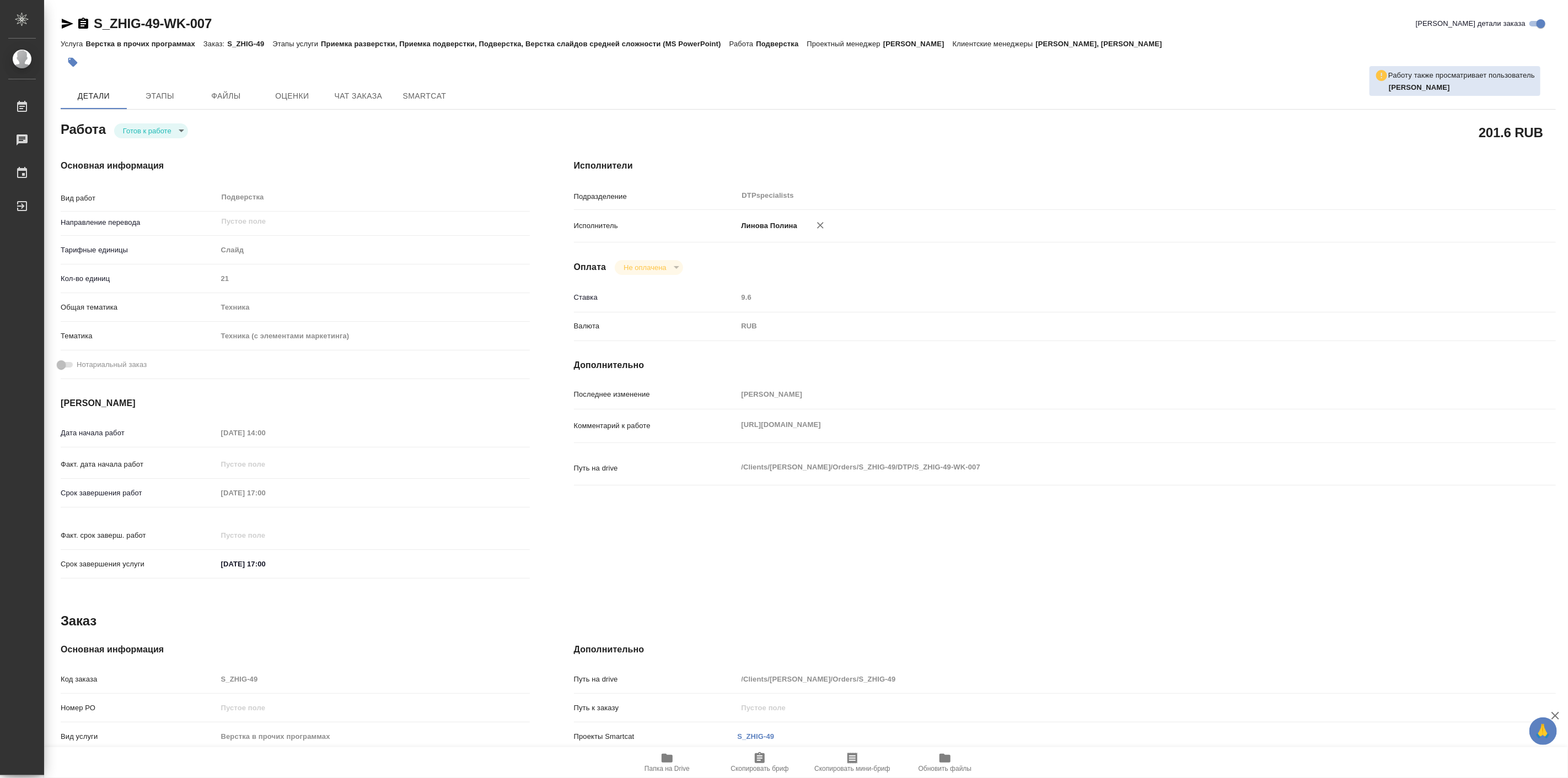
type textarea "x"
